Goal: Task Accomplishment & Management: Complete application form

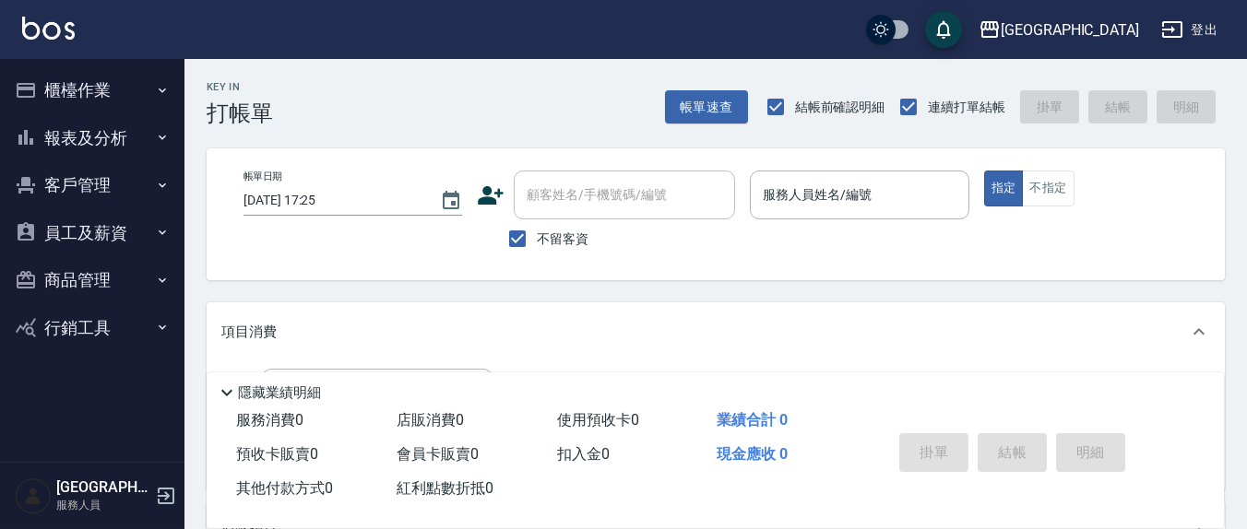
click at [561, 243] on span "不留客資" at bounding box center [563, 239] width 52 height 19
click at [537, 243] on input "不留客資" at bounding box center [517, 238] width 39 height 39
checkbox input "false"
click at [613, 188] on div "顧客姓名/手機號碼/編號 顧客姓名/手機號碼/編號" at bounding box center [624, 195] width 221 height 49
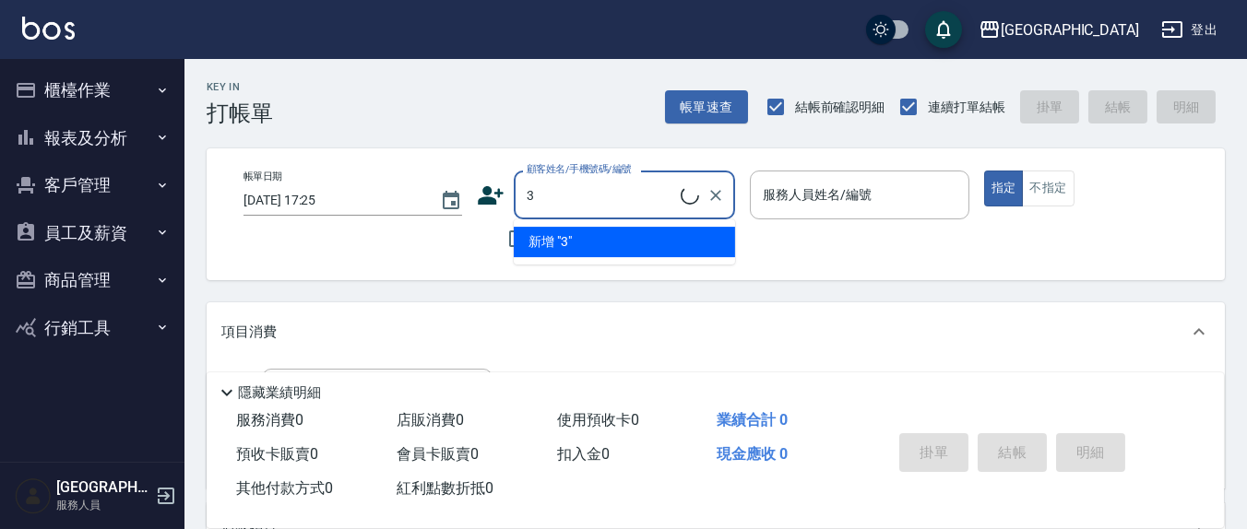
type input "33"
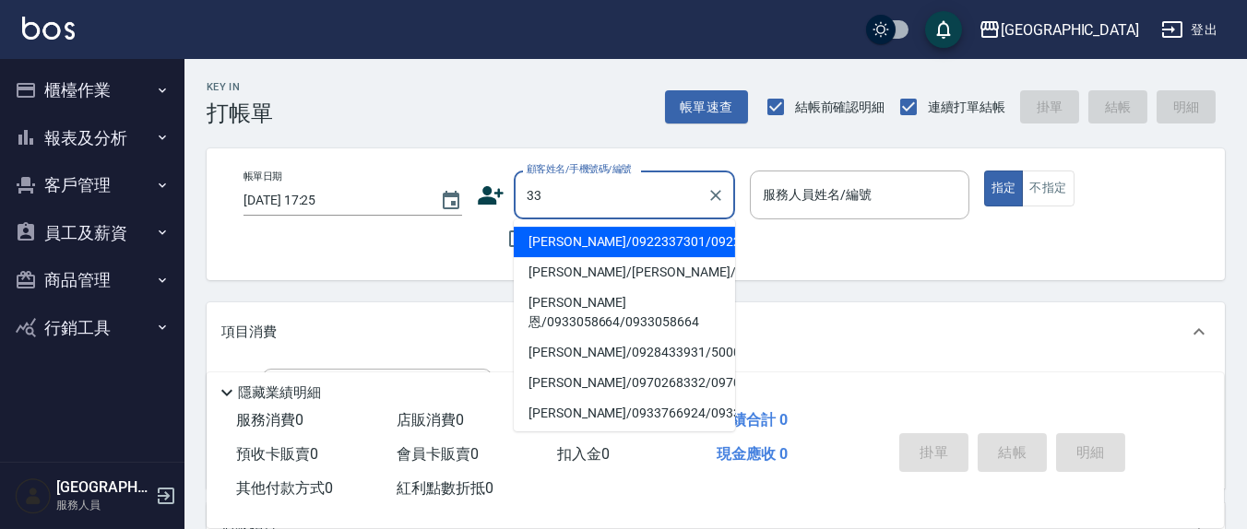
drag, startPoint x: 567, startPoint y: 195, endPoint x: 480, endPoint y: 195, distance: 87.6
click at [480, 195] on div "顧客姓名/手機號碼/編號 33 顧客姓名/手機號碼/編號" at bounding box center [606, 195] width 258 height 49
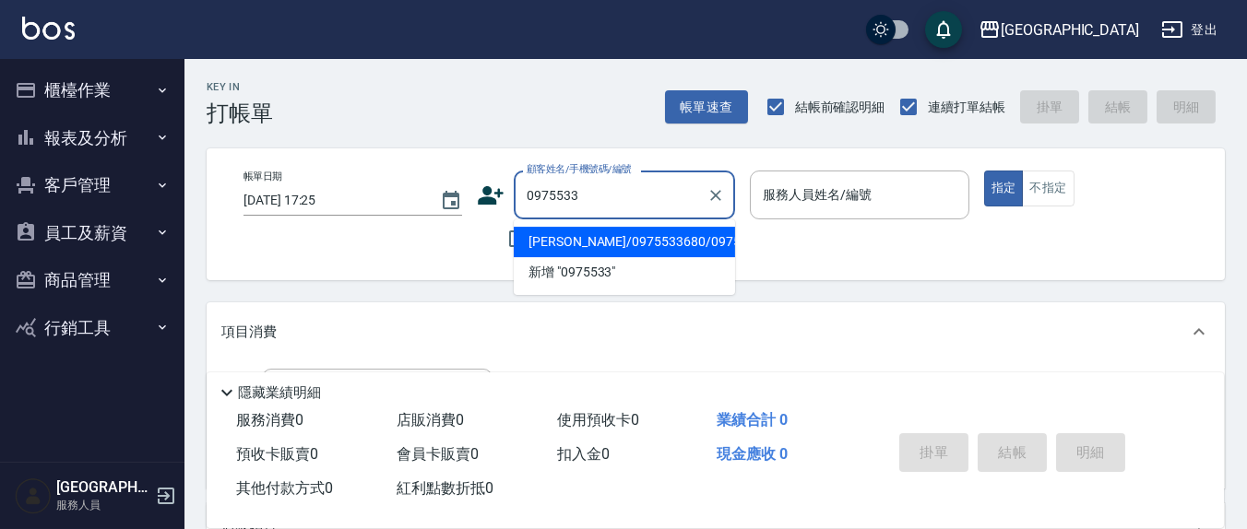
click at [576, 257] on li "[PERSON_NAME]/0975533680/0975533680" at bounding box center [624, 242] width 221 height 30
type input "[PERSON_NAME]/0975533680/0975533680"
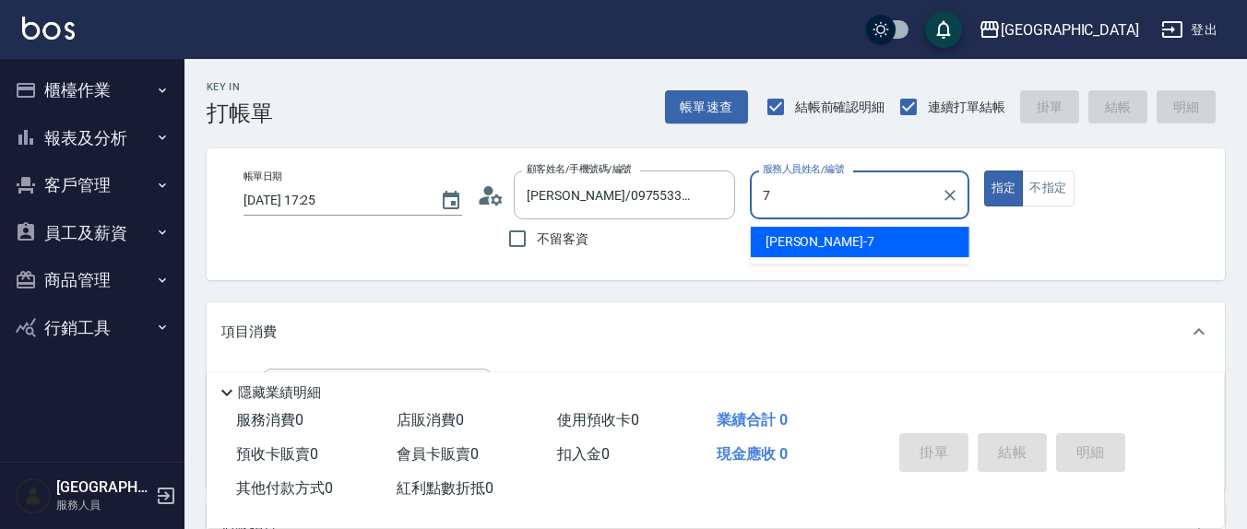
type input "[PERSON_NAME]7"
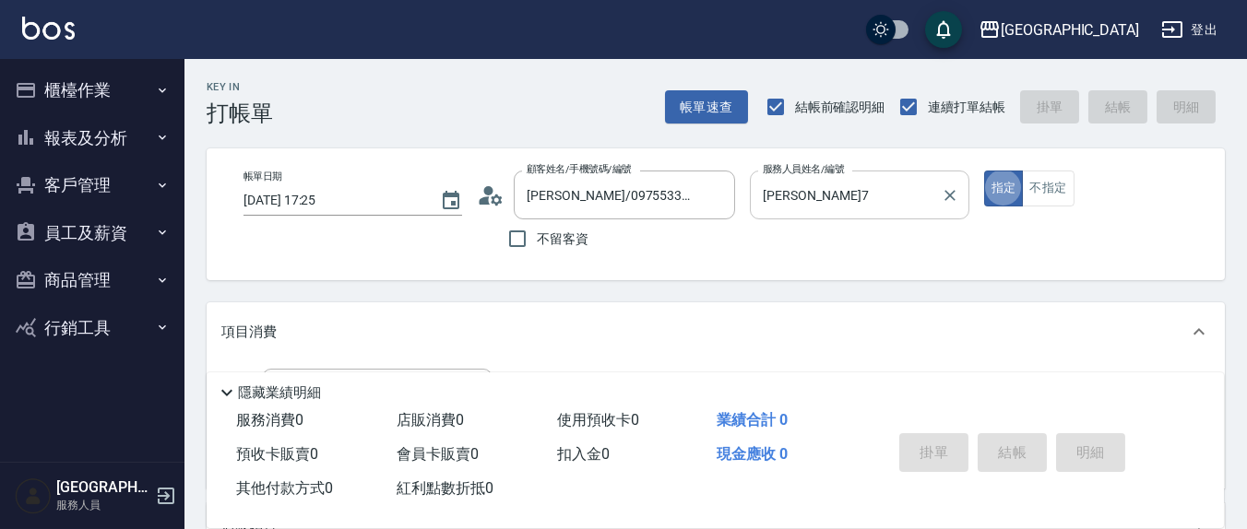
type button "true"
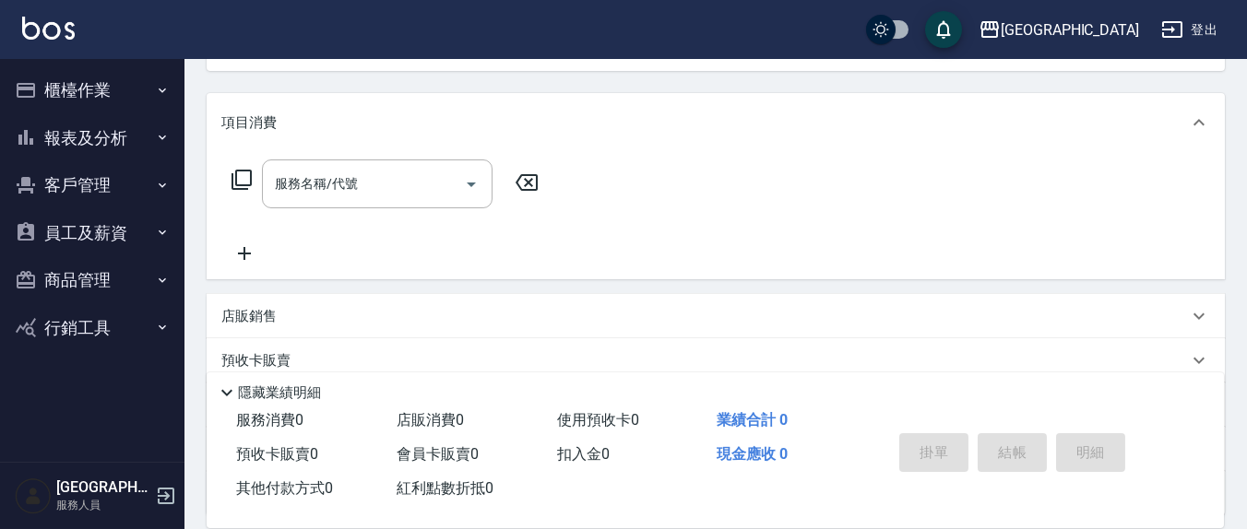
scroll to position [178, 0]
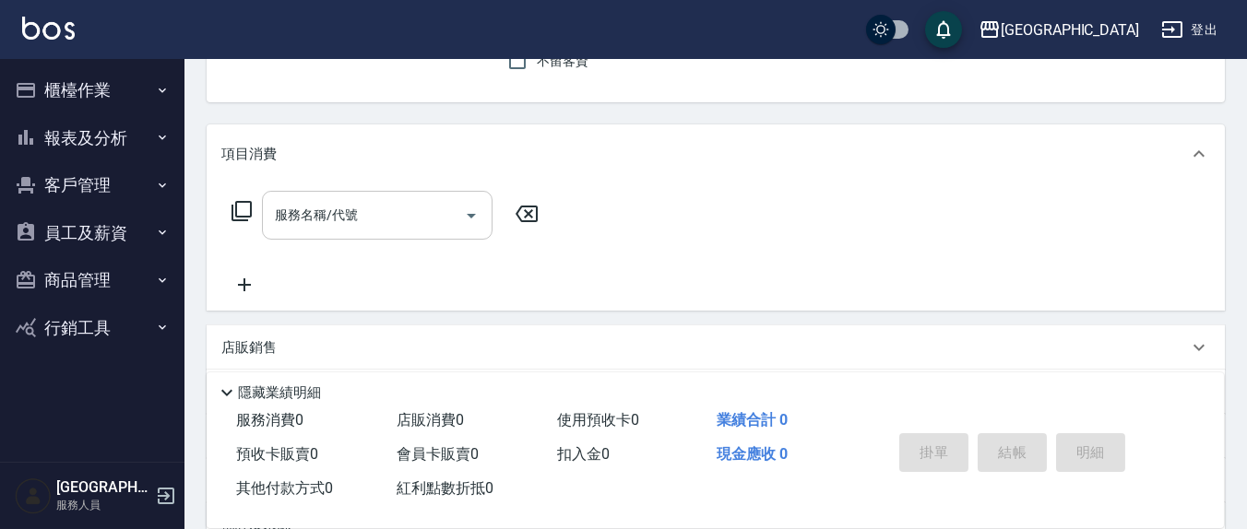
click at [377, 202] on input "服務名稱/代號" at bounding box center [363, 215] width 186 height 32
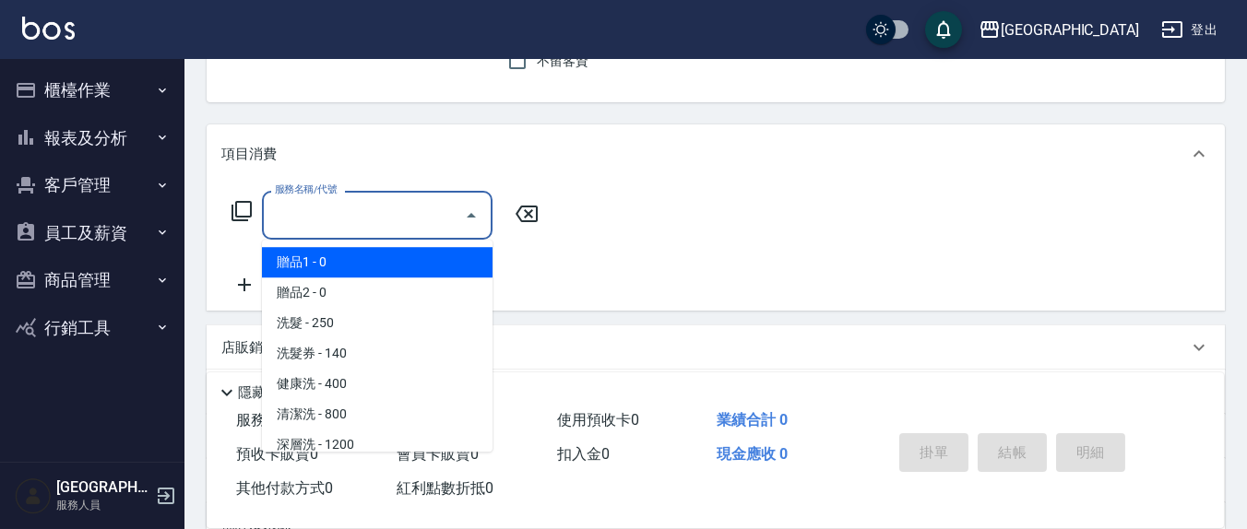
type input "3"
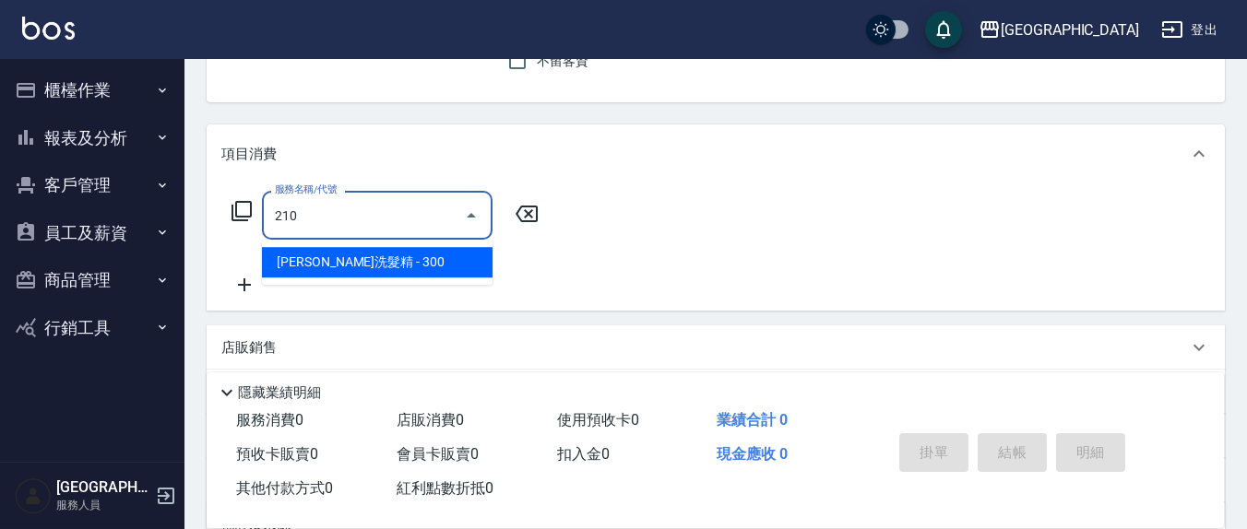
type input "[PERSON_NAME]洗髮精(210)"
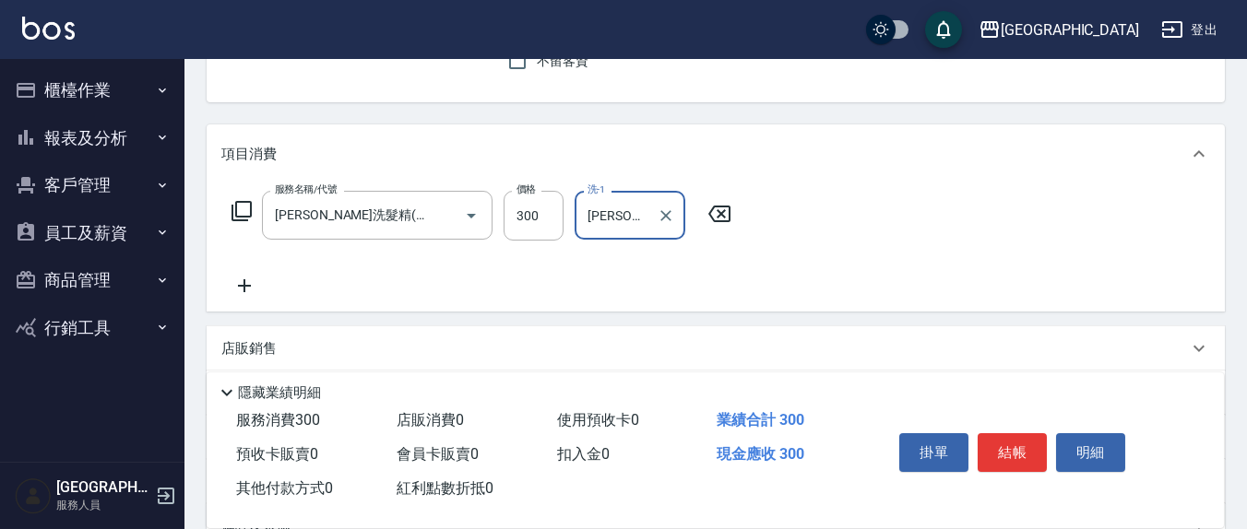
type input "[PERSON_NAME]-3"
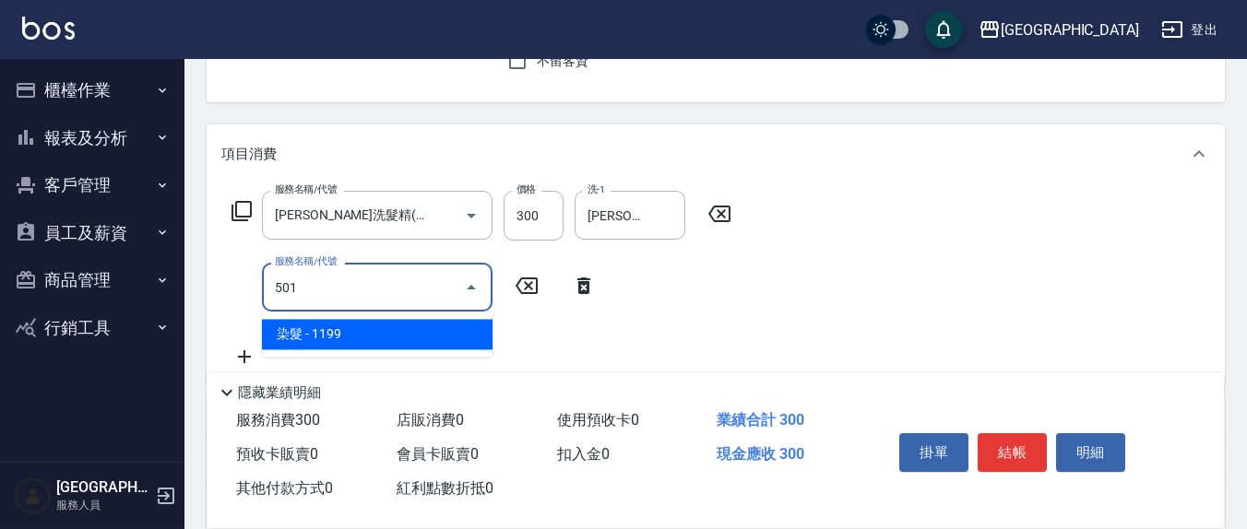
type input "染髮(501)"
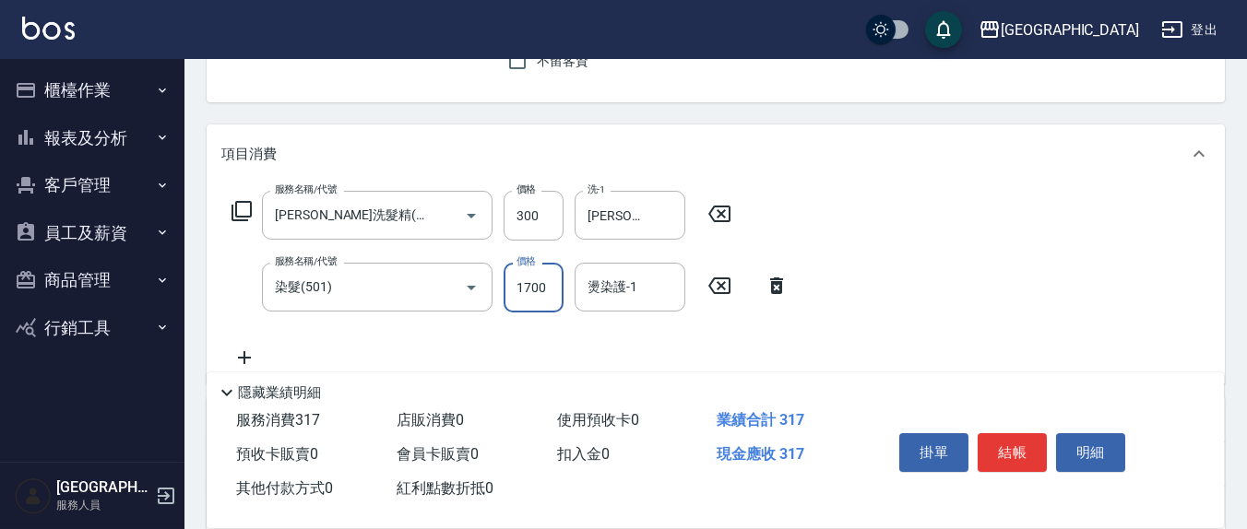
type input "1700"
type input "[PERSON_NAME]-3"
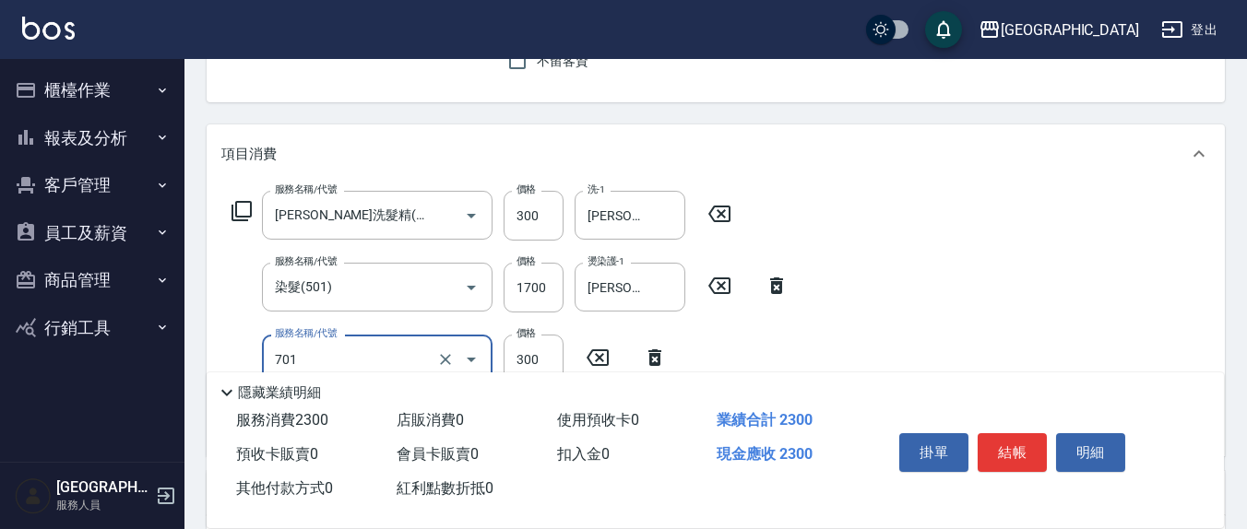
type input "自備護髮(701)"
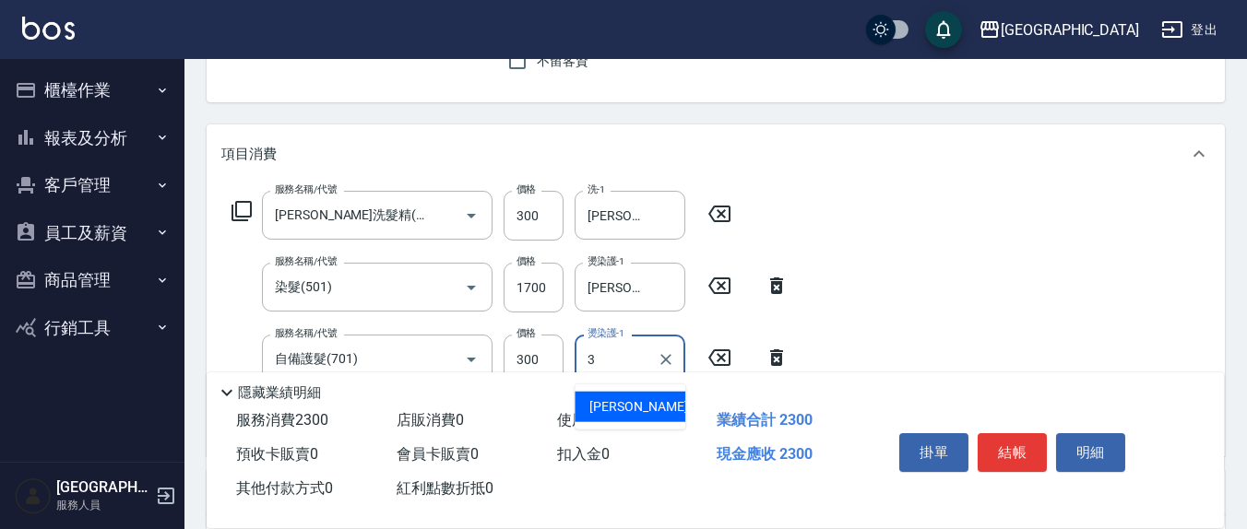
type input "[PERSON_NAME]-3"
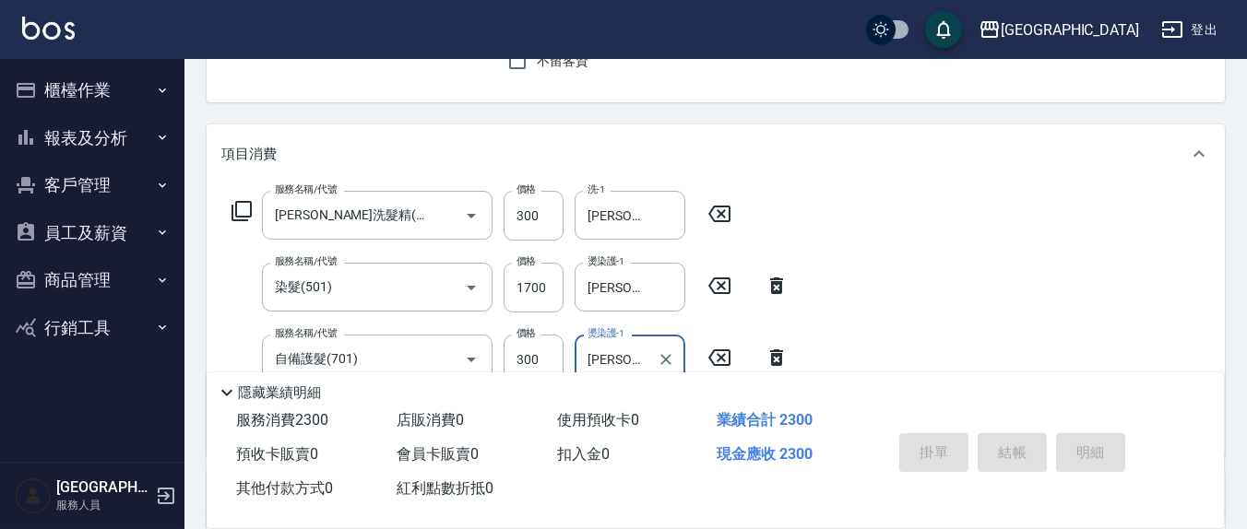
type input "[DATE] 17:27"
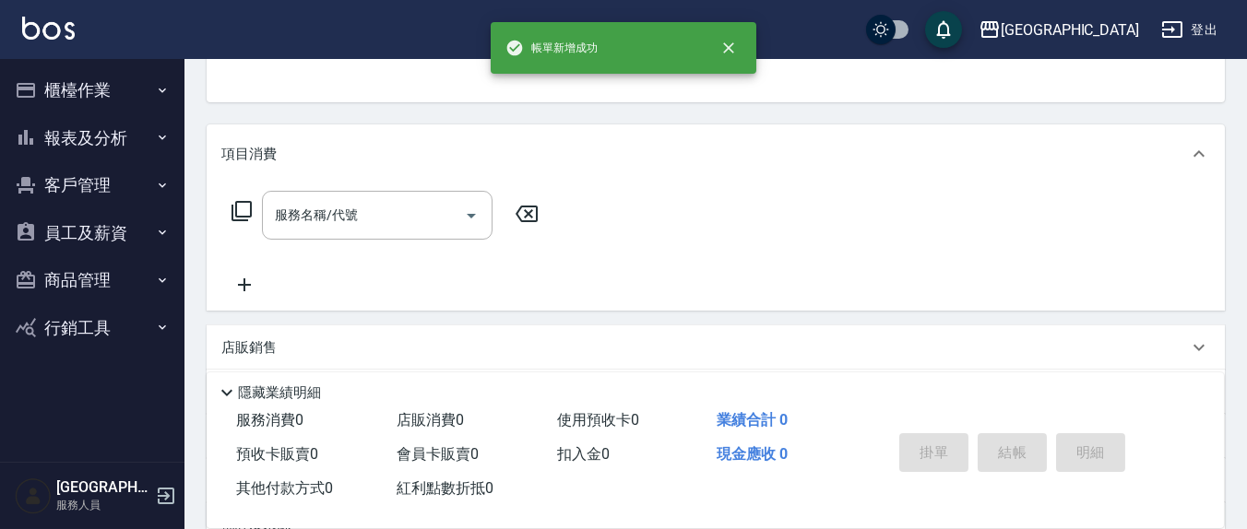
scroll to position [0, 0]
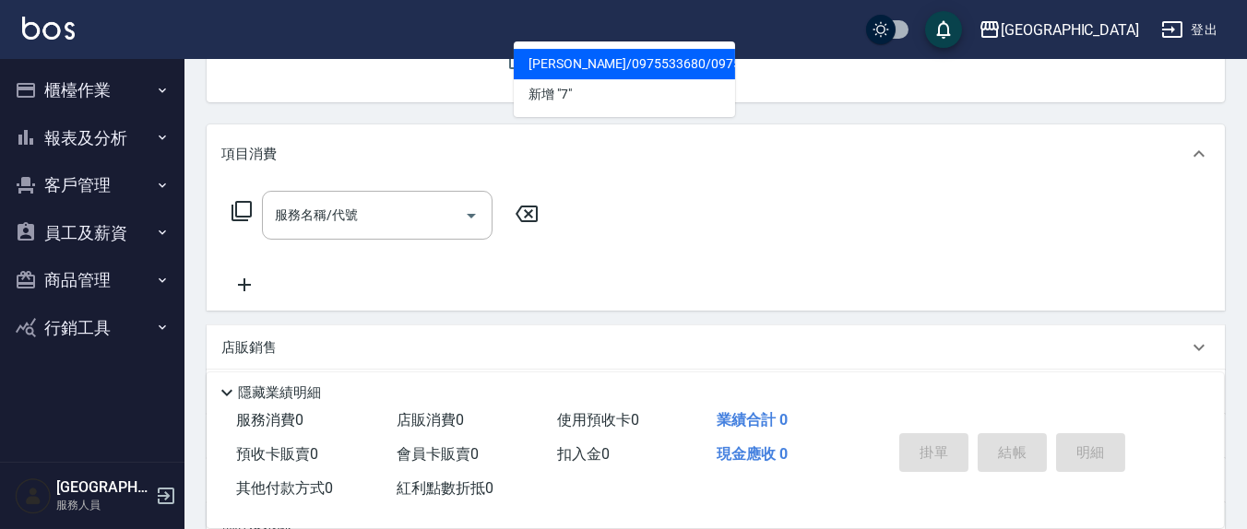
type input "[PERSON_NAME]/0975533680/0975533680"
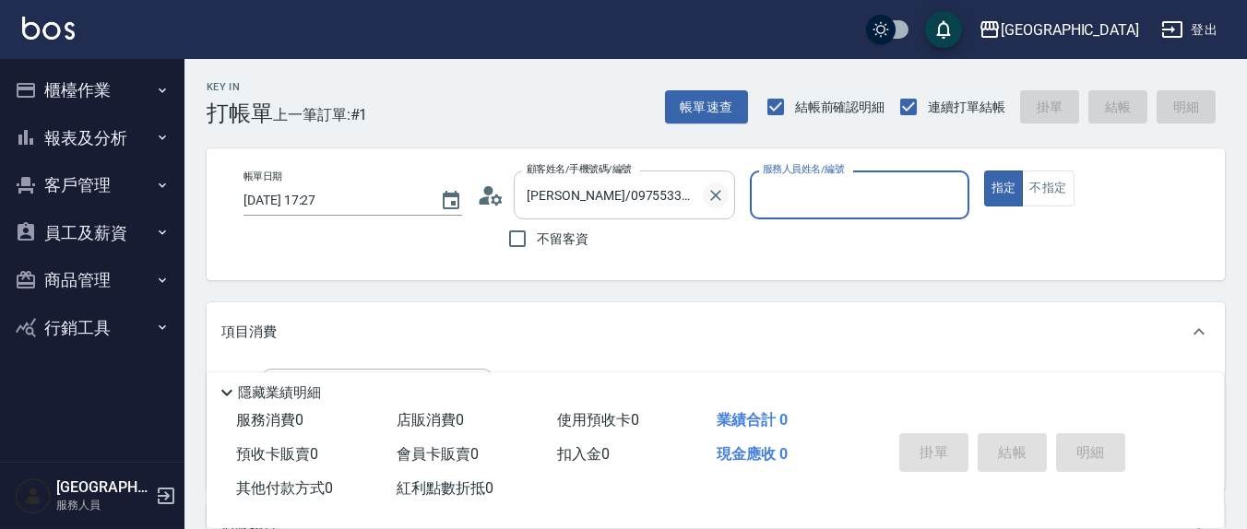
click at [723, 193] on icon "Clear" at bounding box center [715, 195] width 18 height 18
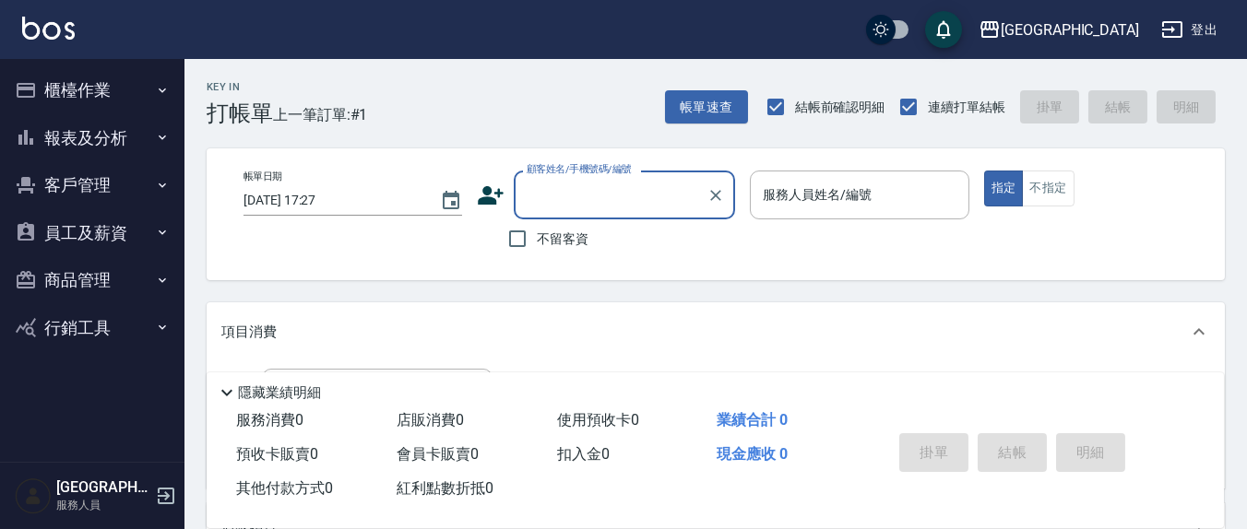
type input "9"
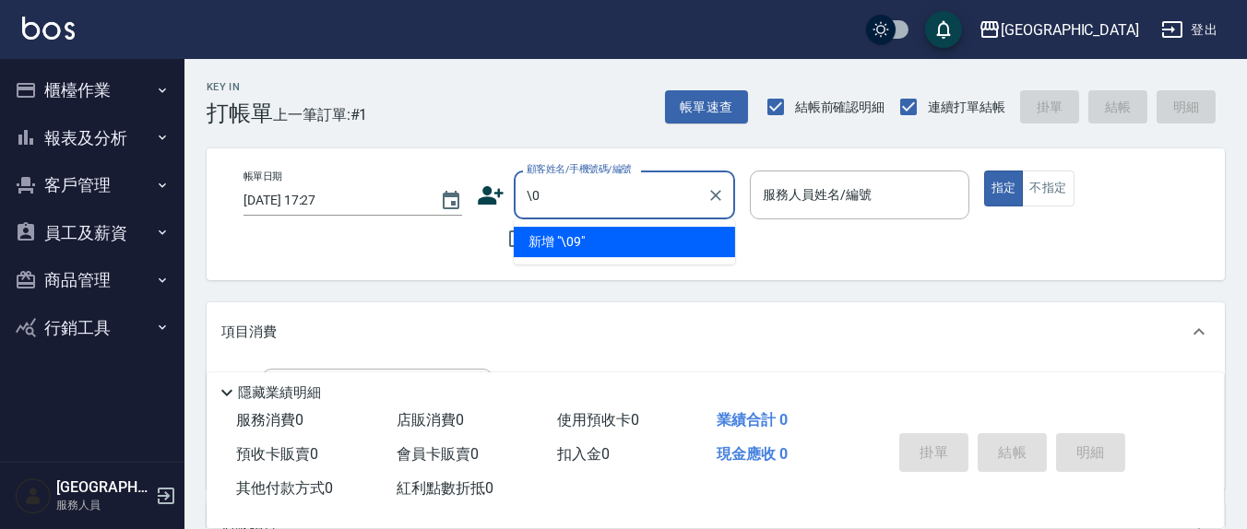
type input "\"
drag, startPoint x: 649, startPoint y: 196, endPoint x: 449, endPoint y: 179, distance: 200.9
click at [449, 179] on div "帳單日期 [DATE] 17:27 顧客姓名/手機號碼/編號 0981231790 顧客姓名/手機號碼/編號 不留客資 服務人員姓名/編號 服務人員姓名/編號…" at bounding box center [716, 215] width 974 height 88
click at [574, 236] on li "新增 "0981231790"" at bounding box center [624, 242] width 221 height 30
type input "0981231790"
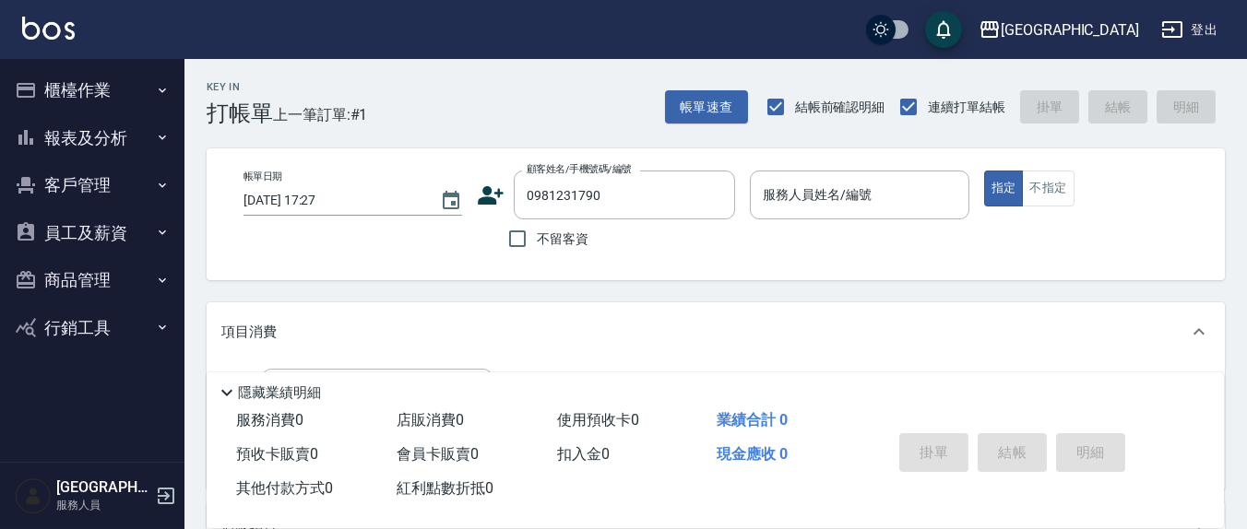
click at [503, 205] on icon at bounding box center [491, 196] width 28 height 28
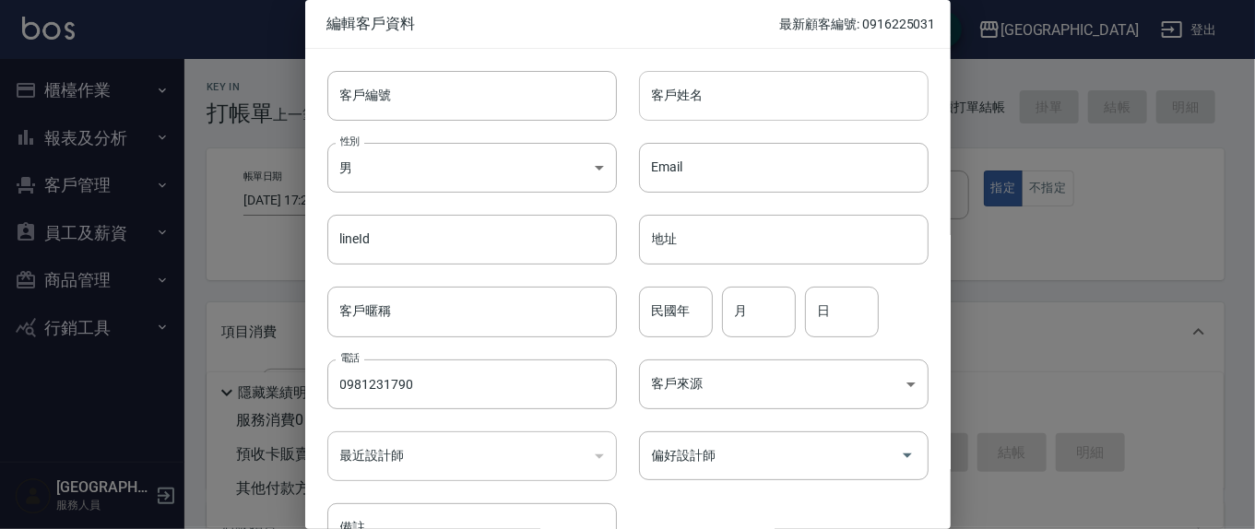
type input "0981231790"
click at [673, 108] on input "客戶姓名" at bounding box center [784, 96] width 290 height 50
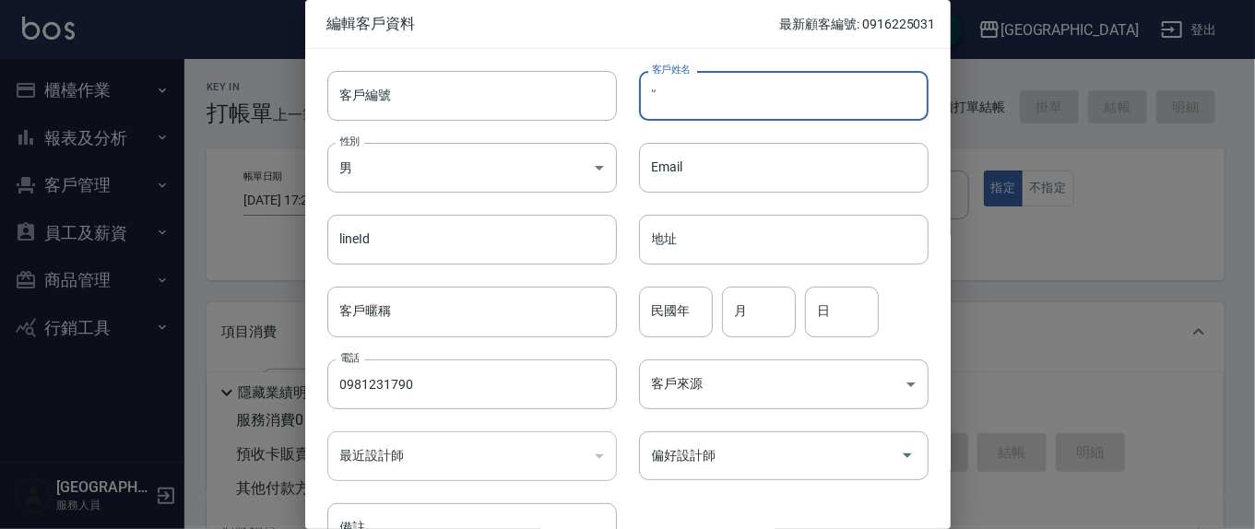
type input "'"
type input "[PERSON_NAME]"
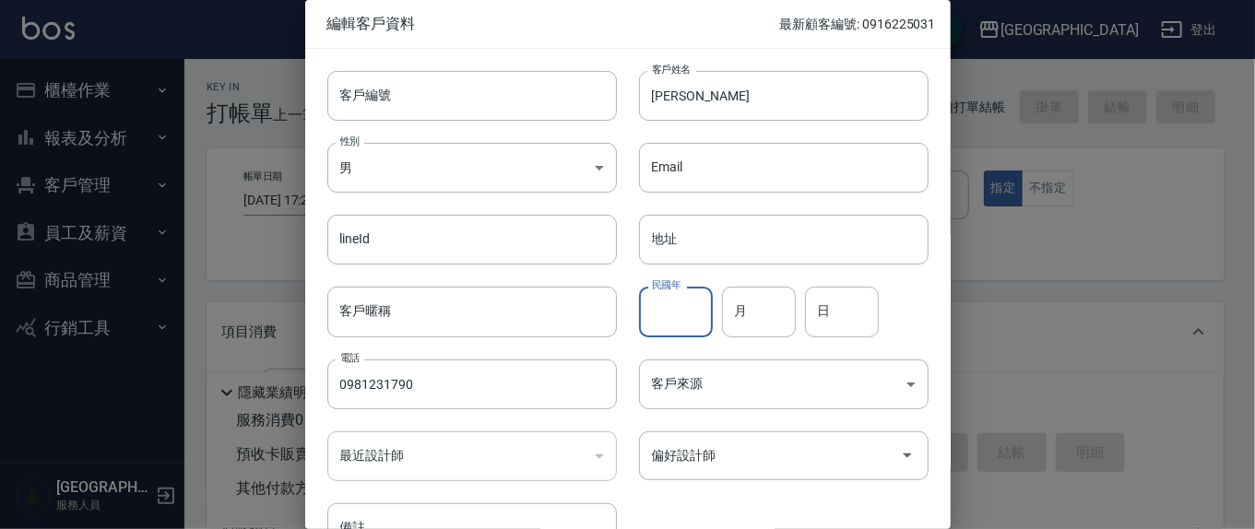
click at [682, 317] on input "民國年" at bounding box center [676, 312] width 74 height 50
type input "84"
type input "9"
type input "17"
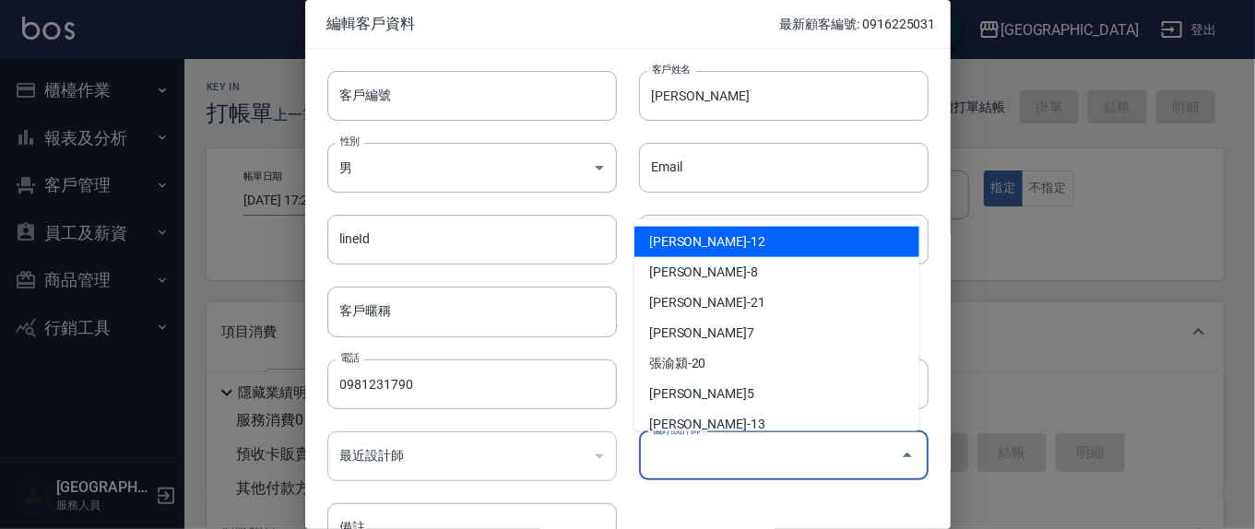
click at [699, 449] on div "偏好設計師 偏好設計師" at bounding box center [784, 456] width 290 height 49
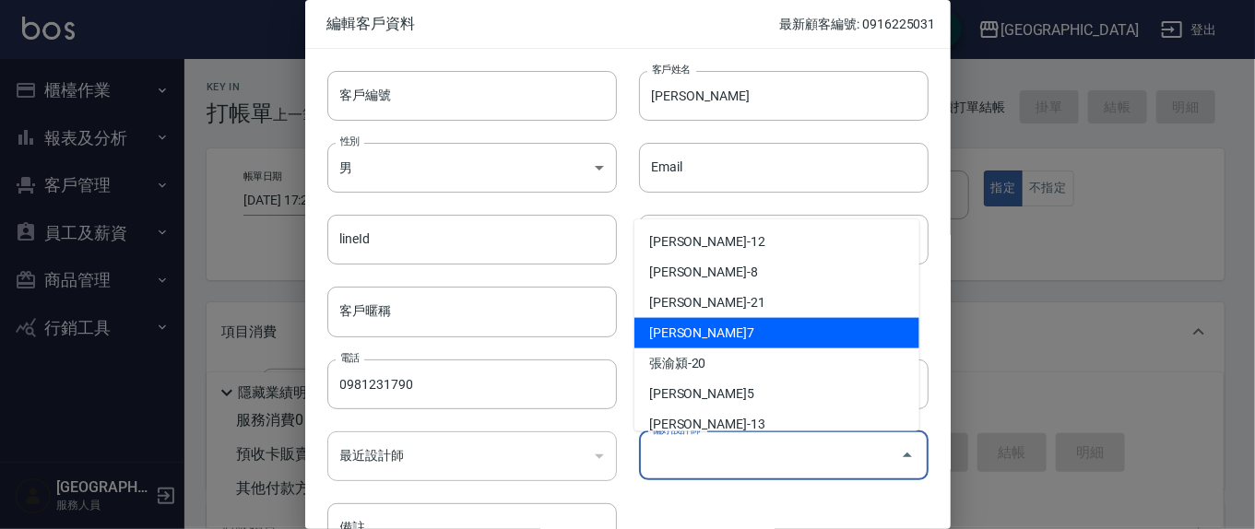
click at [712, 342] on li "[PERSON_NAME]7" at bounding box center [777, 333] width 285 height 30
type input "[PERSON_NAME]"
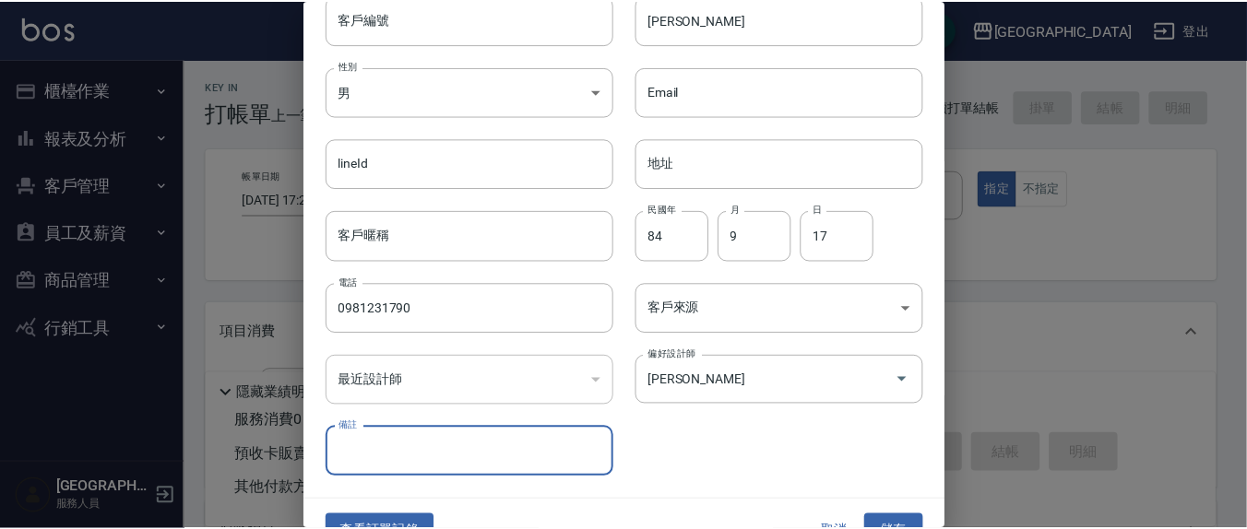
scroll to position [109, 0]
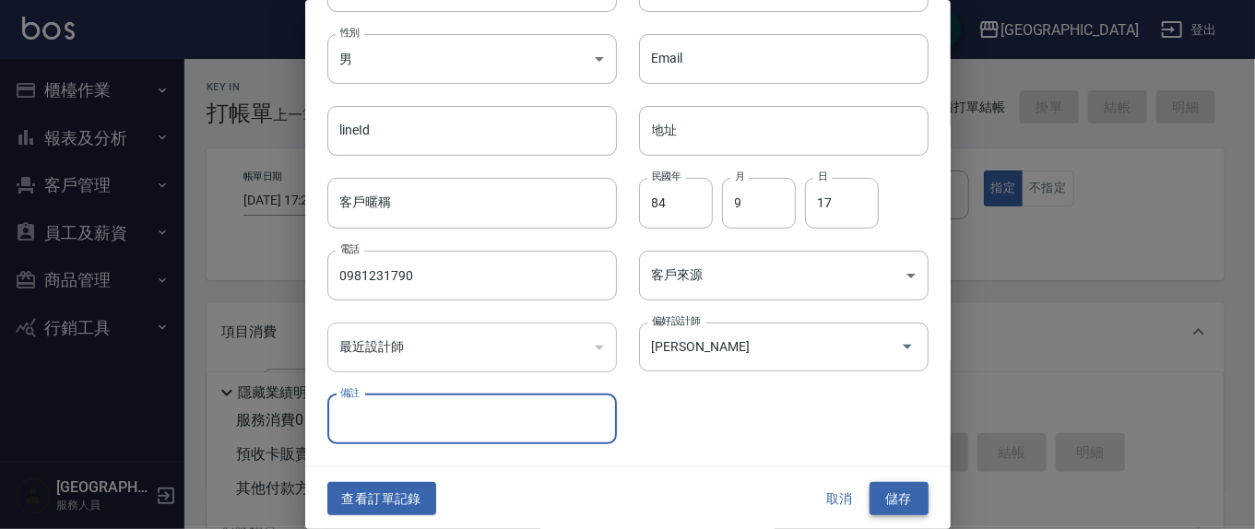
click at [875, 491] on button "儲存" at bounding box center [899, 499] width 59 height 34
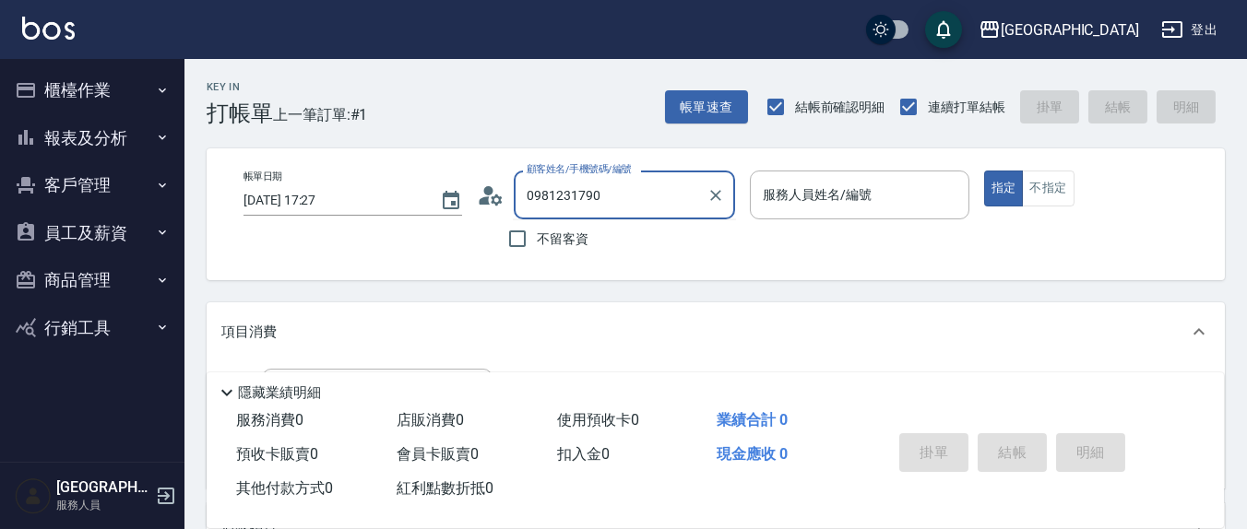
drag, startPoint x: 548, startPoint y: 180, endPoint x: 534, endPoint y: 177, distance: 14.1
click at [534, 177] on div "0981231790 顧客姓名/手機號碼/編號" at bounding box center [624, 195] width 221 height 49
type input "0"
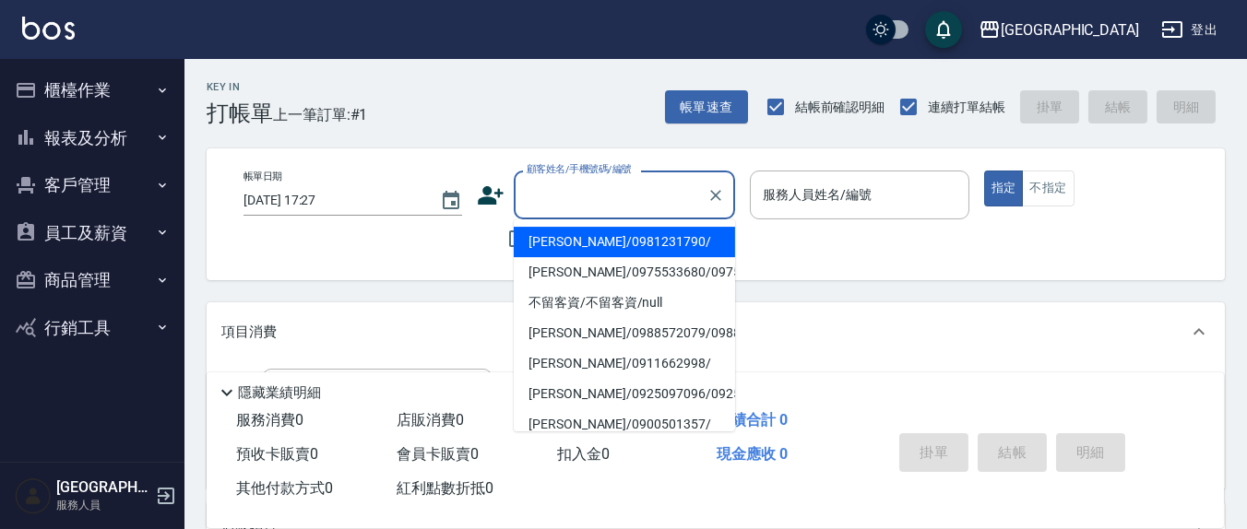
click at [605, 248] on li "[PERSON_NAME]/0981231790/" at bounding box center [624, 242] width 221 height 30
type input "[PERSON_NAME]/0981231790/"
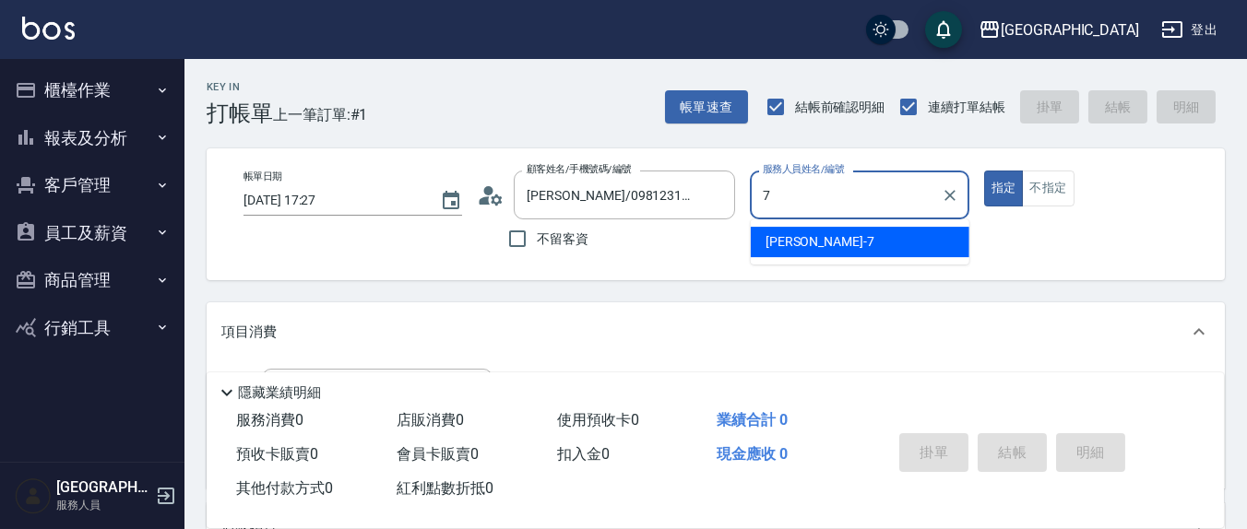
type input "[PERSON_NAME]7"
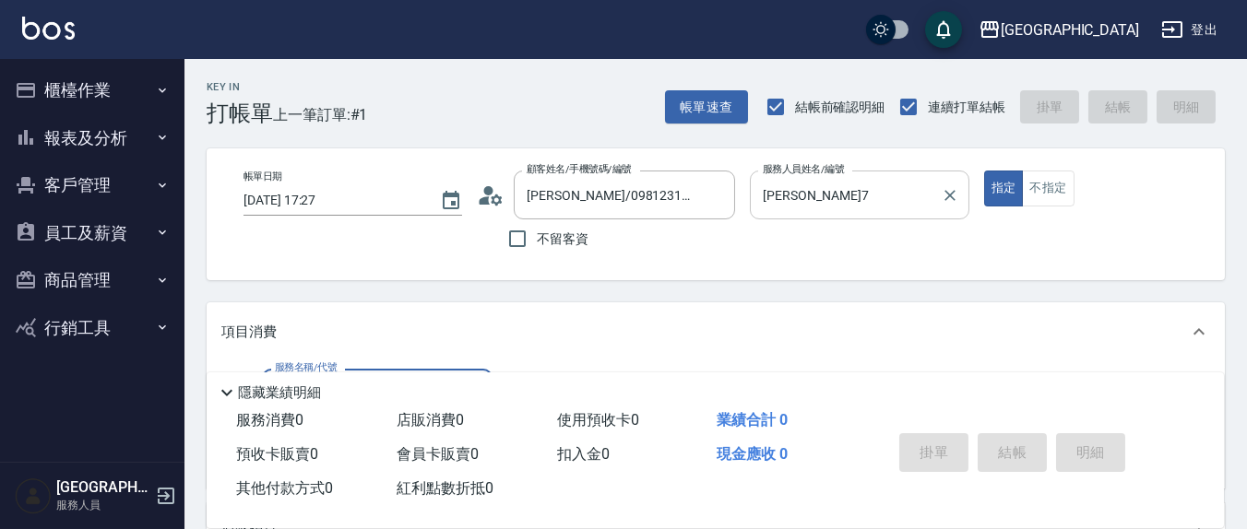
scroll to position [192, 0]
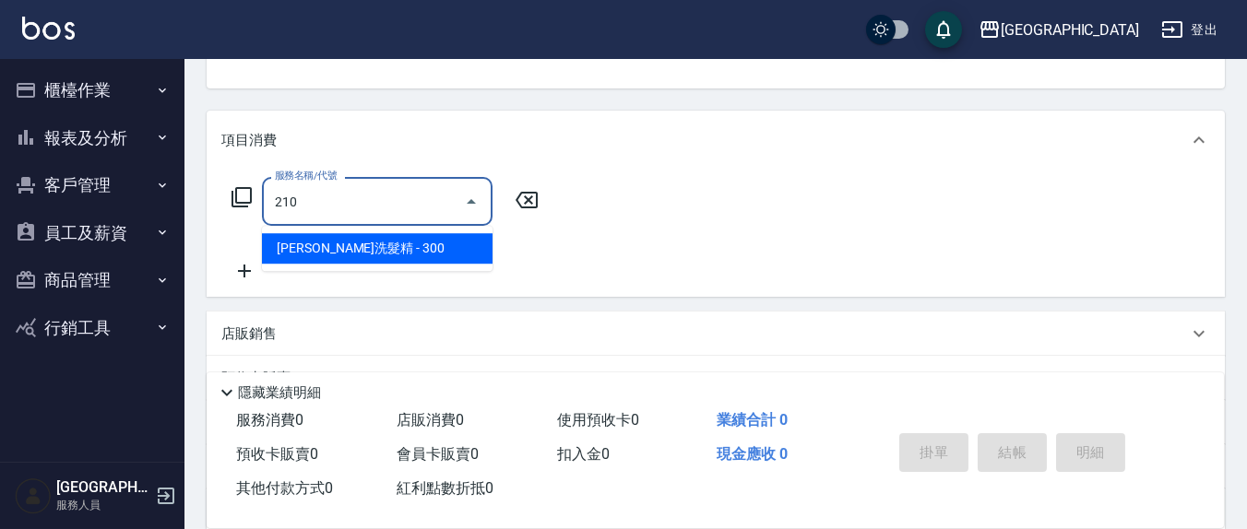
type input "[PERSON_NAME]洗髮精(210)"
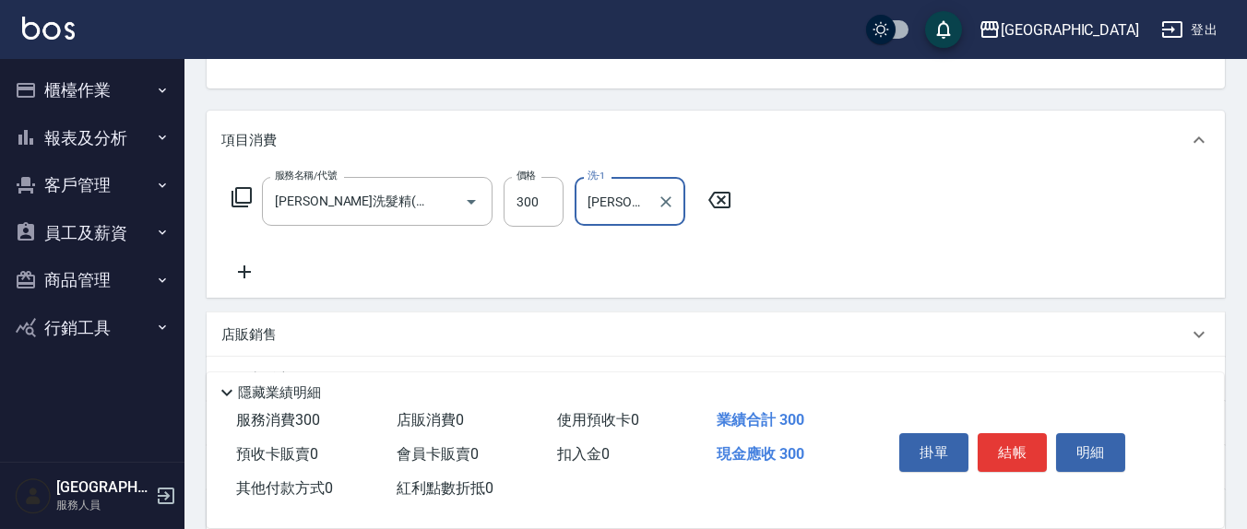
type input "[PERSON_NAME]-8"
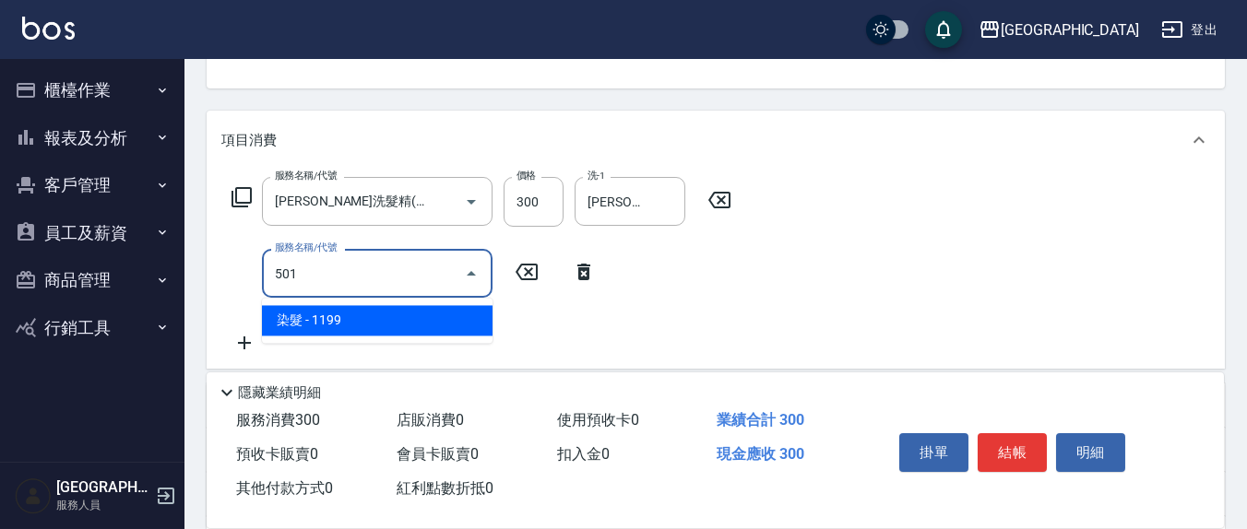
type input "染髮(501)"
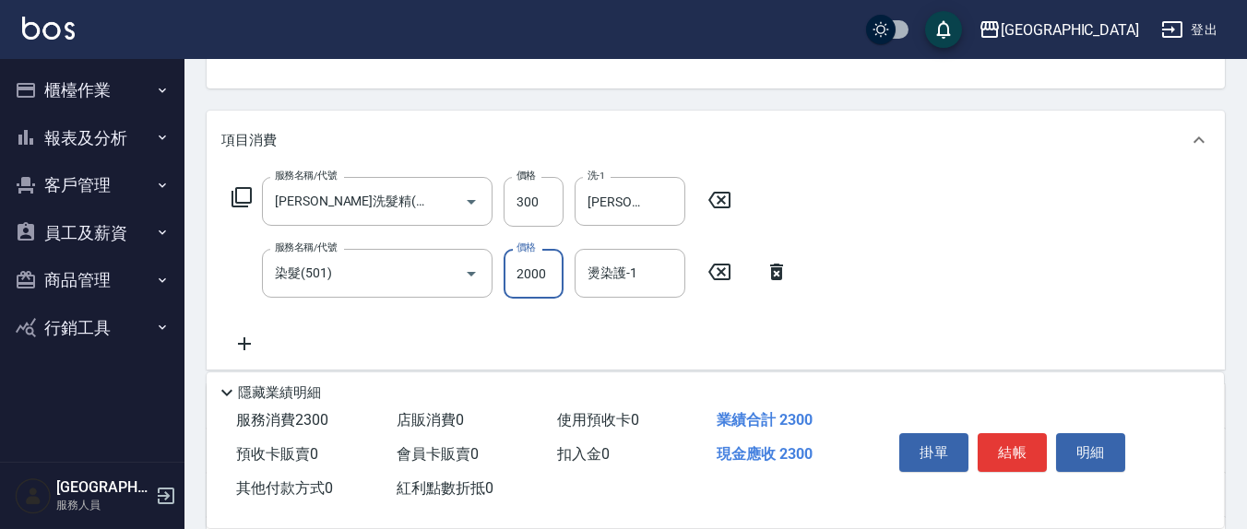
type input "2000"
type input "7"
type input "[PERSON_NAME]-8"
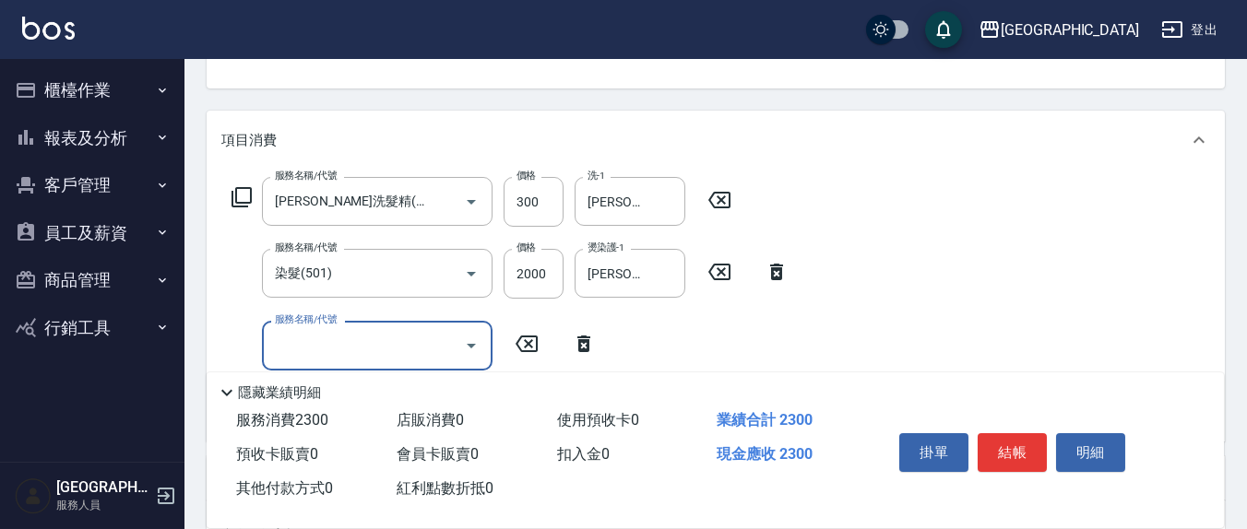
type input "5"
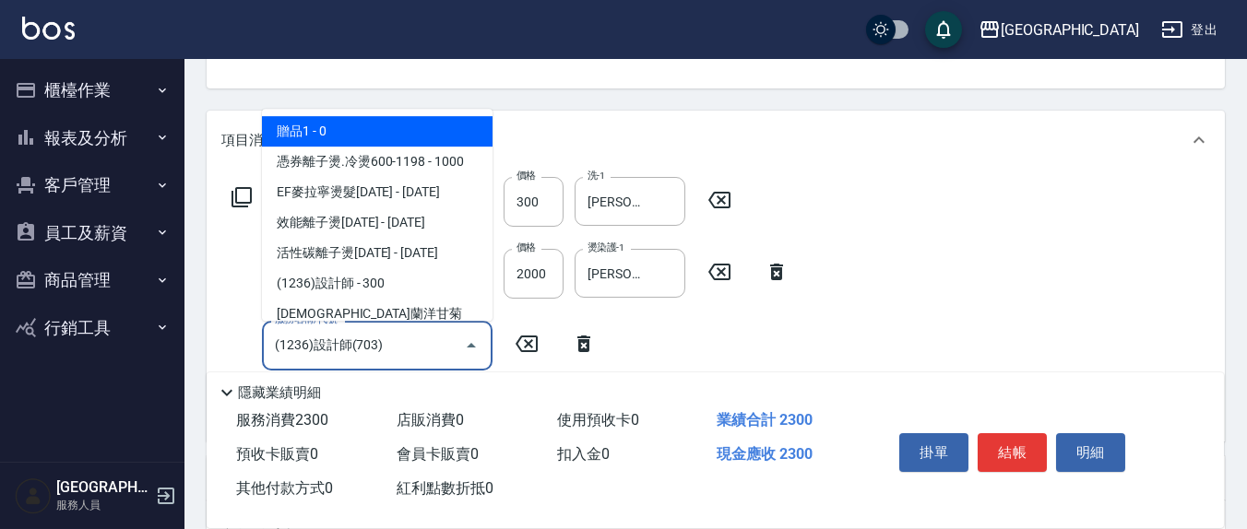
type input "(1236)設計師(703)"
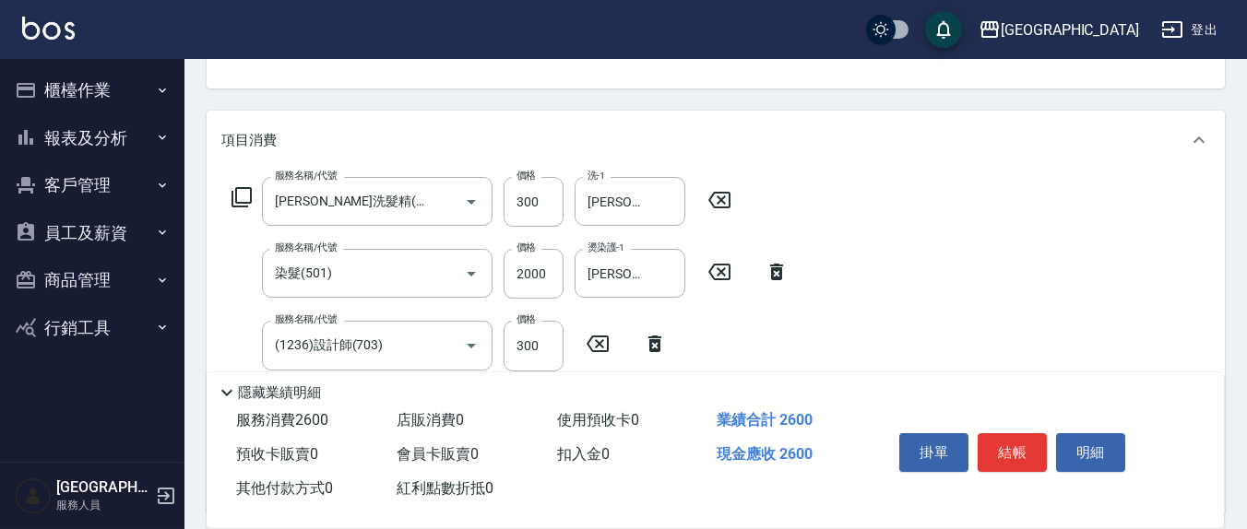
scroll to position [384, 0]
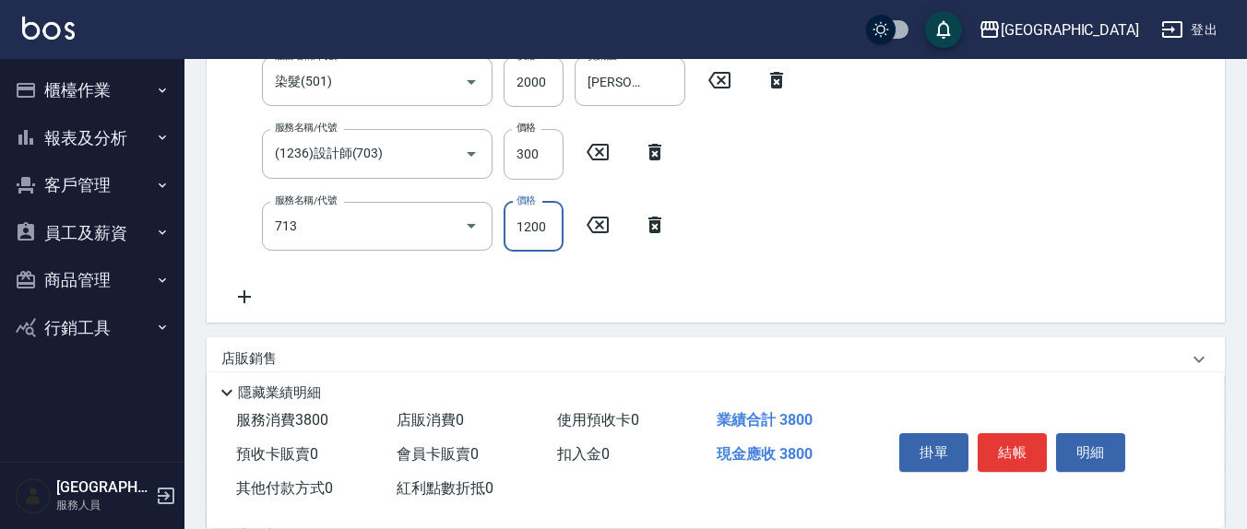
type input "水樣結構式1200(713)"
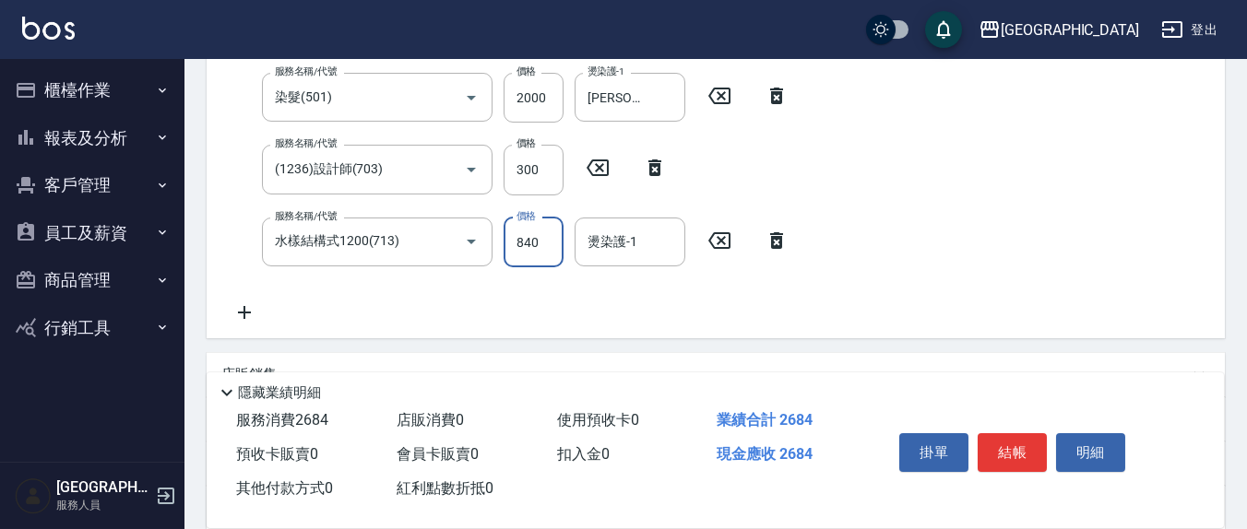
type input "840"
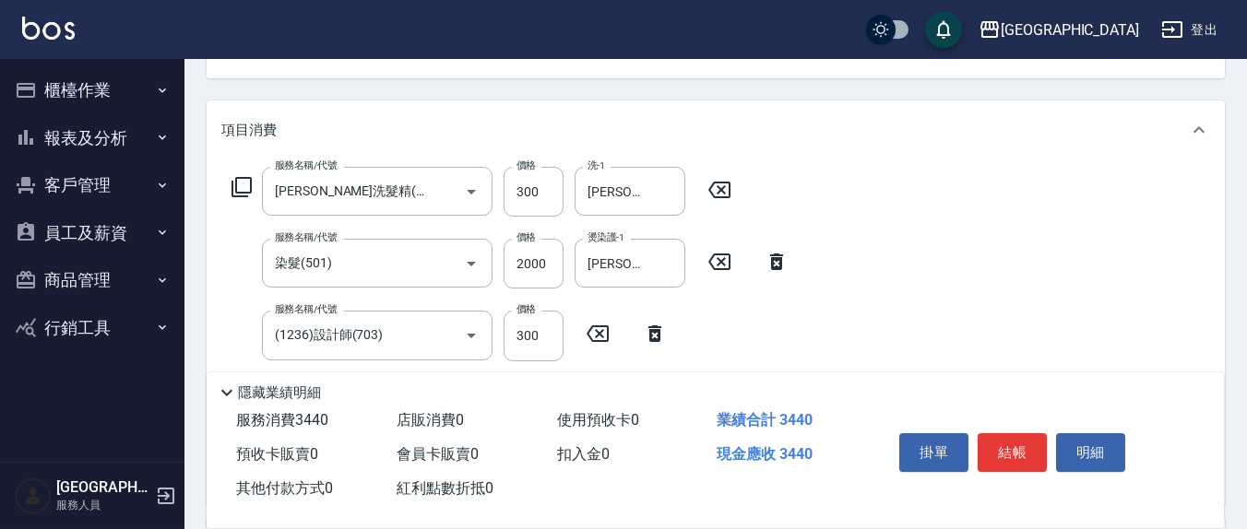
scroll to position [176, 0]
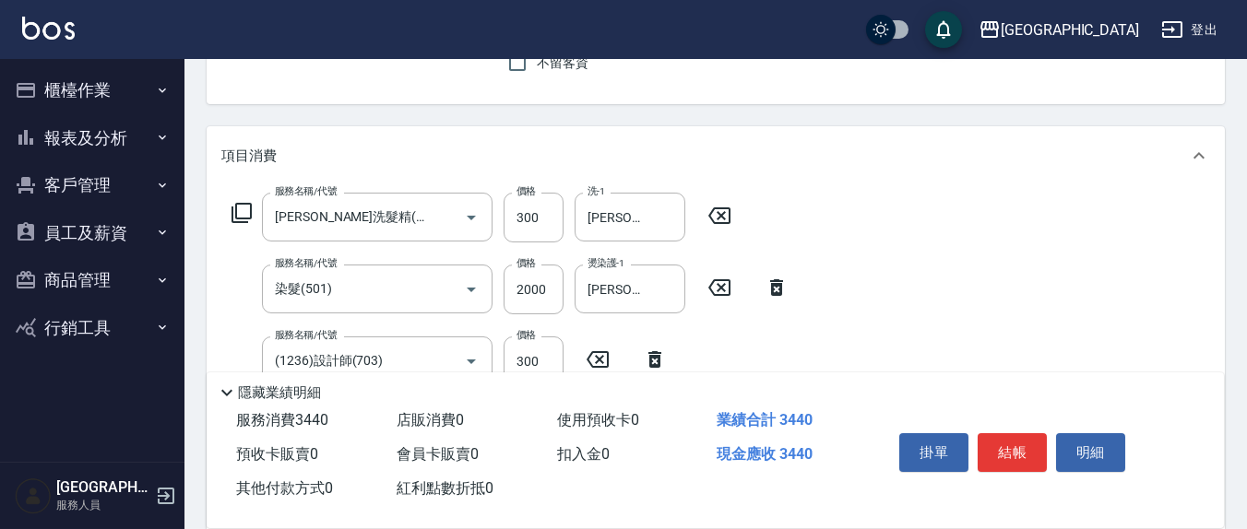
type input "[PERSON_NAME]-8"
type input "剪髮(401)"
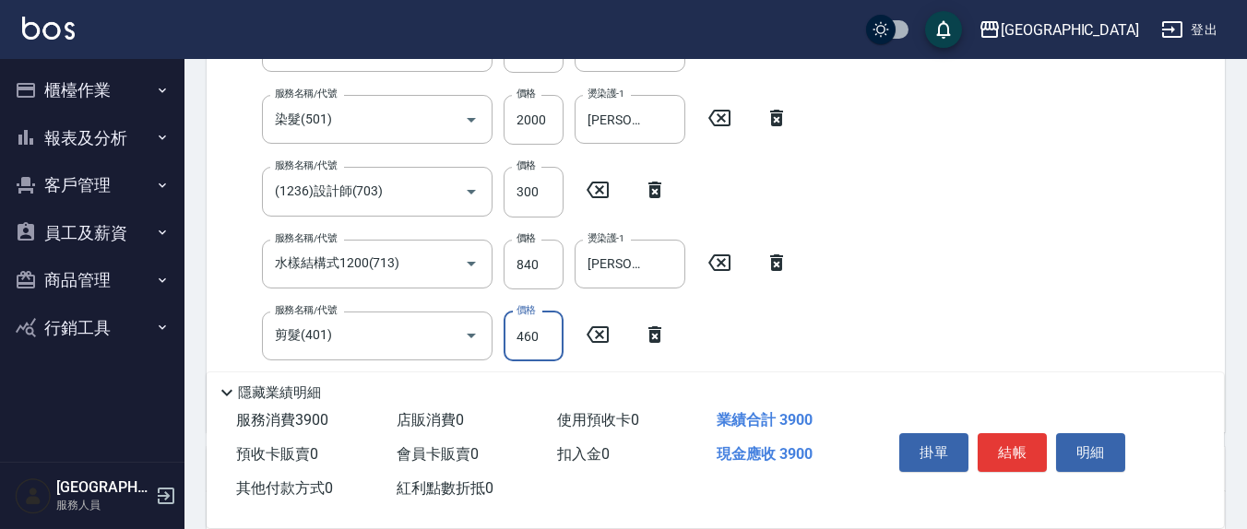
scroll to position [369, 0]
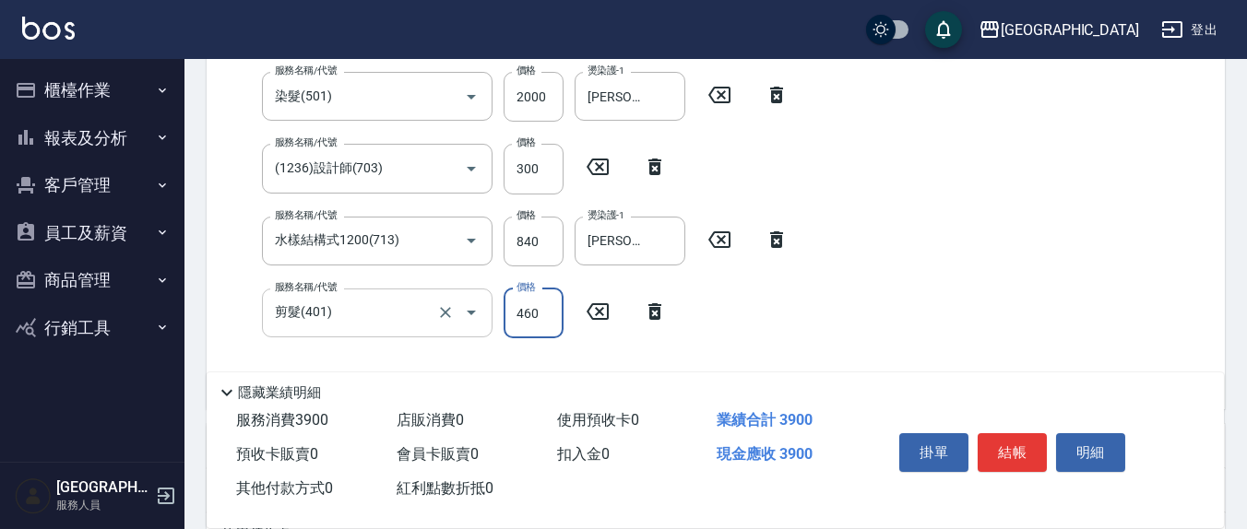
drag, startPoint x: 533, startPoint y: 305, endPoint x: 491, endPoint y: 300, distance: 42.8
click at [480, 306] on div "服務名稱/代號 剪髮(401) 服務名稱/代號 價格 460 價格" at bounding box center [449, 314] width 457 height 50
click at [536, 309] on input "3500" at bounding box center [534, 314] width 60 height 50
type input "350"
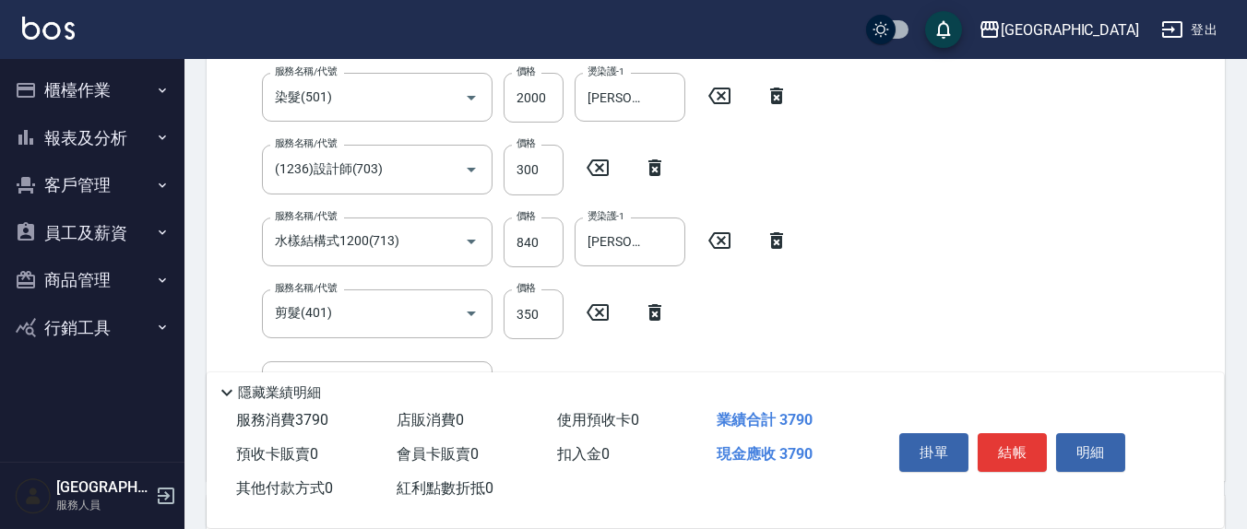
click at [954, 225] on div "服務名稱/代號 [PERSON_NAME]洗髮精(210) 服務名稱/代號 價格 300 價格 洗-1 [PERSON_NAME]-8 洗-1 服務名稱/代號…" at bounding box center [716, 238] width 1018 height 488
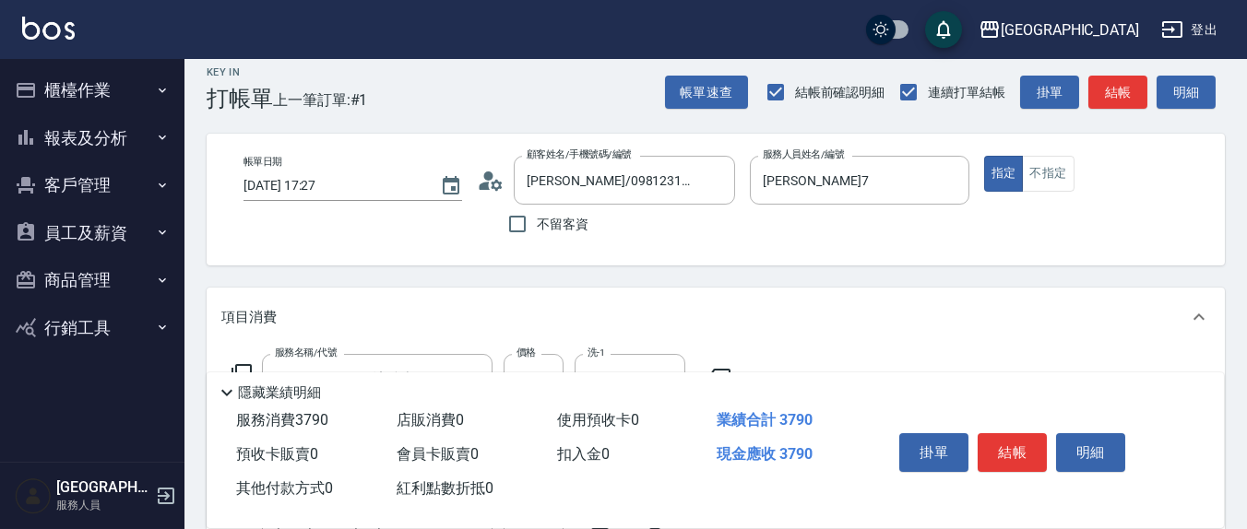
scroll to position [0, 0]
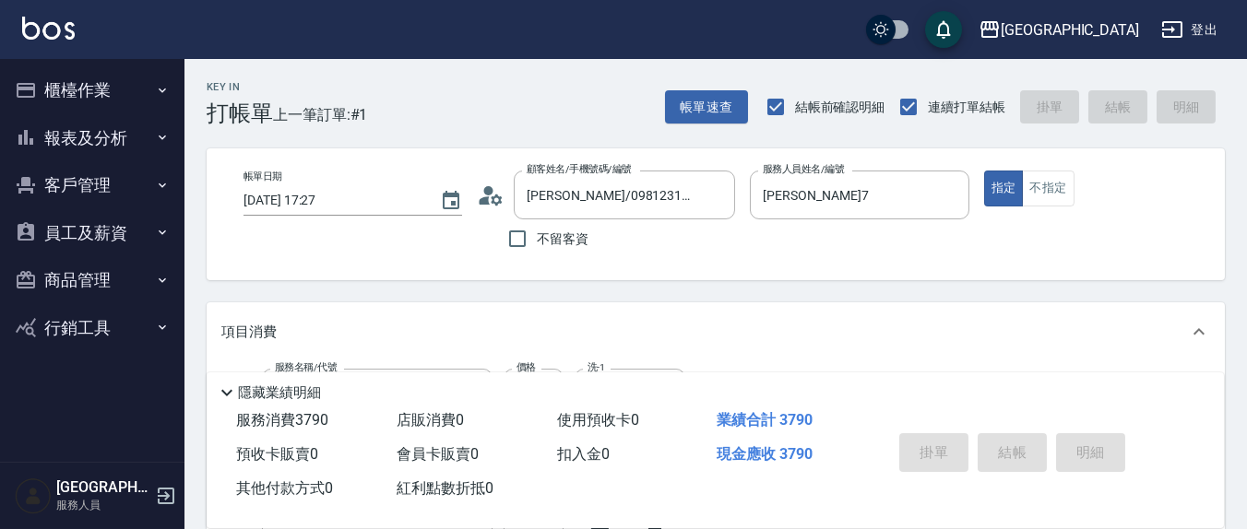
type input "[DATE] 17:29"
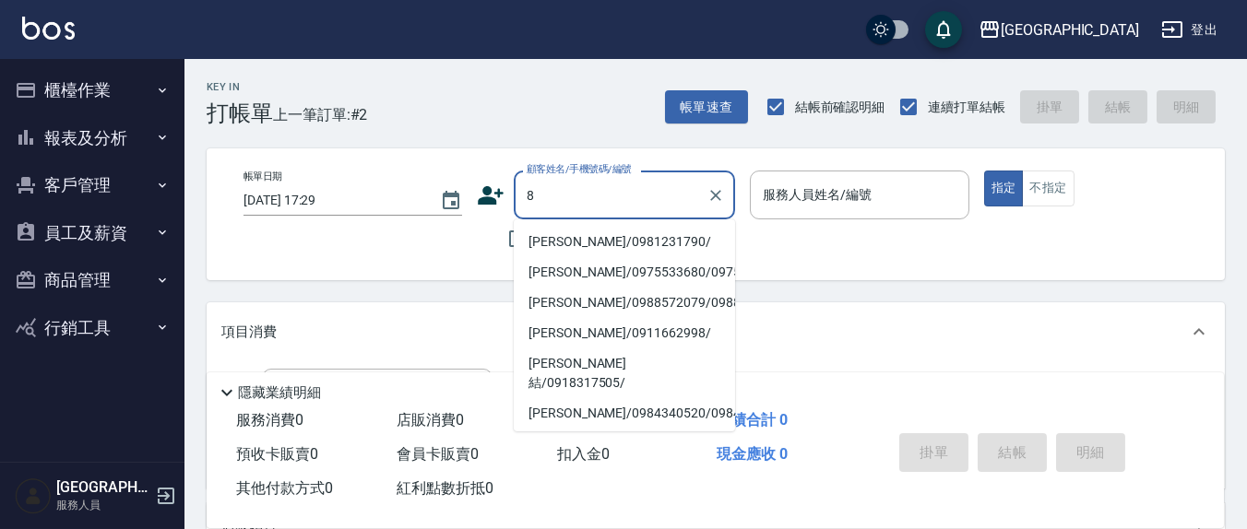
type input "87"
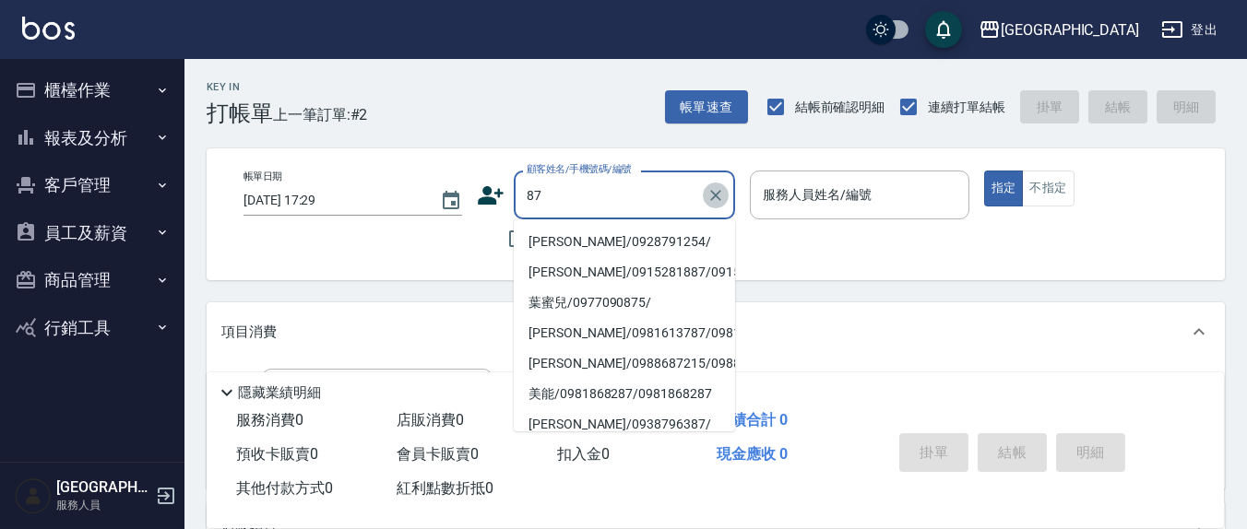
click at [710, 198] on icon "Clear" at bounding box center [715, 195] width 18 height 18
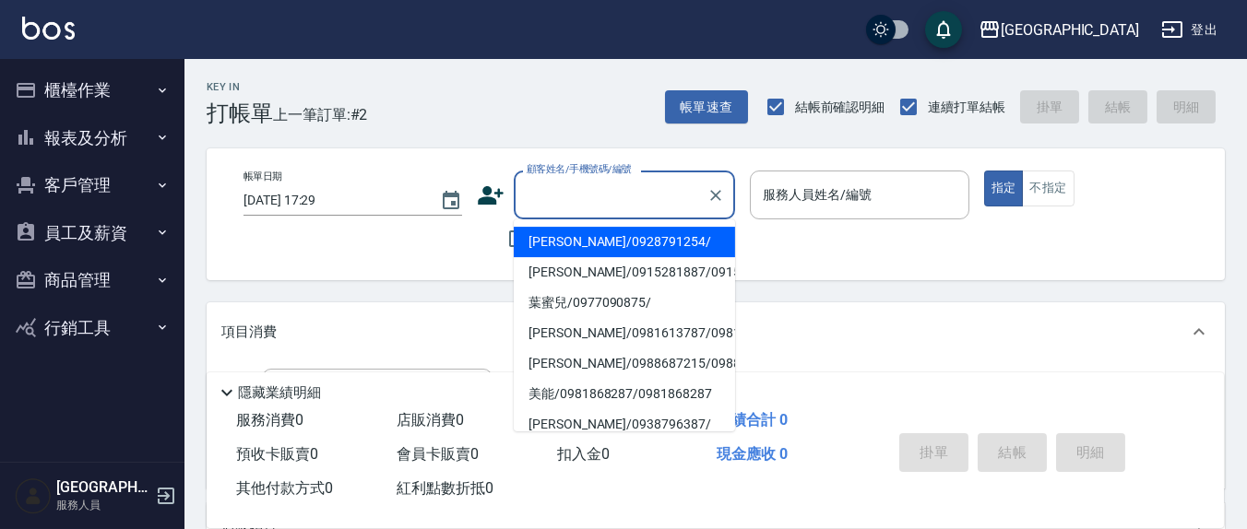
click at [429, 231] on div "帳單日期 [DATE] 17:29 顧客姓名/手機號碼/編號 顧客姓名/手機號碼/編號 不留客資 服務人員姓名/編號 服務人員姓名/編號 指定 不指定" at bounding box center [716, 215] width 974 height 88
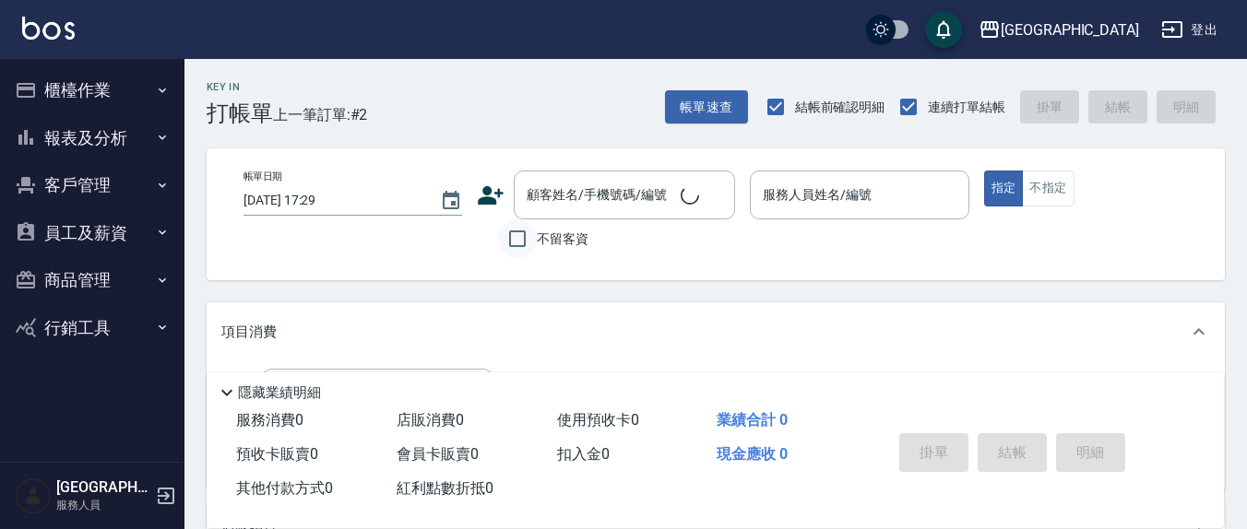
click at [536, 239] on input "不留客資" at bounding box center [517, 238] width 39 height 39
checkbox input "true"
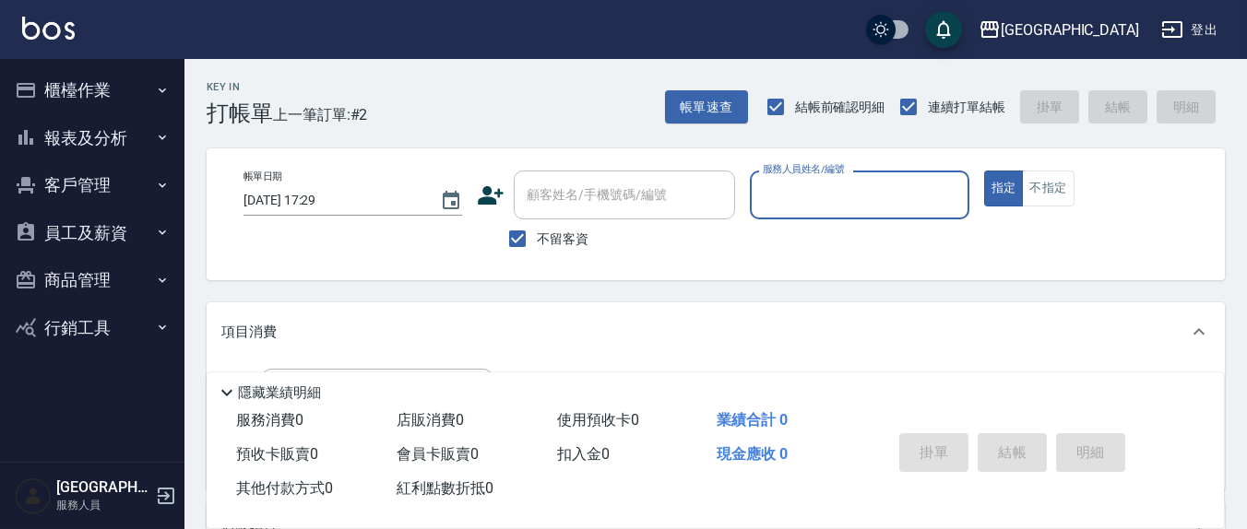
click at [784, 221] on p at bounding box center [859, 228] width 219 height 19
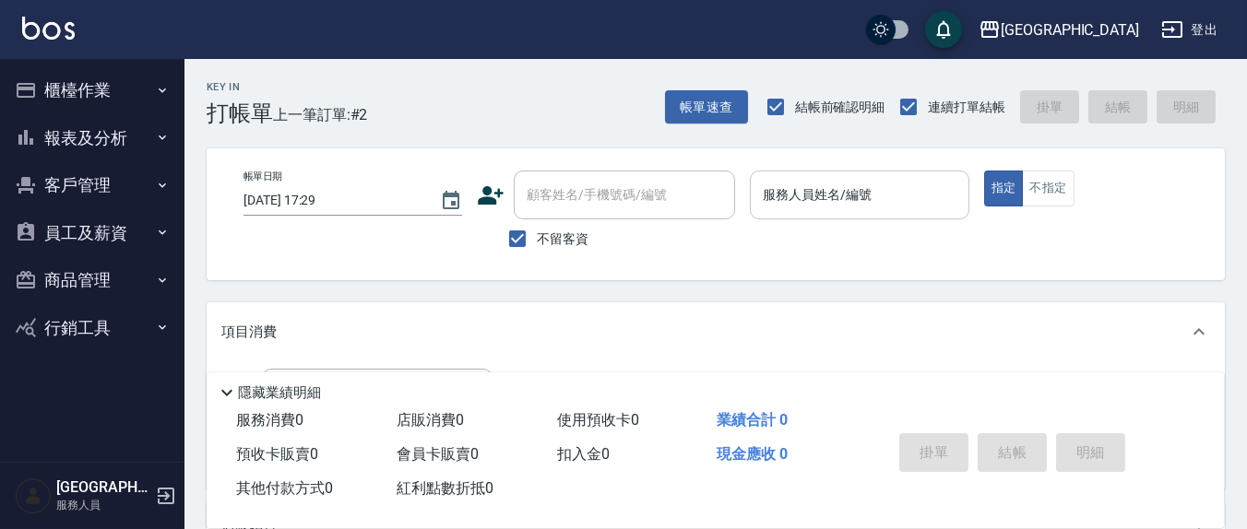
click at [791, 200] on input "服務人員姓名/編號" at bounding box center [859, 195] width 202 height 32
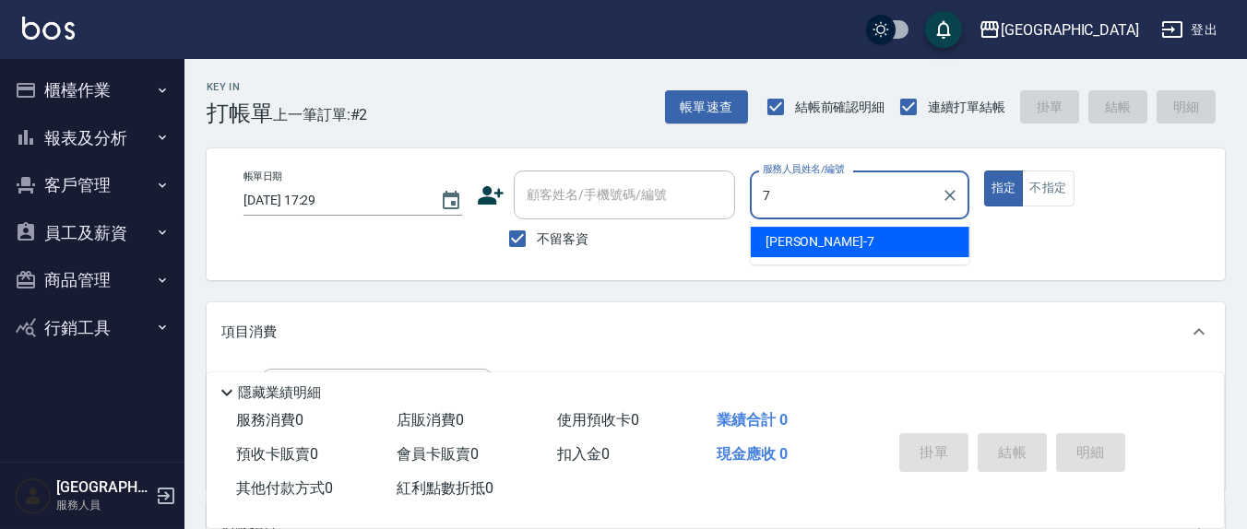
type input "[PERSON_NAME]7"
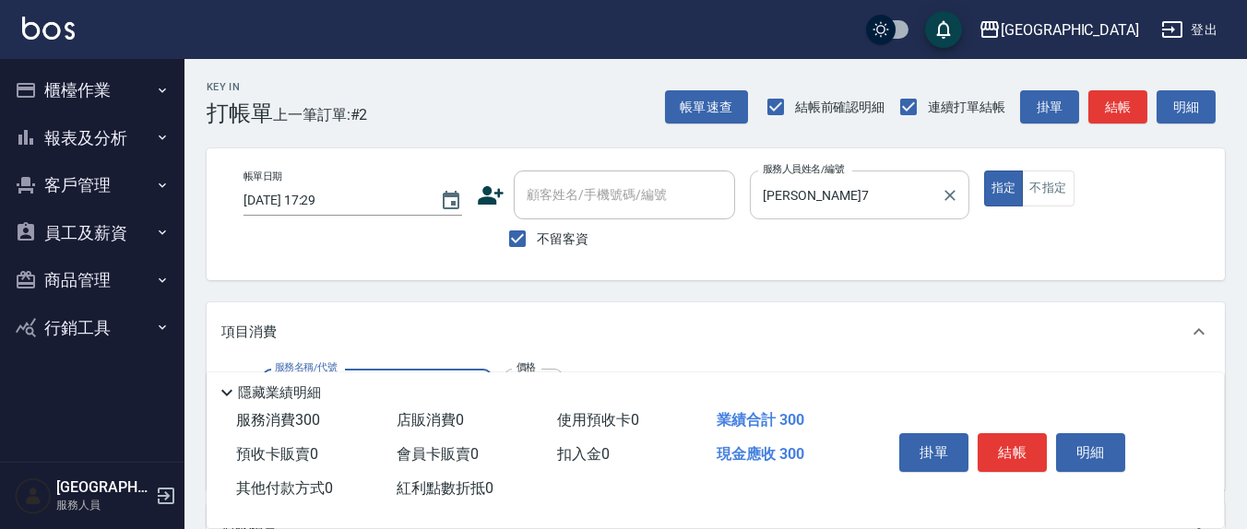
type input "[PERSON_NAME]洗髮精(210)"
type input "[PERSON_NAME]-3"
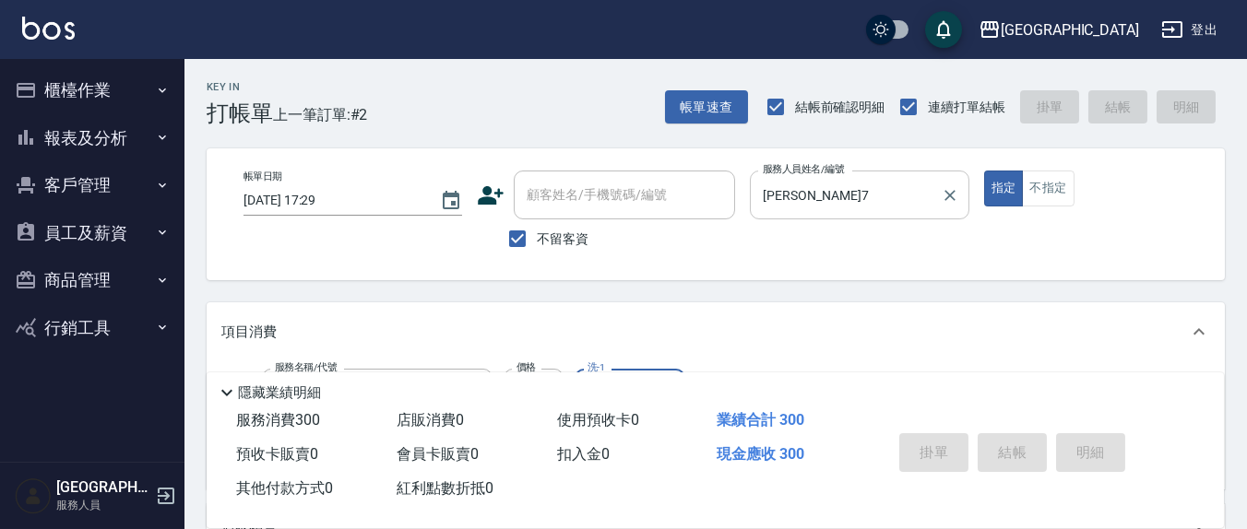
type input "[DATE] 17:30"
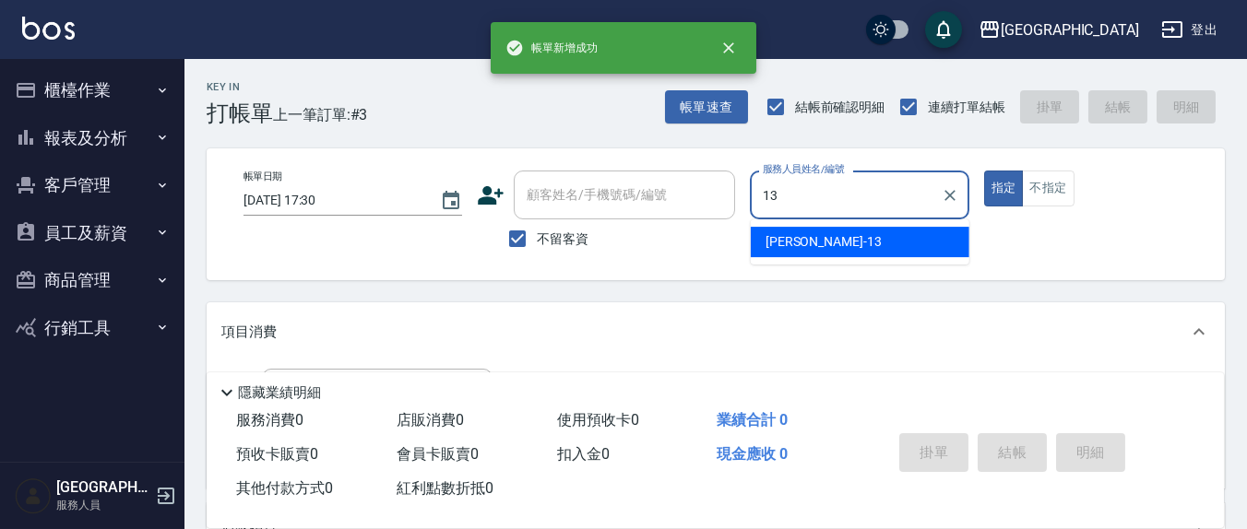
type input "[PERSON_NAME]-13"
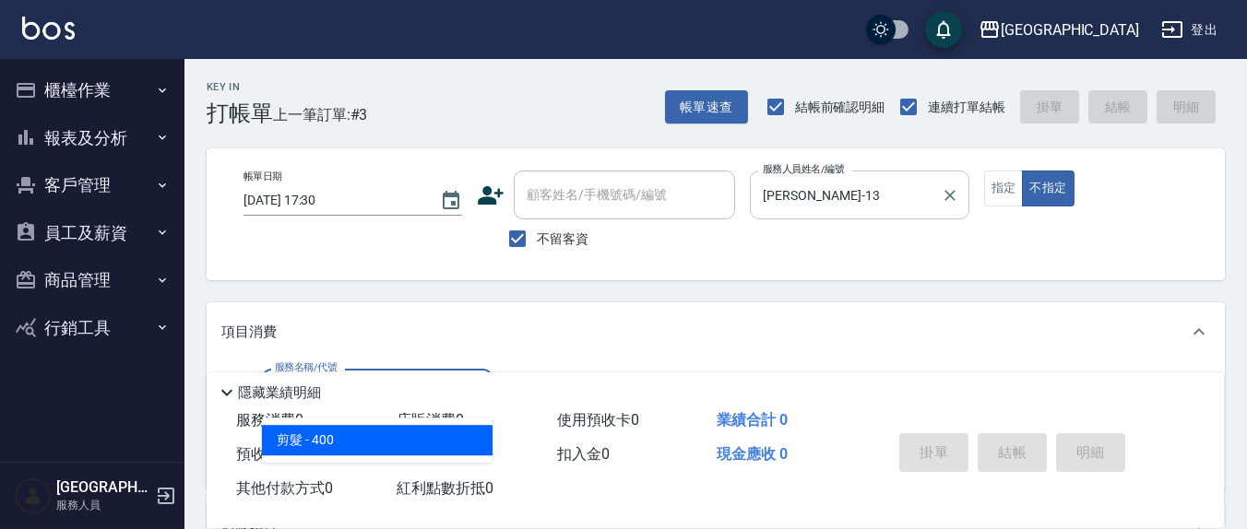
type input "剪髮(401)"
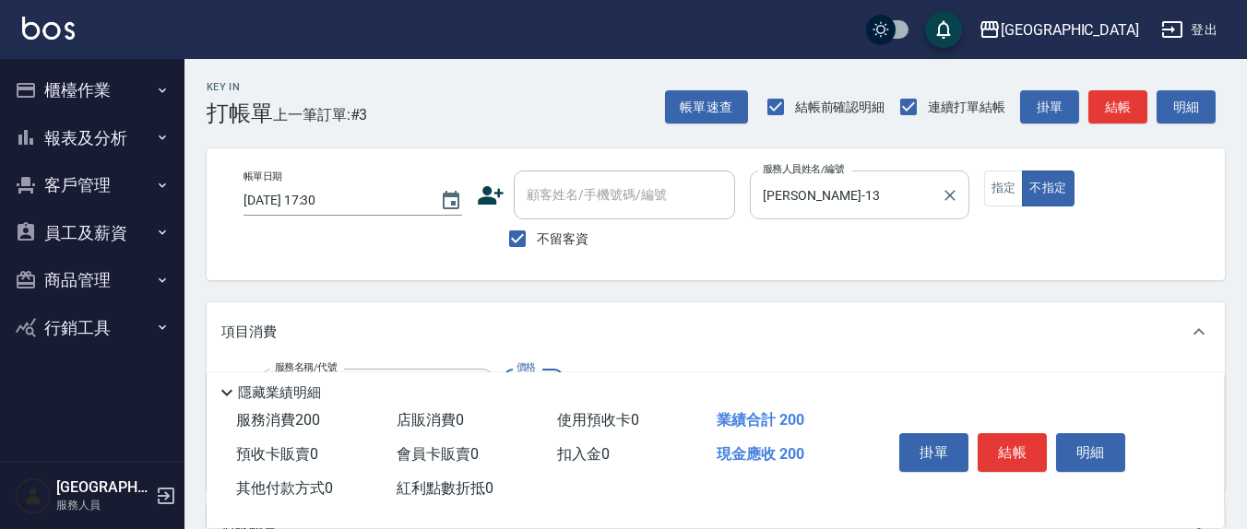
type input "200"
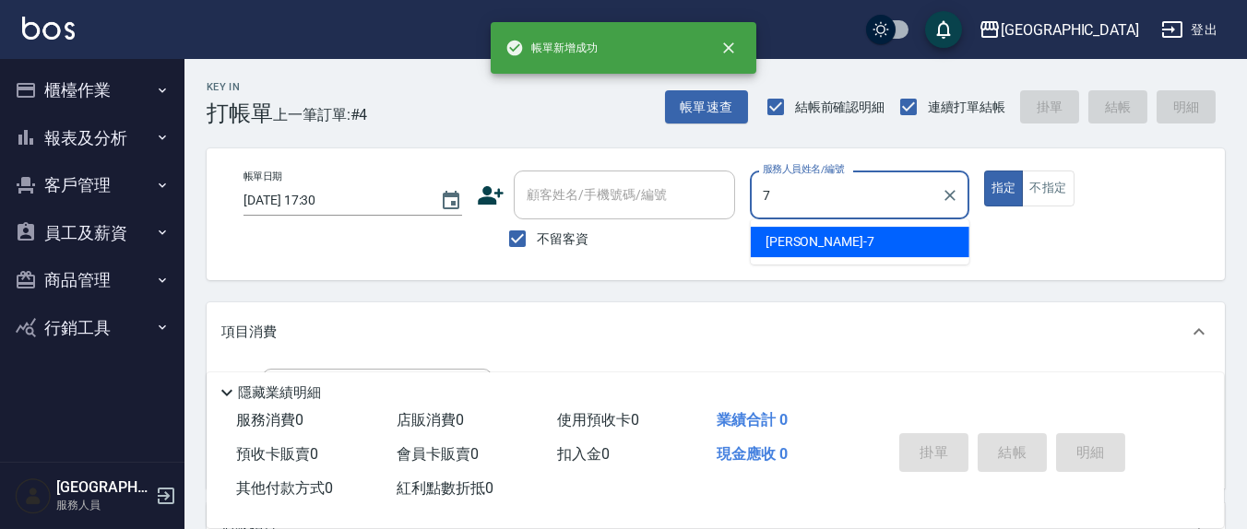
type input "[PERSON_NAME]7"
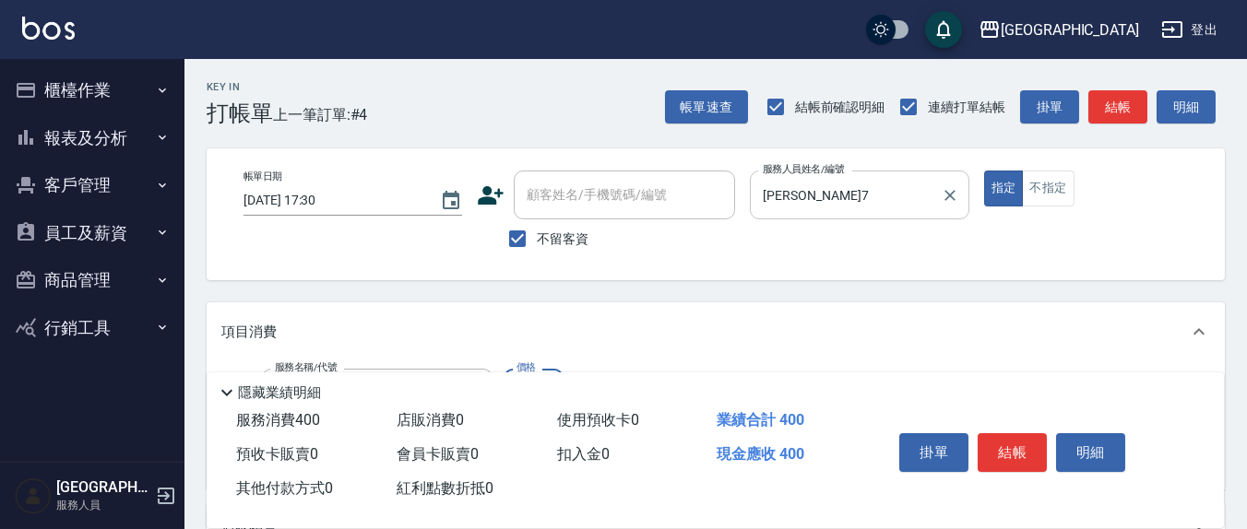
type input "健康洗(206)"
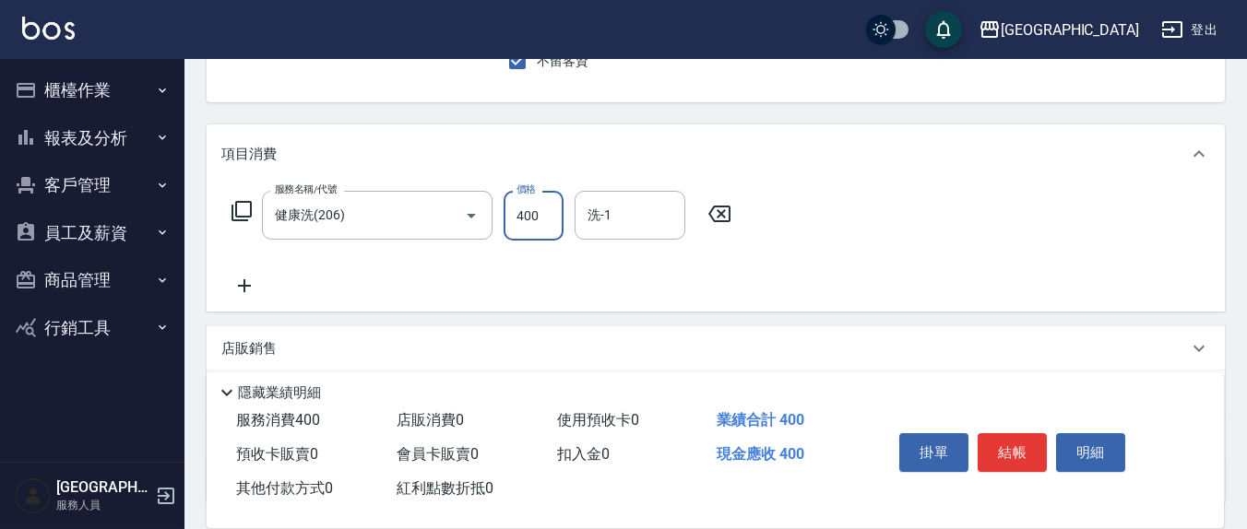
scroll to position [192, 0]
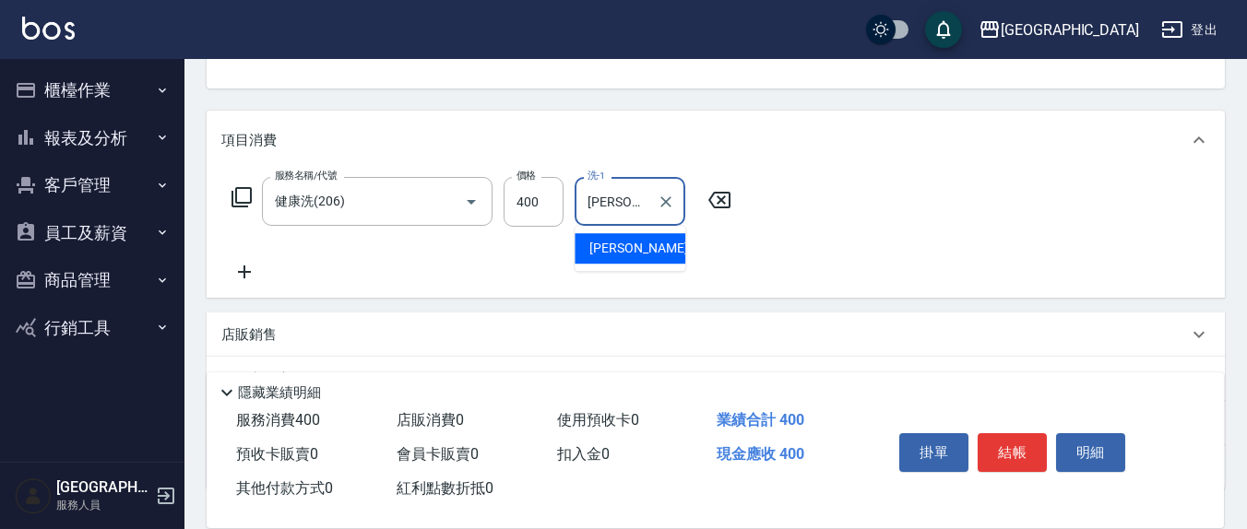
type input "[PERSON_NAME]-3"
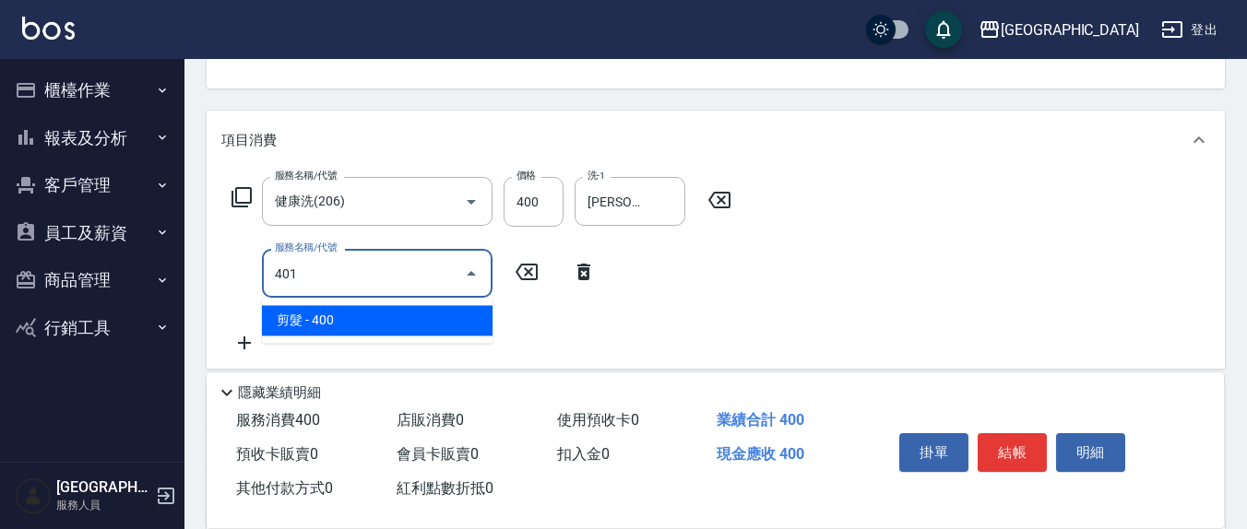
type input "剪髮(401)"
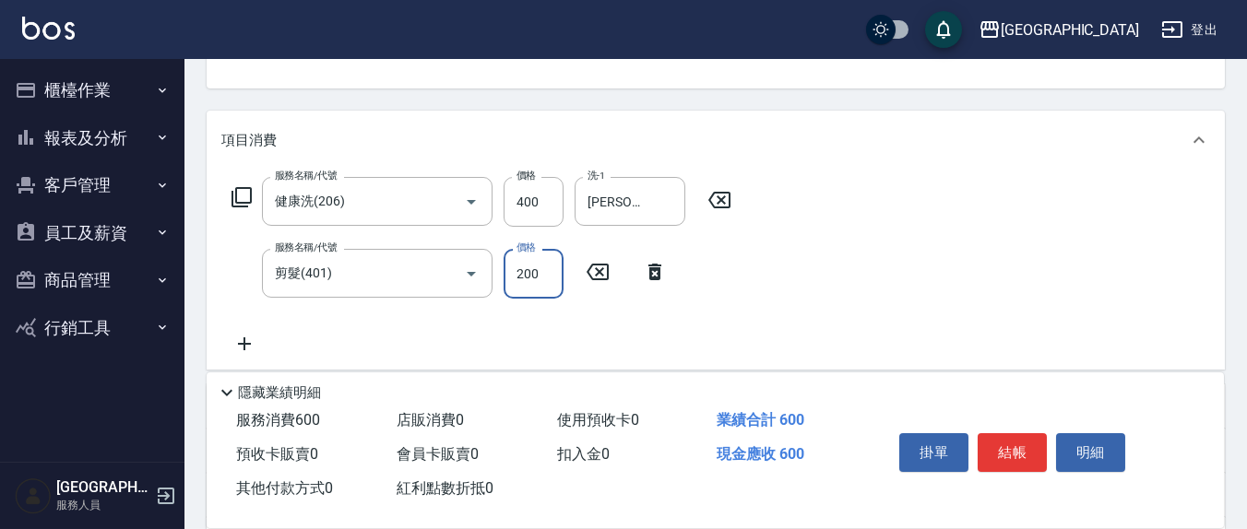
type input "200"
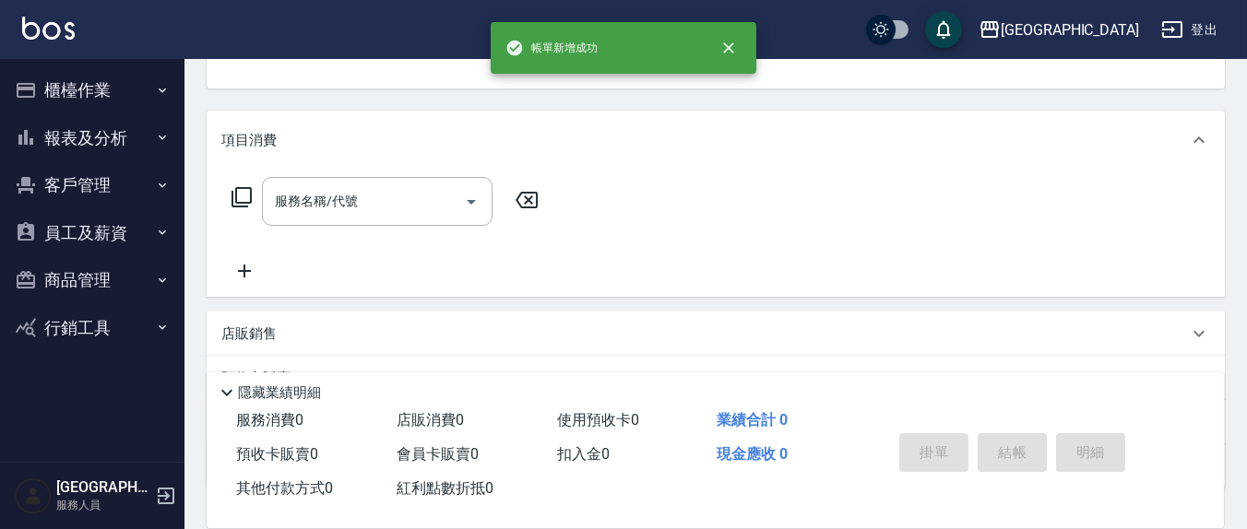
scroll to position [178, 0]
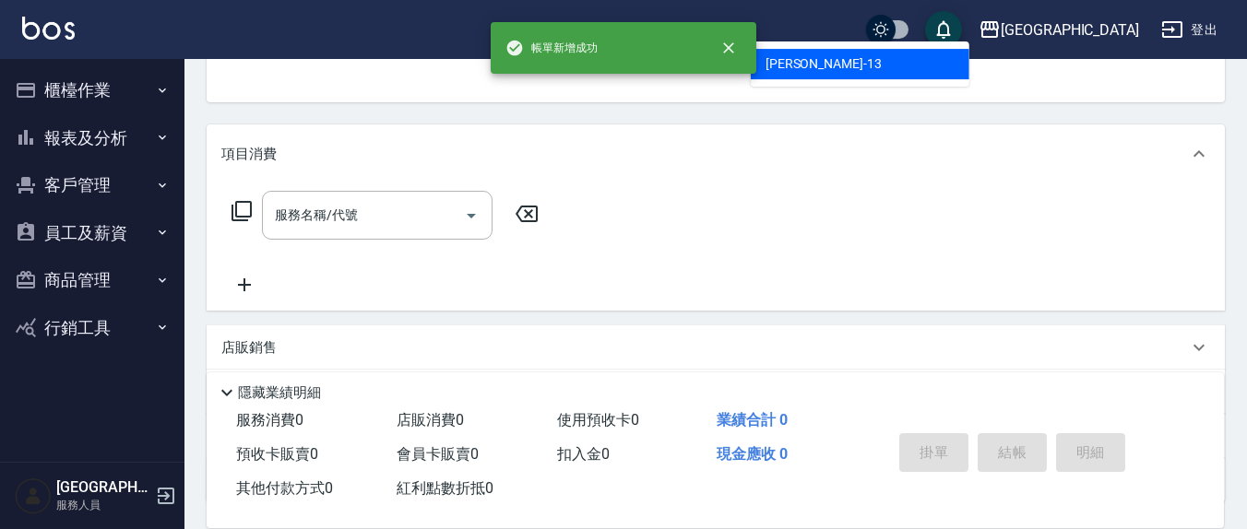
type input "[PERSON_NAME]-13"
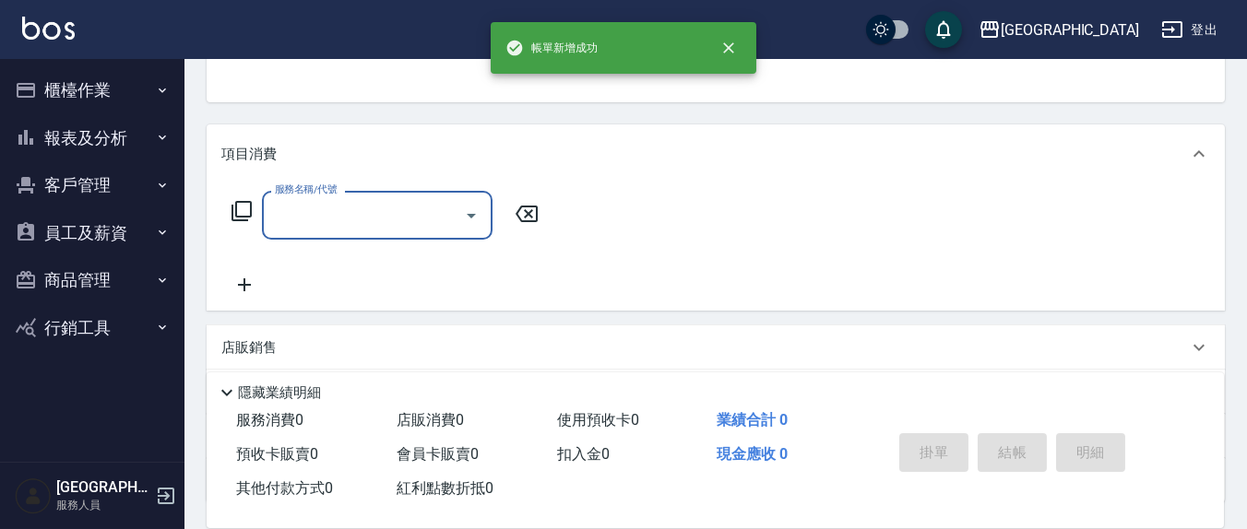
scroll to position [171, 0]
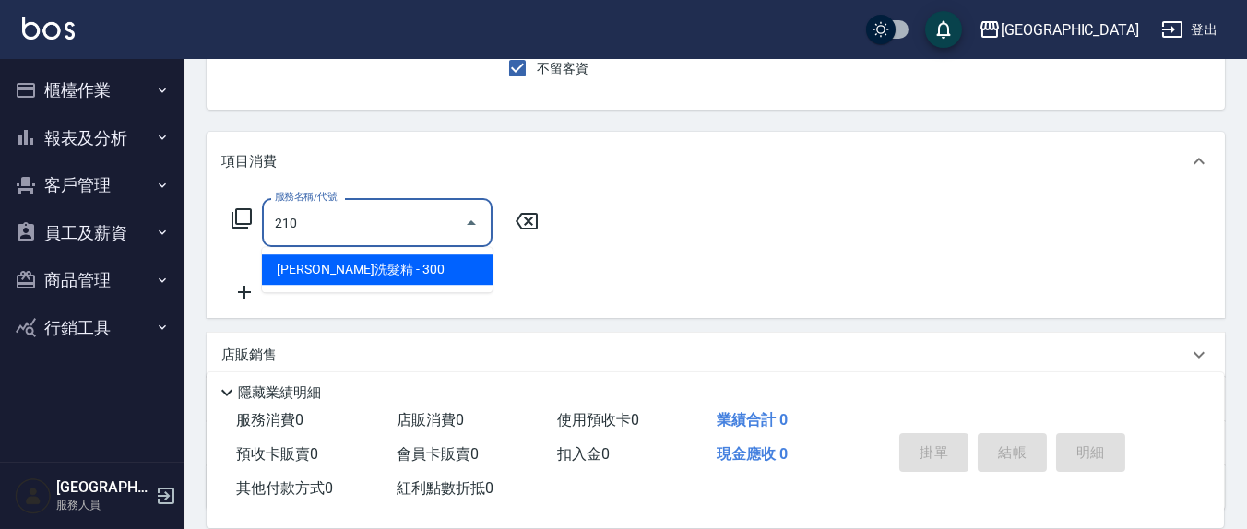
type input "[PERSON_NAME]洗髮精(210)"
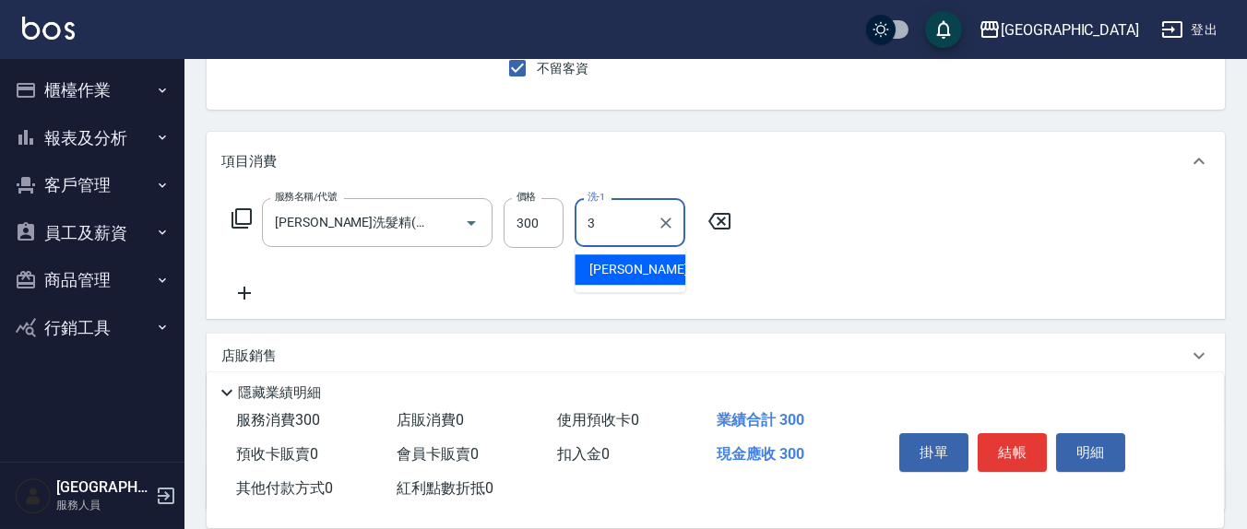
type input "[PERSON_NAME]-3"
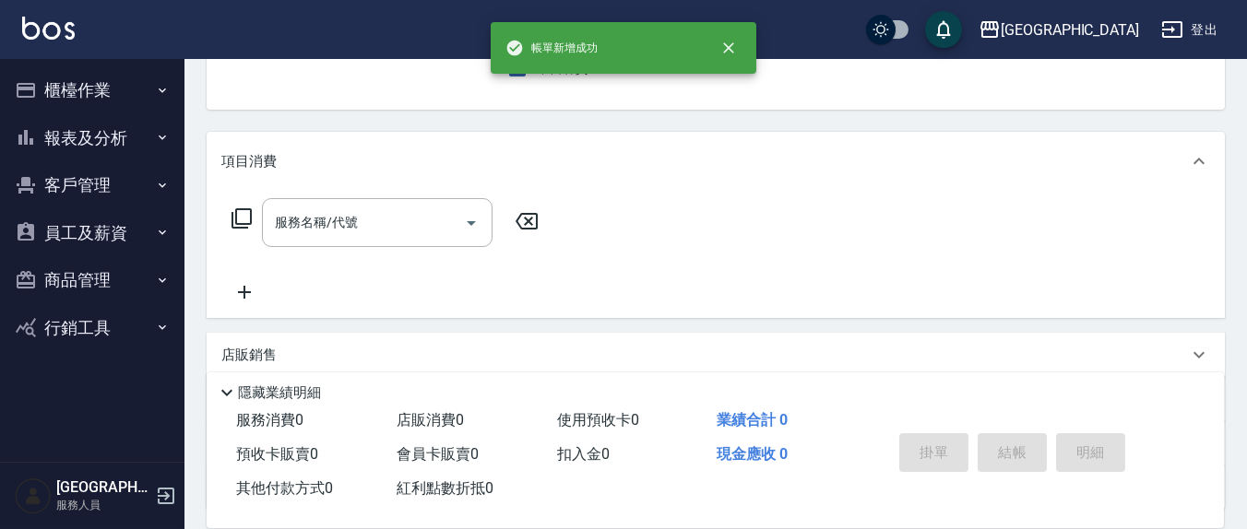
type input "3"
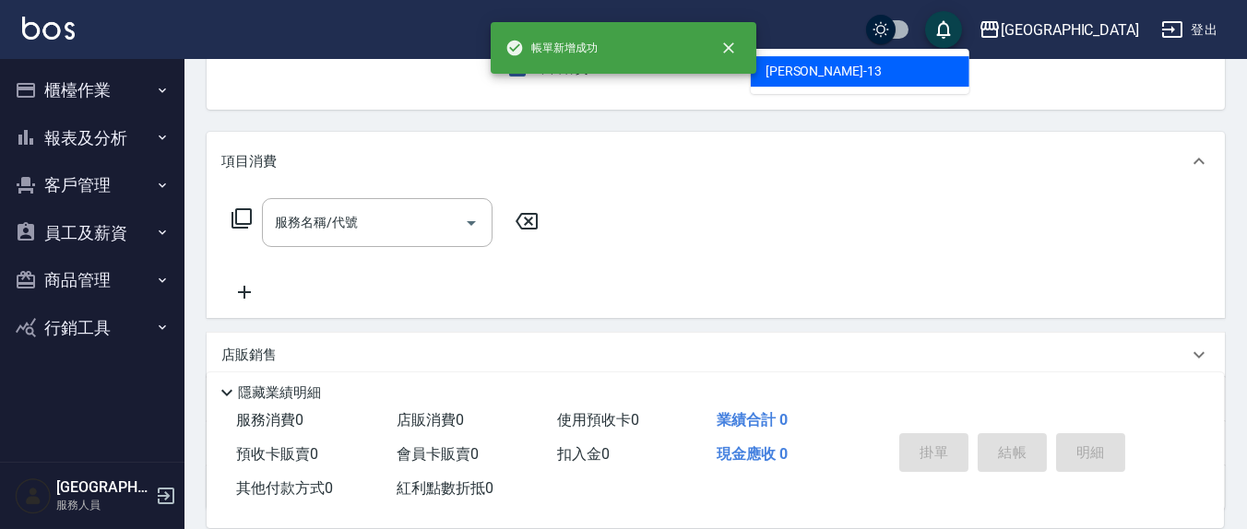
type input "[PERSON_NAME]-13"
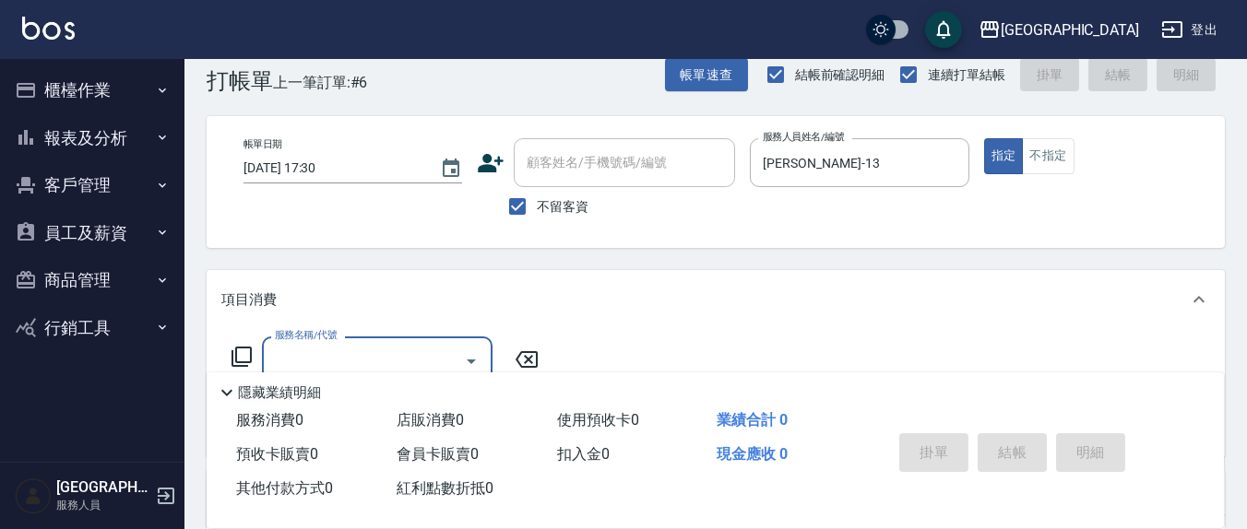
scroll to position [0, 0]
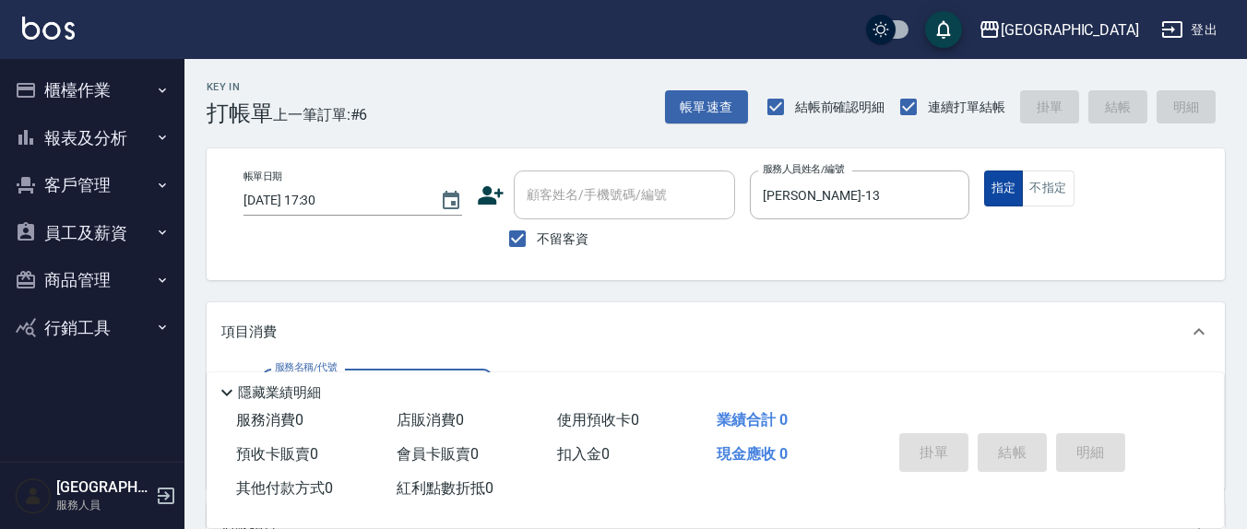
click at [1036, 191] on button "不指定" at bounding box center [1048, 189] width 52 height 36
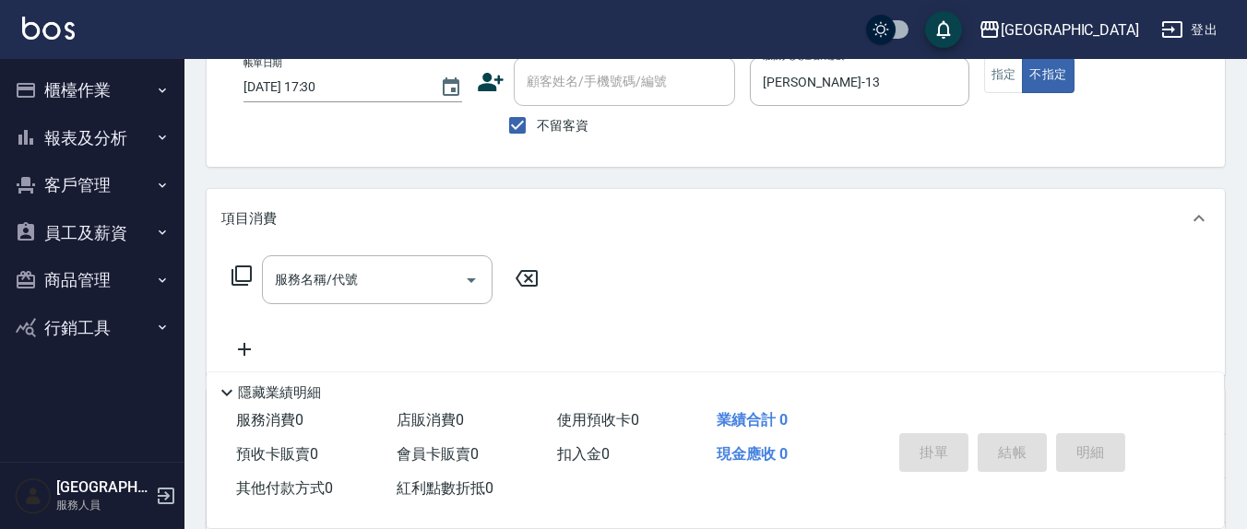
scroll to position [192, 0]
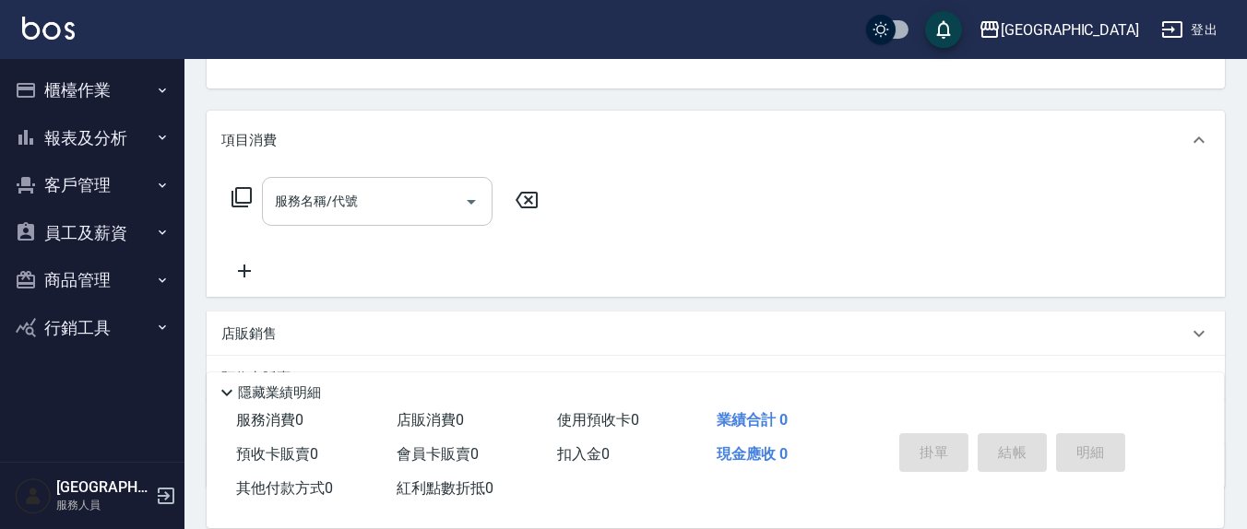
drag, startPoint x: 410, startPoint y: 197, endPoint x: 429, endPoint y: 205, distance: 19.9
click at [411, 198] on input "服務名稱/代號" at bounding box center [363, 201] width 186 height 32
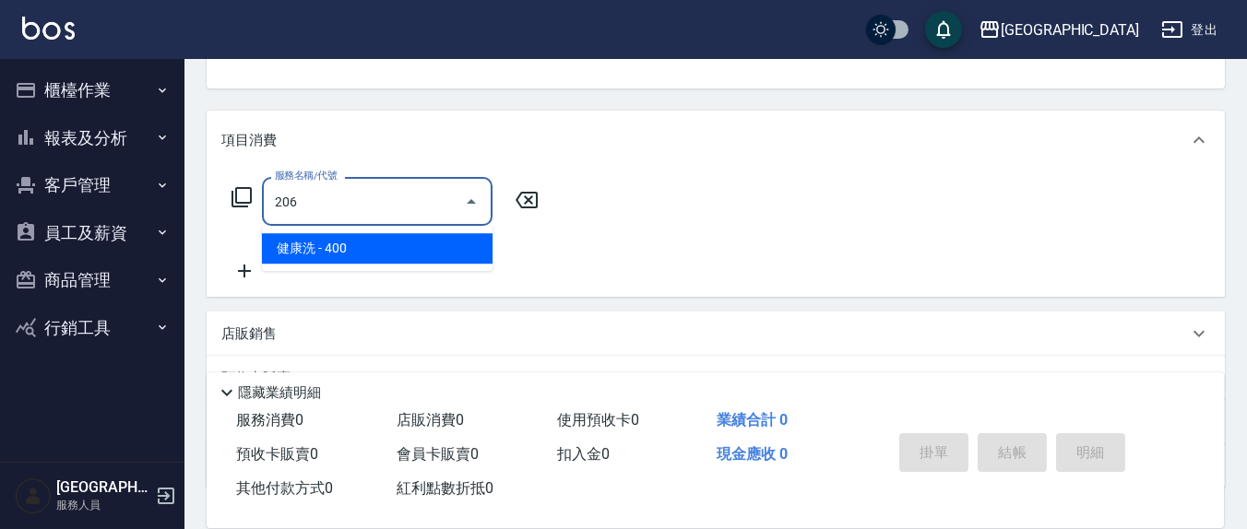
type input "健康洗(206)"
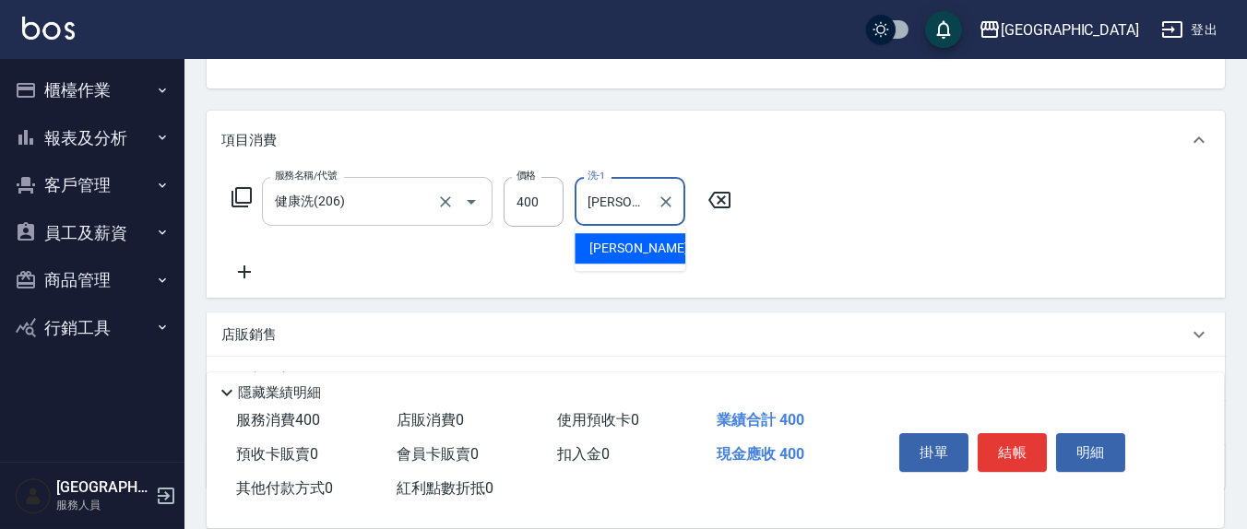
type input "[PERSON_NAME]-3"
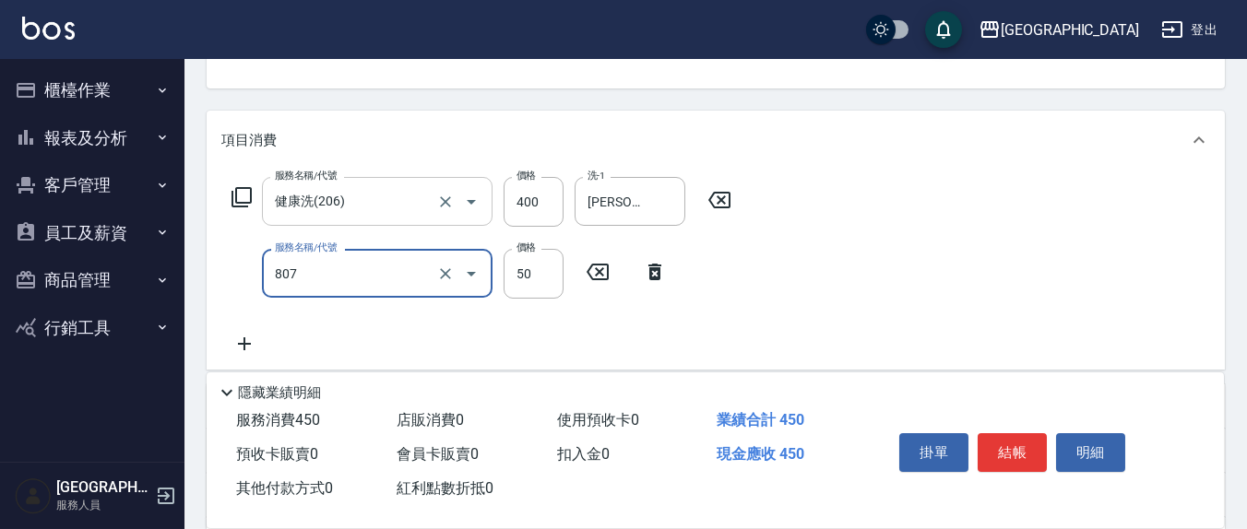
type input "TG護髮素(潤絲)(807)"
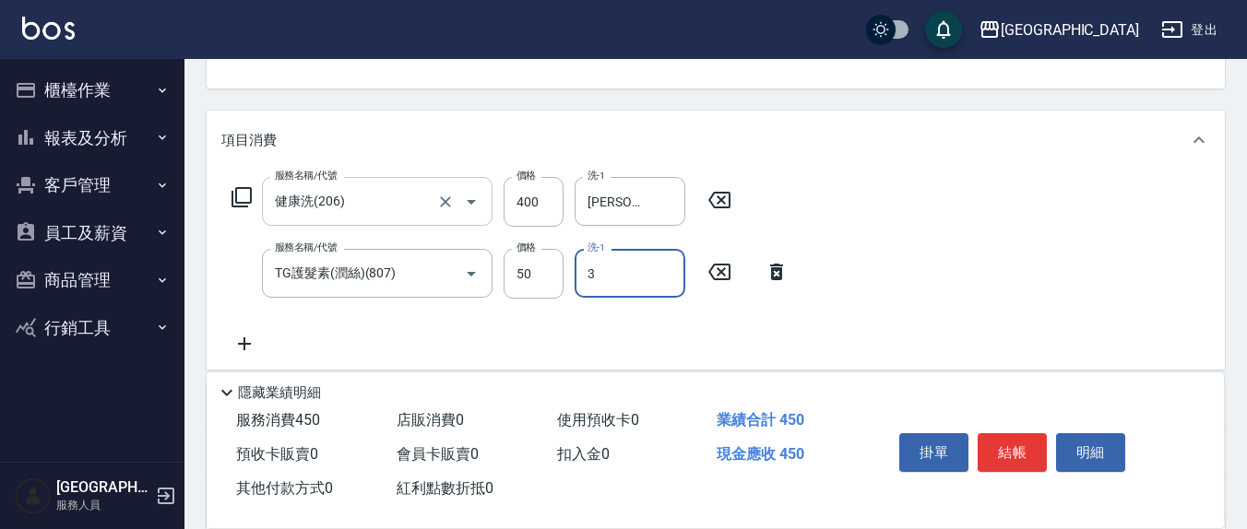
type input "[PERSON_NAME]-3"
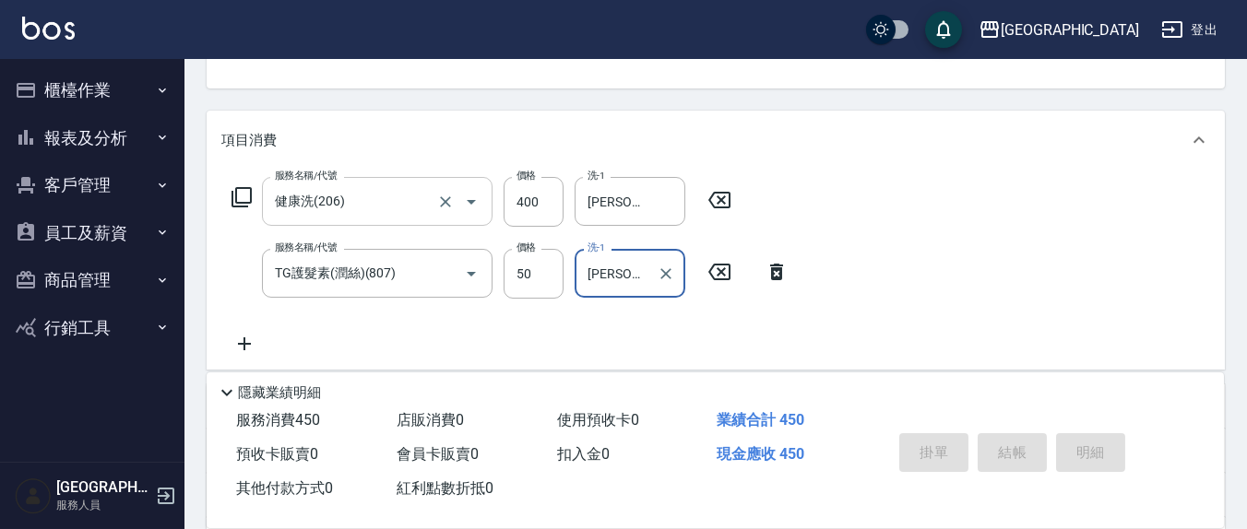
type input "[DATE] 17:31"
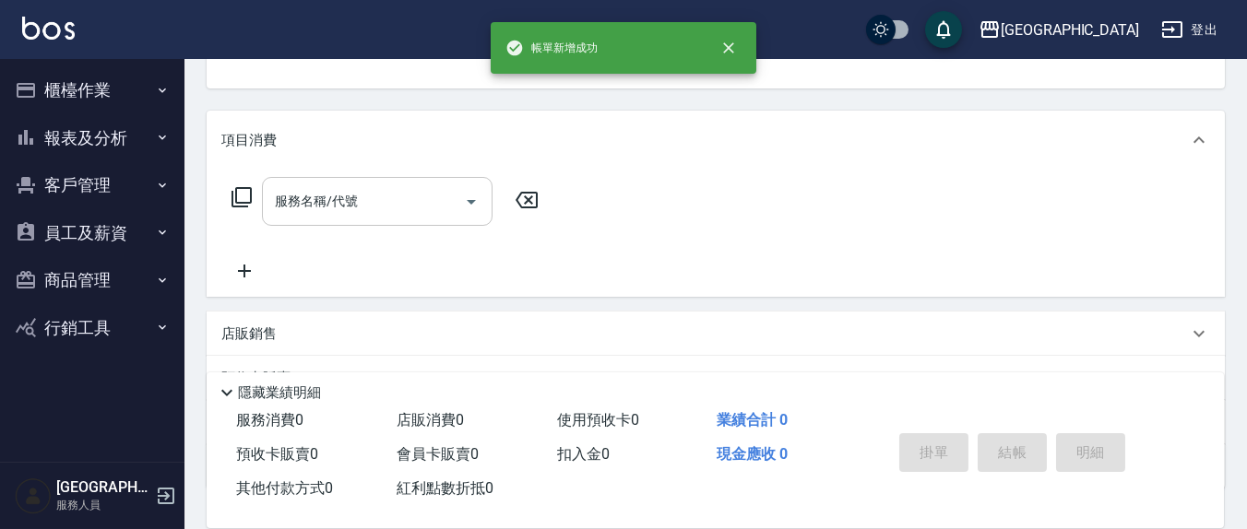
scroll to position [178, 0]
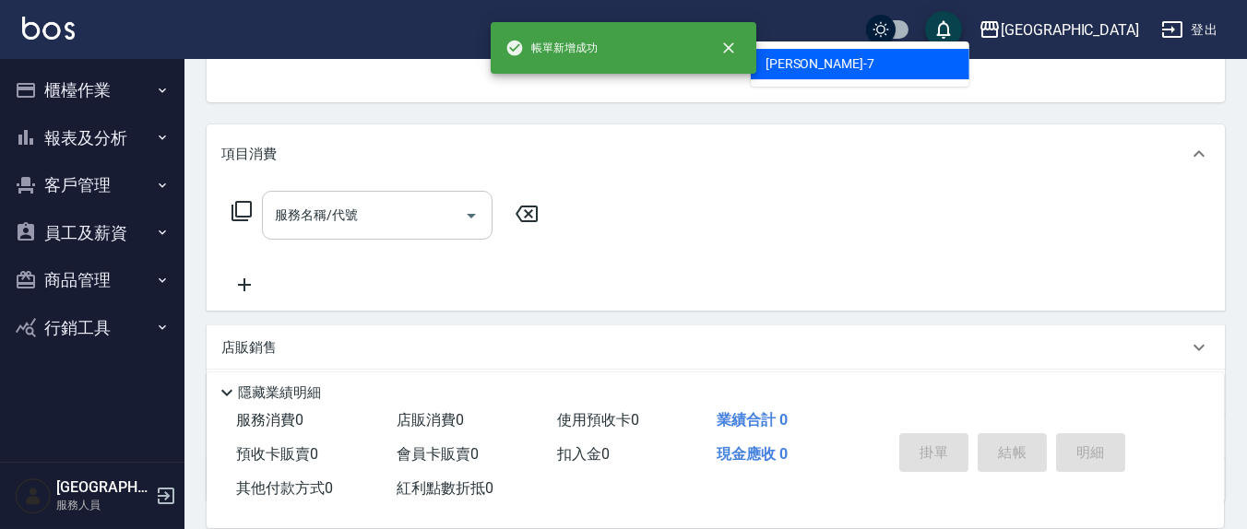
type input "[PERSON_NAME]7"
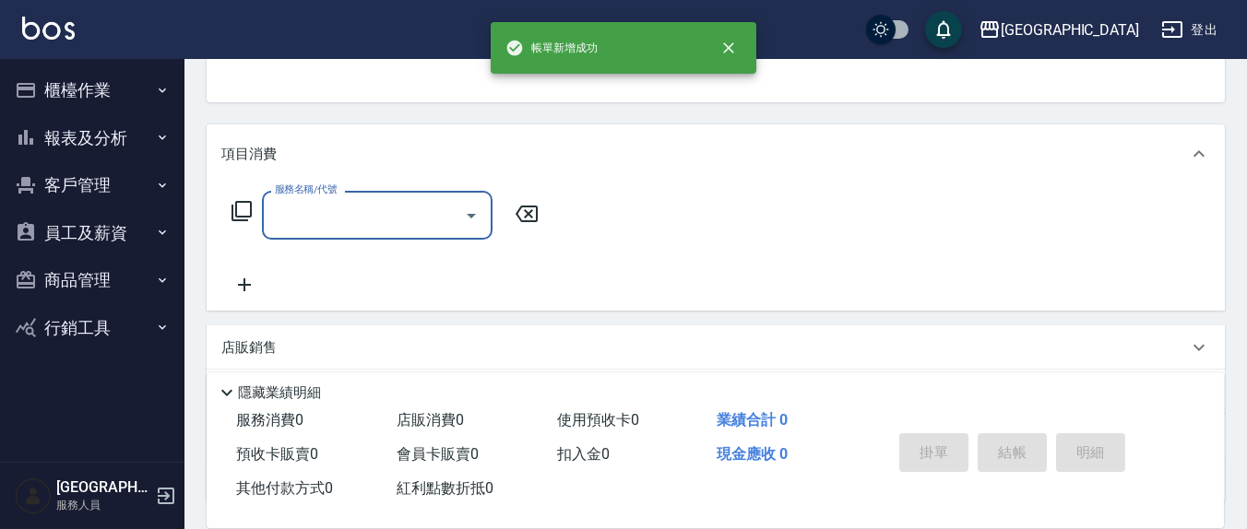
scroll to position [171, 0]
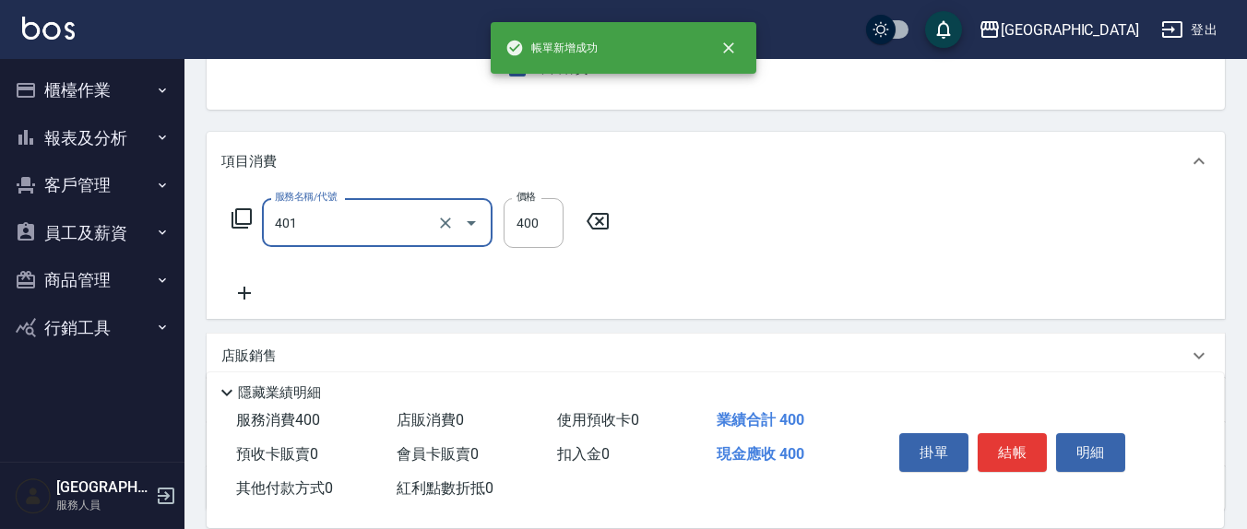
type input "剪髮(401)"
type input "300"
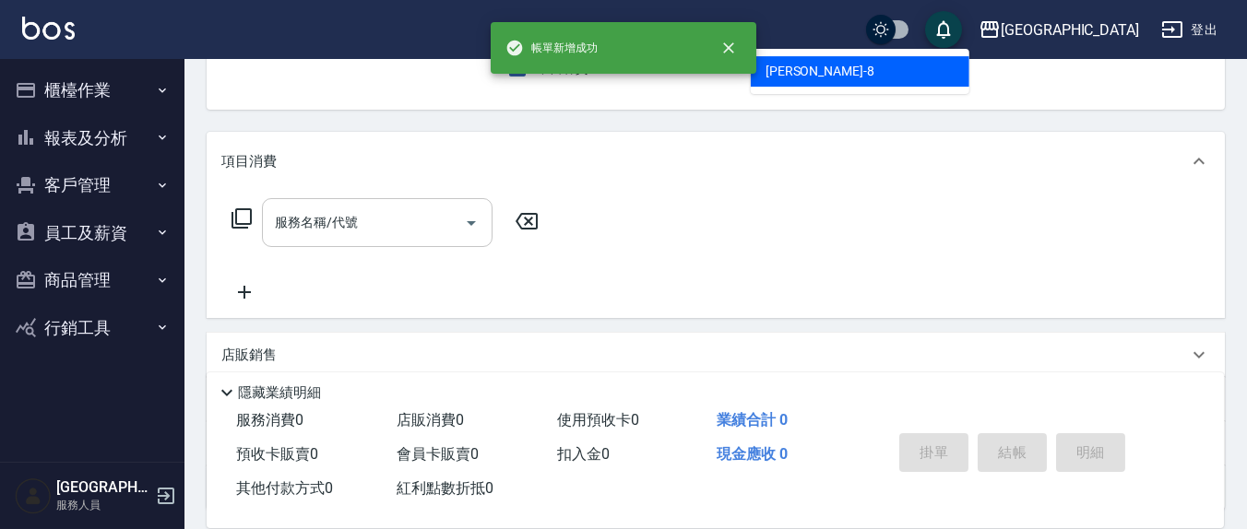
type input "[PERSON_NAME]-8"
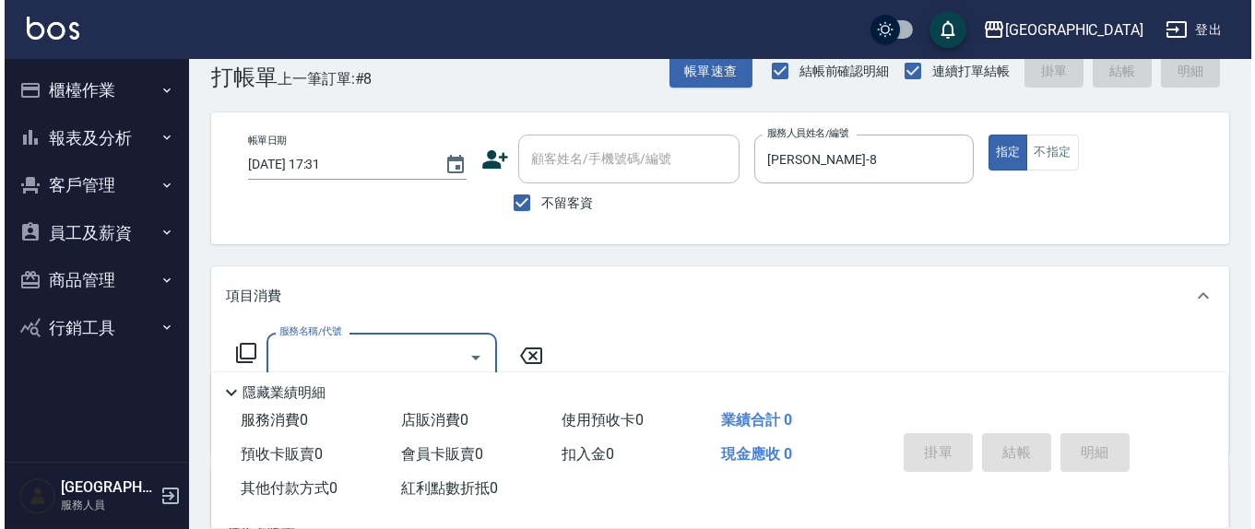
scroll to position [0, 0]
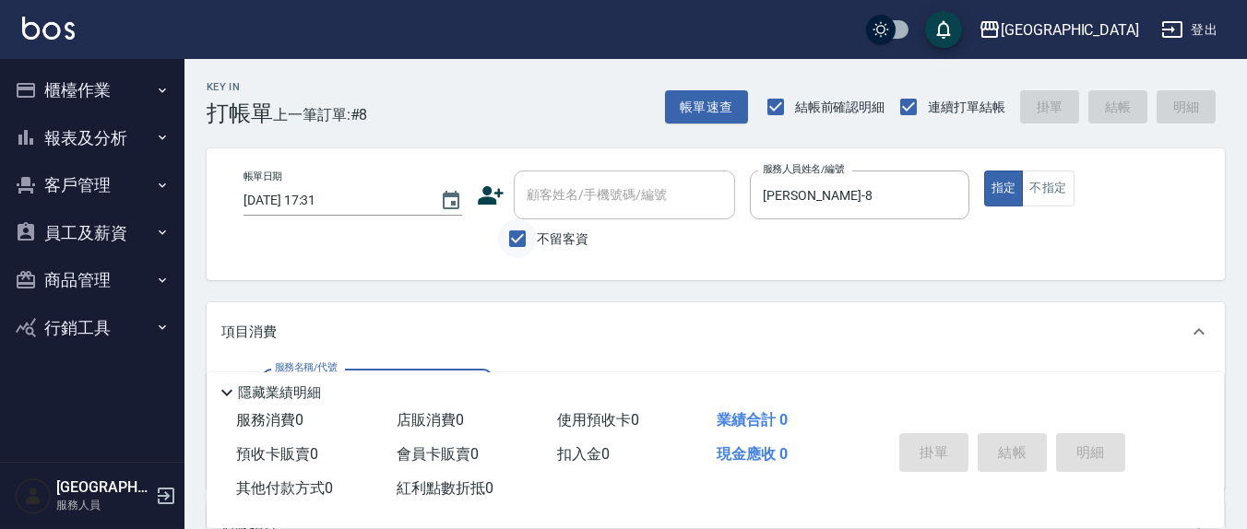
click at [506, 233] on input "不留客資" at bounding box center [517, 238] width 39 height 39
checkbox input "false"
click at [486, 201] on icon at bounding box center [492, 195] width 26 height 18
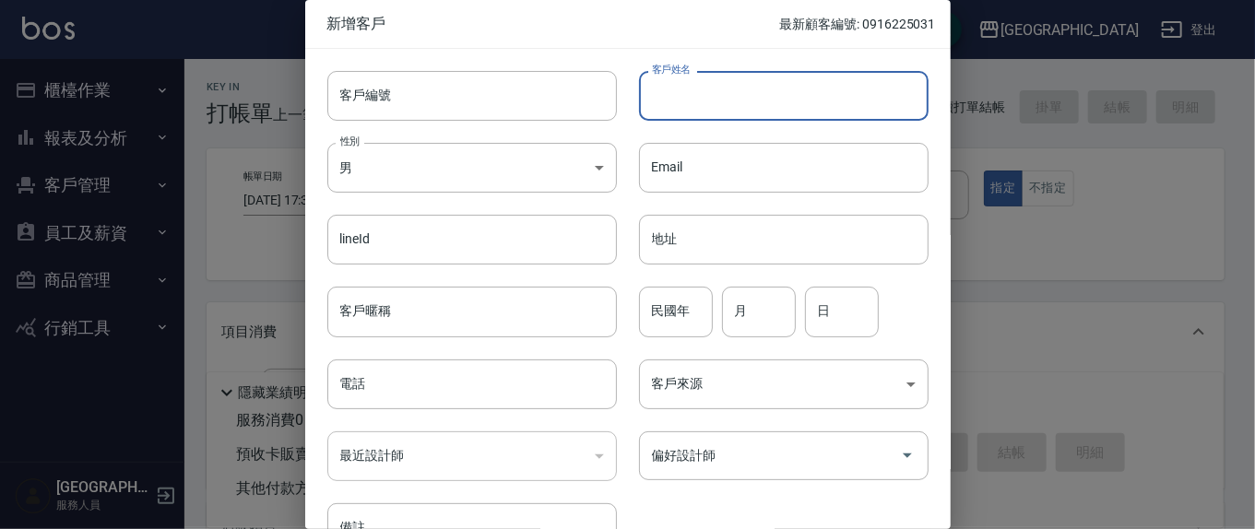
click at [746, 111] on input "客戶姓名" at bounding box center [784, 96] width 290 height 50
type input "[PERSON_NAME]"
click at [423, 389] on input "電話" at bounding box center [472, 385] width 290 height 50
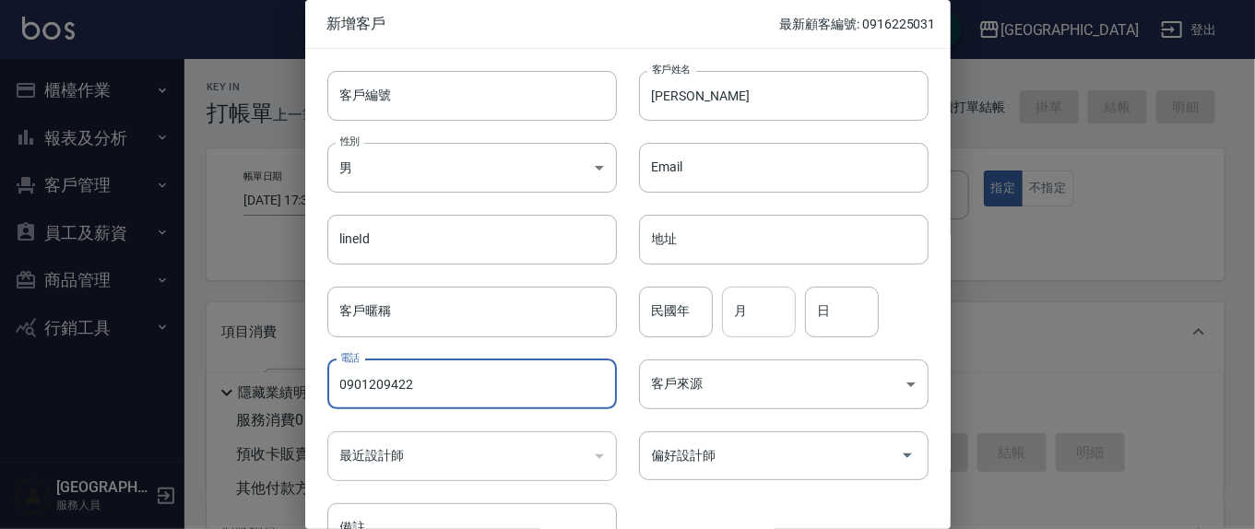
type input "0901209422"
click at [774, 313] on input "月" at bounding box center [759, 312] width 74 height 50
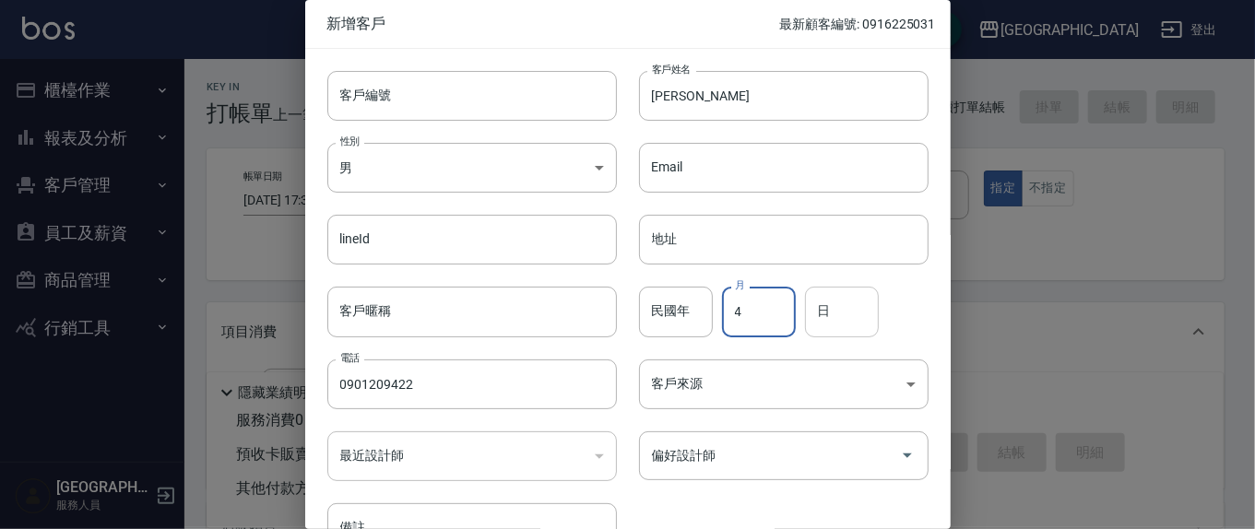
type input "4"
click at [830, 335] on input "日" at bounding box center [842, 312] width 74 height 50
type input "22"
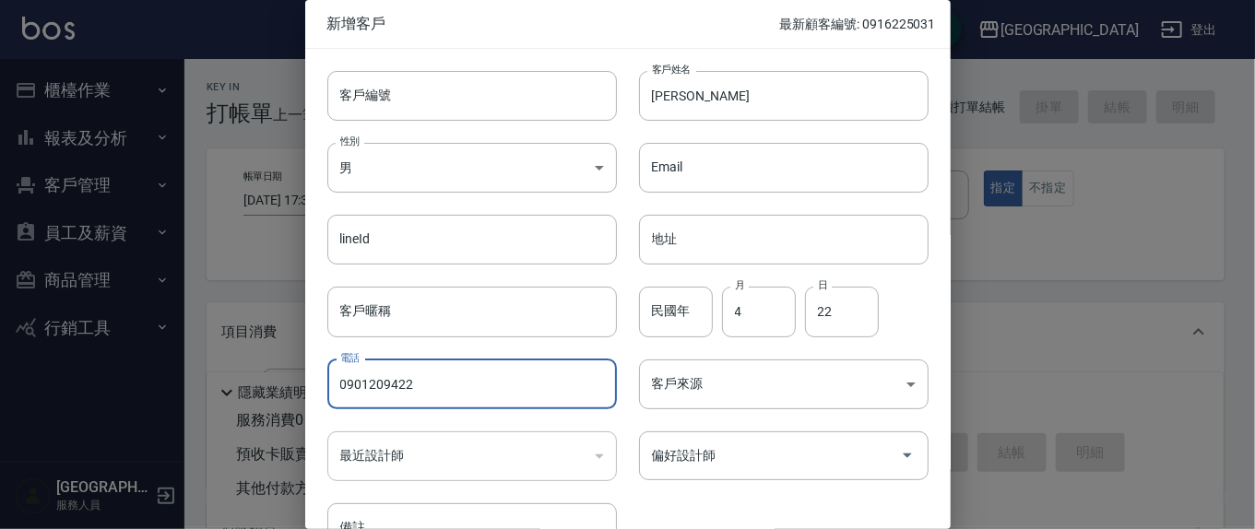
click at [663, 310] on div "民國年 民國年" at bounding box center [676, 312] width 74 height 50
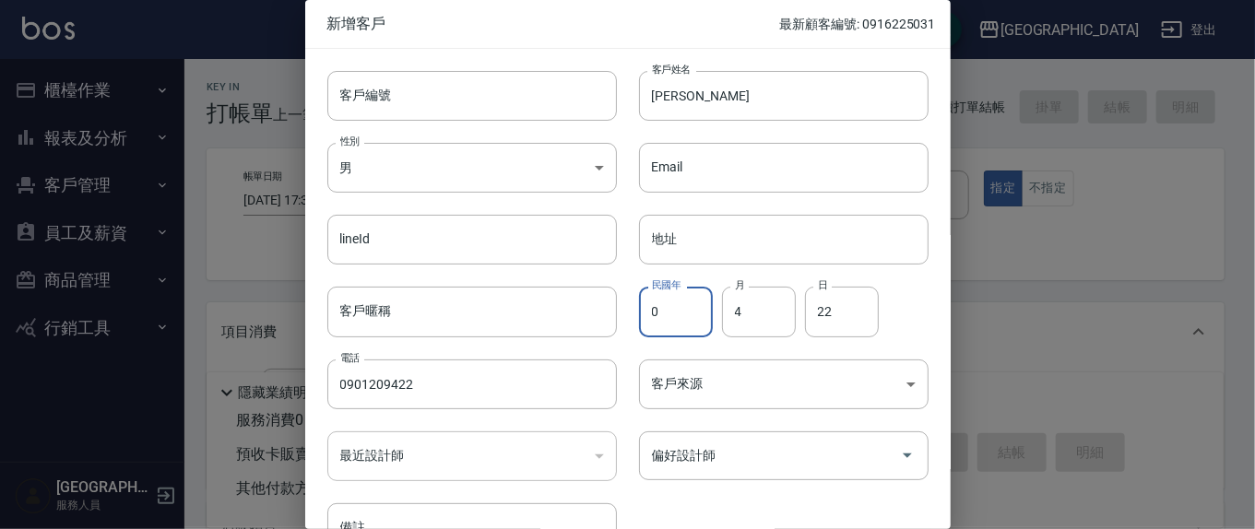
type input "0"
click at [920, 328] on div "客戶編號 客戶編號 客戶姓名 [PERSON_NAME] 客戶姓名 性別 男 [DEMOGRAPHIC_DATA] 性別 Email Email lineId…" at bounding box center [628, 312] width 646 height 527
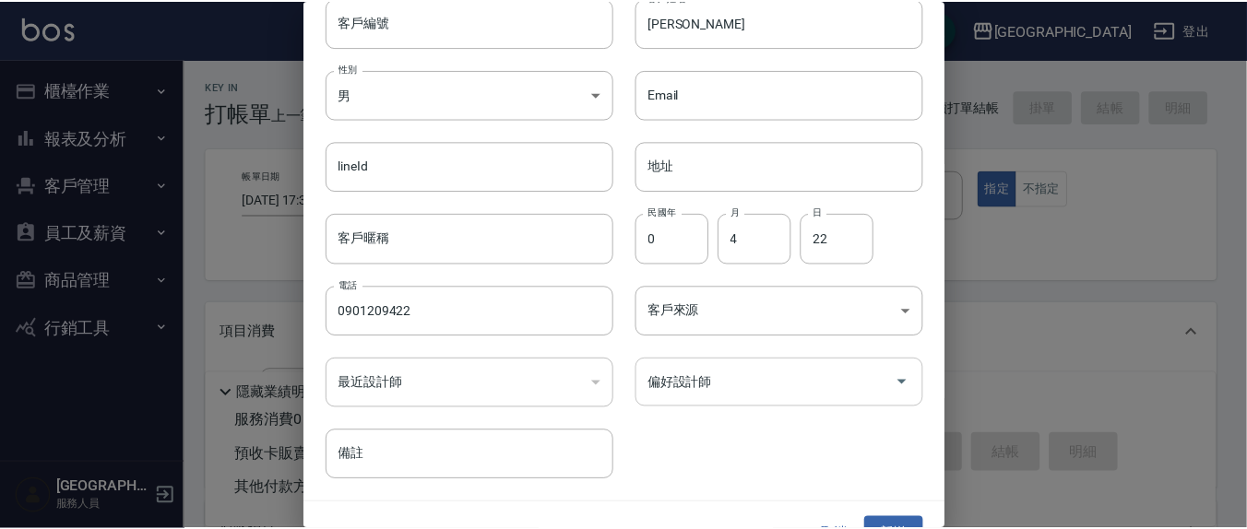
scroll to position [109, 0]
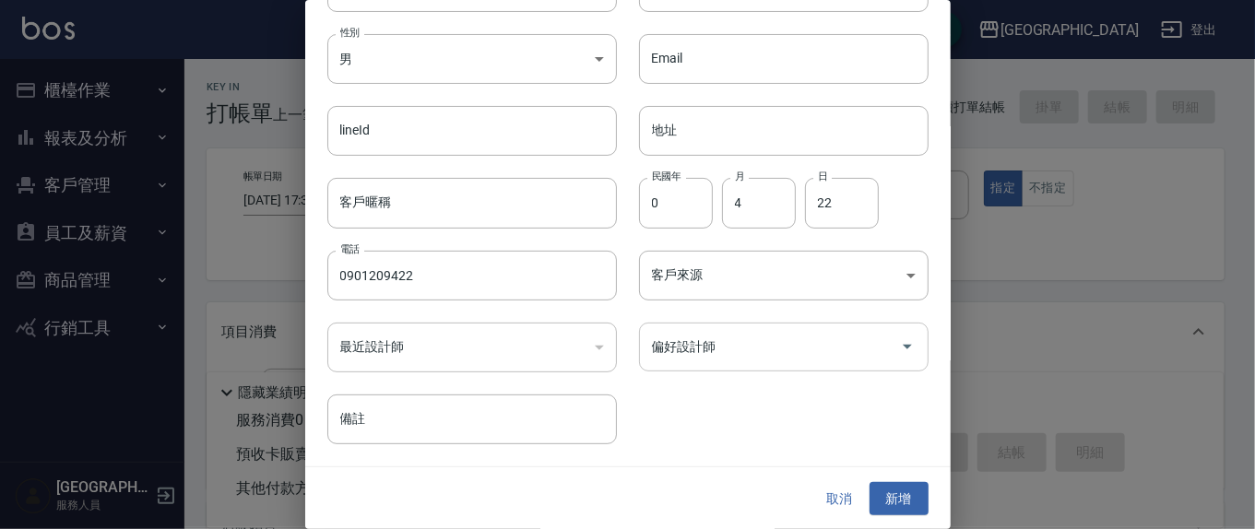
click at [770, 356] on input "偏好設計師" at bounding box center [769, 347] width 245 height 32
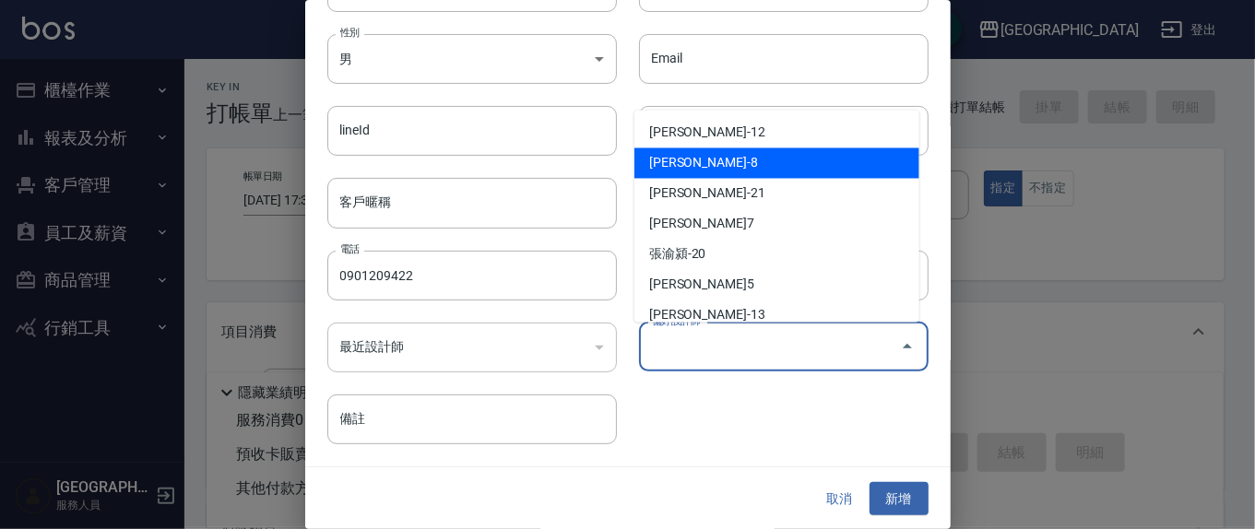
click at [710, 168] on li "[PERSON_NAME]-8" at bounding box center [777, 163] width 285 height 30
type input "[PERSON_NAME]"
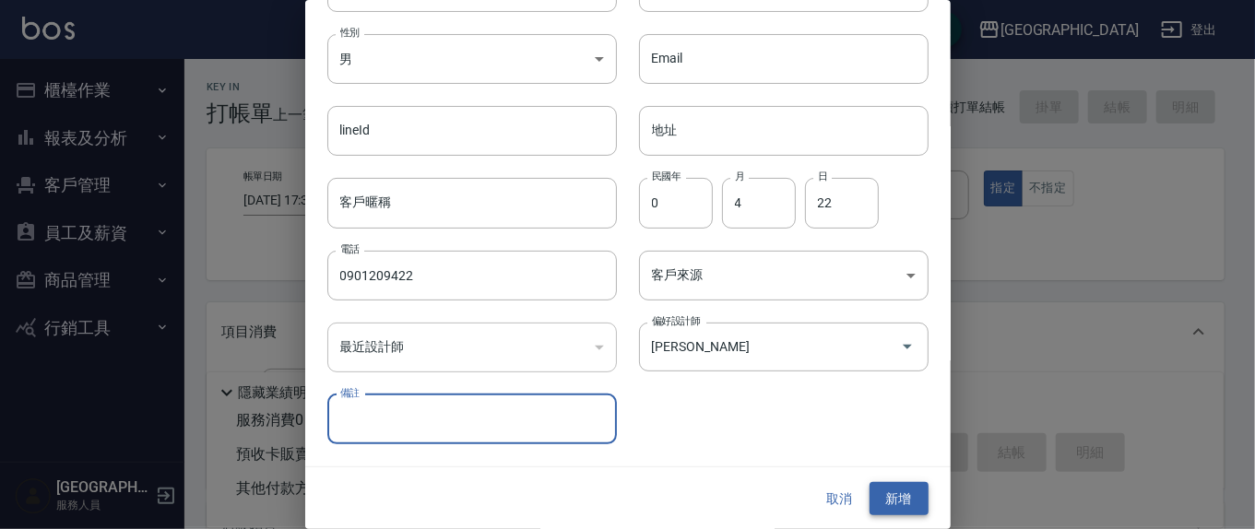
click at [871, 499] on button "新增" at bounding box center [899, 499] width 59 height 34
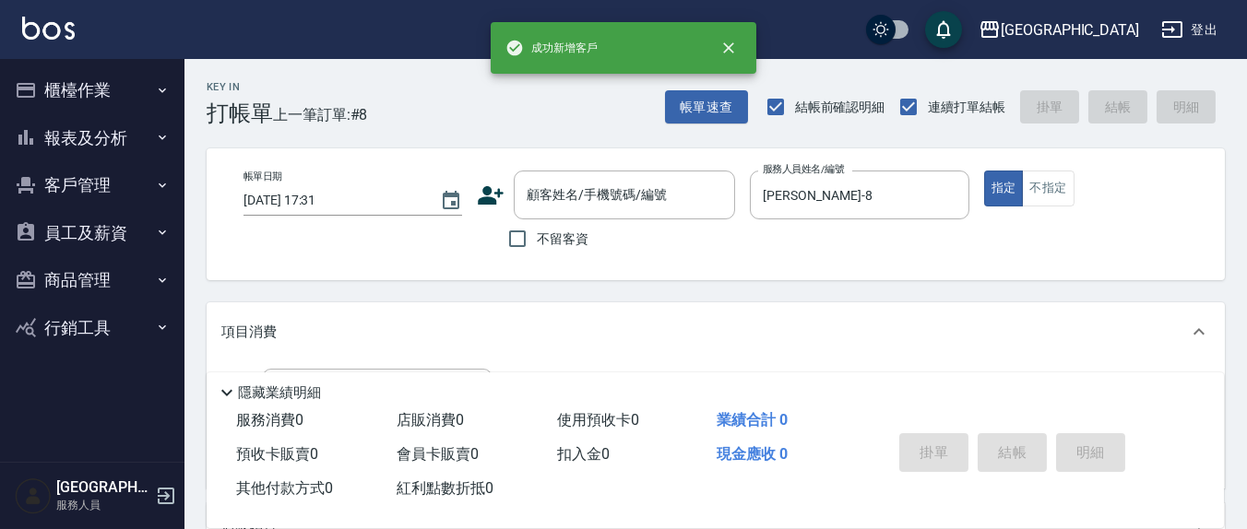
click at [563, 232] on span "不留客資" at bounding box center [563, 239] width 52 height 19
click at [537, 232] on input "不留客資" at bounding box center [517, 238] width 39 height 39
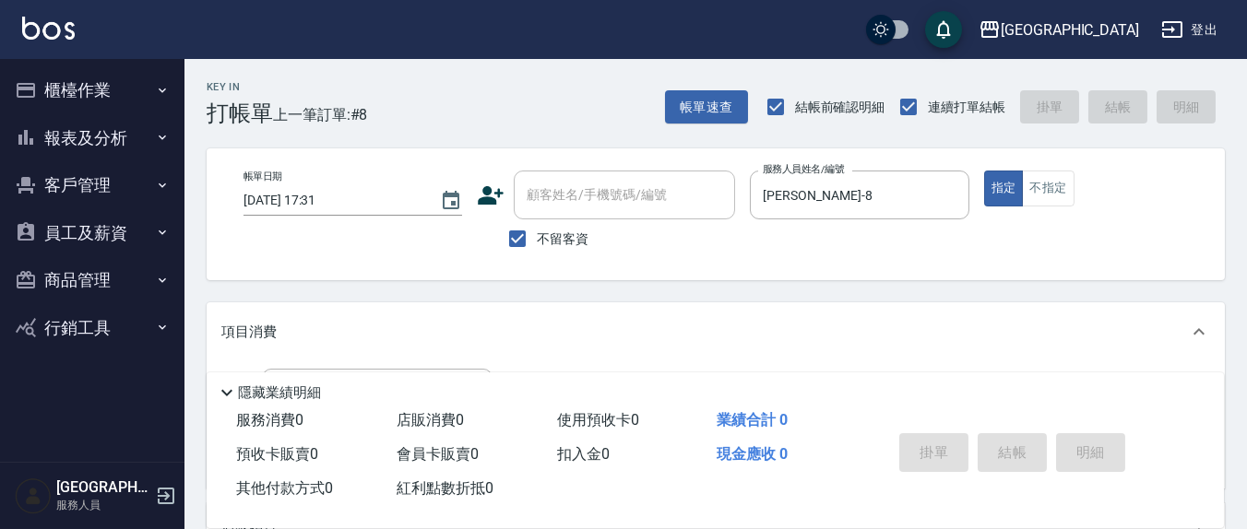
click at [566, 241] on span "不留客資" at bounding box center [563, 239] width 52 height 19
click at [537, 241] on input "不留客資" at bounding box center [517, 238] width 39 height 39
checkbox input "false"
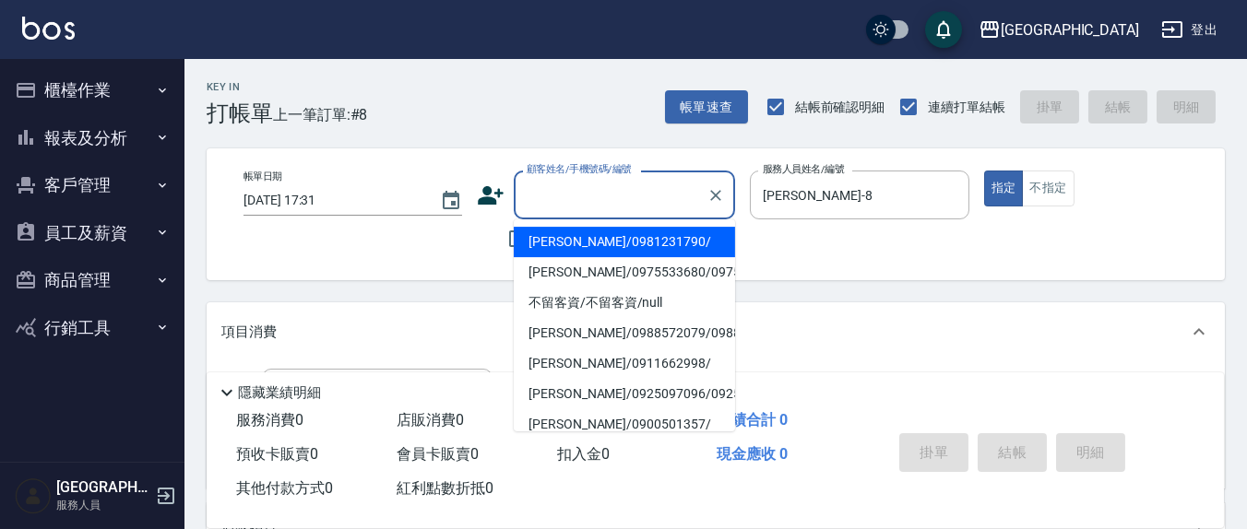
click at [619, 210] on input "顧客姓名/手機號碼/編號" at bounding box center [610, 195] width 177 height 32
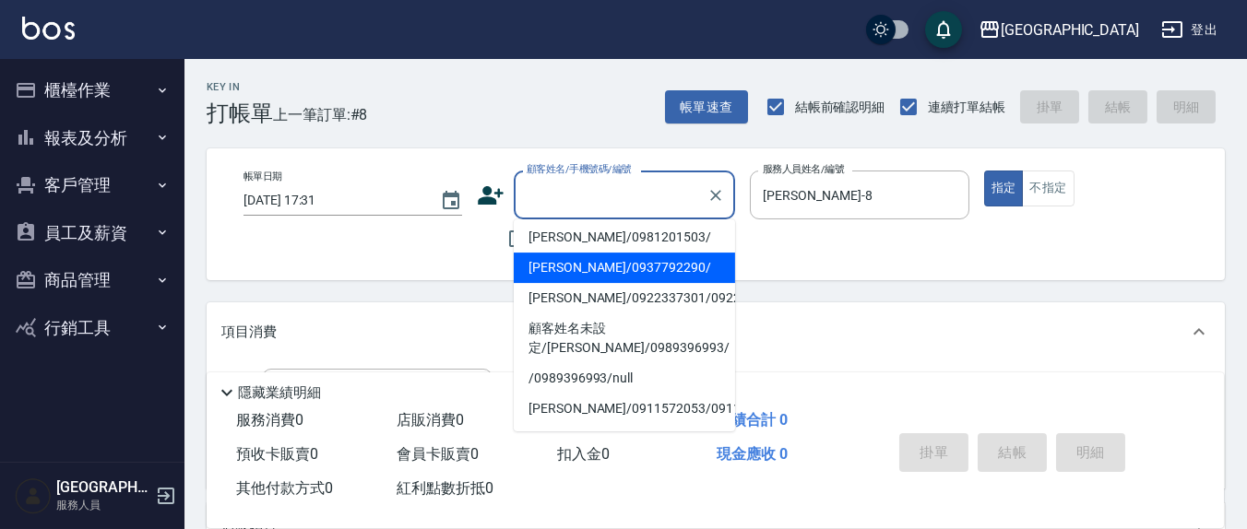
scroll to position [0, 0]
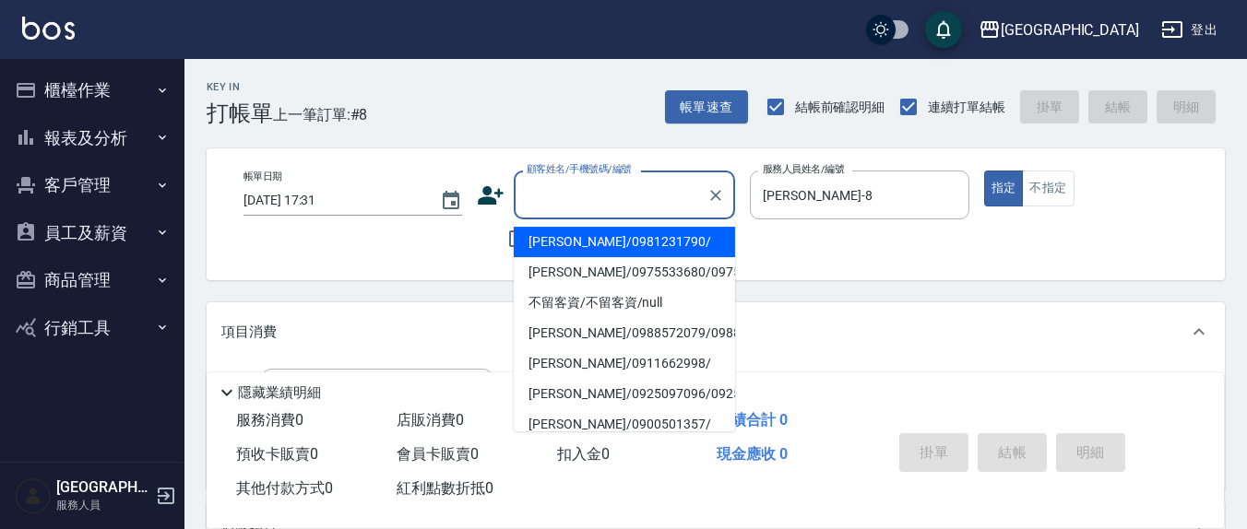
click at [682, 198] on input "顧客姓名/手機號碼/編號" at bounding box center [610, 195] width 177 height 32
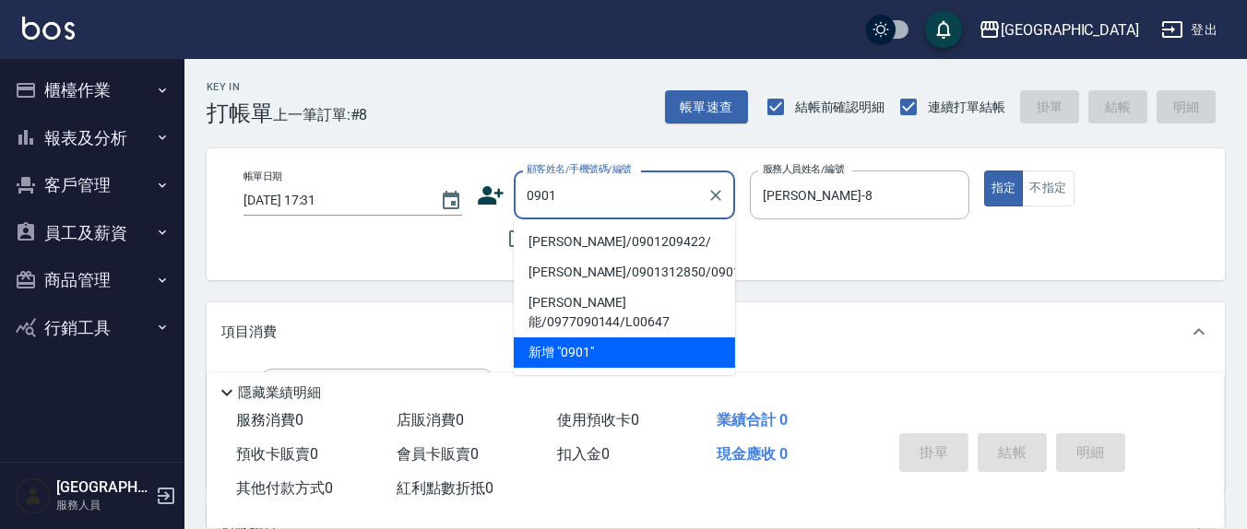
click at [618, 242] on li "[PERSON_NAME]/0901209422/" at bounding box center [624, 242] width 221 height 30
type input "[PERSON_NAME]/0901209422/"
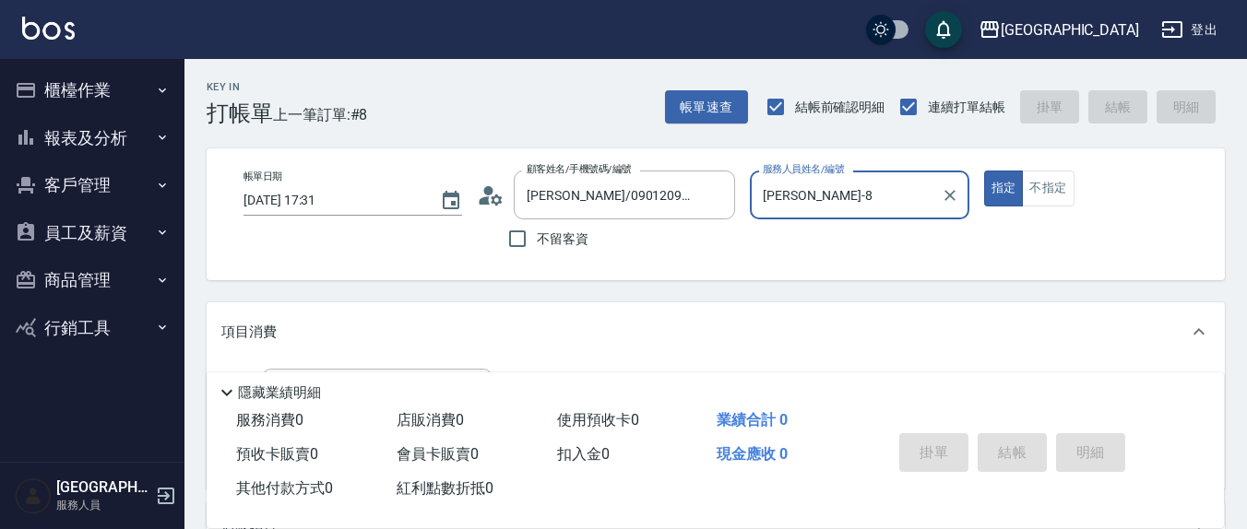
scroll to position [192, 0]
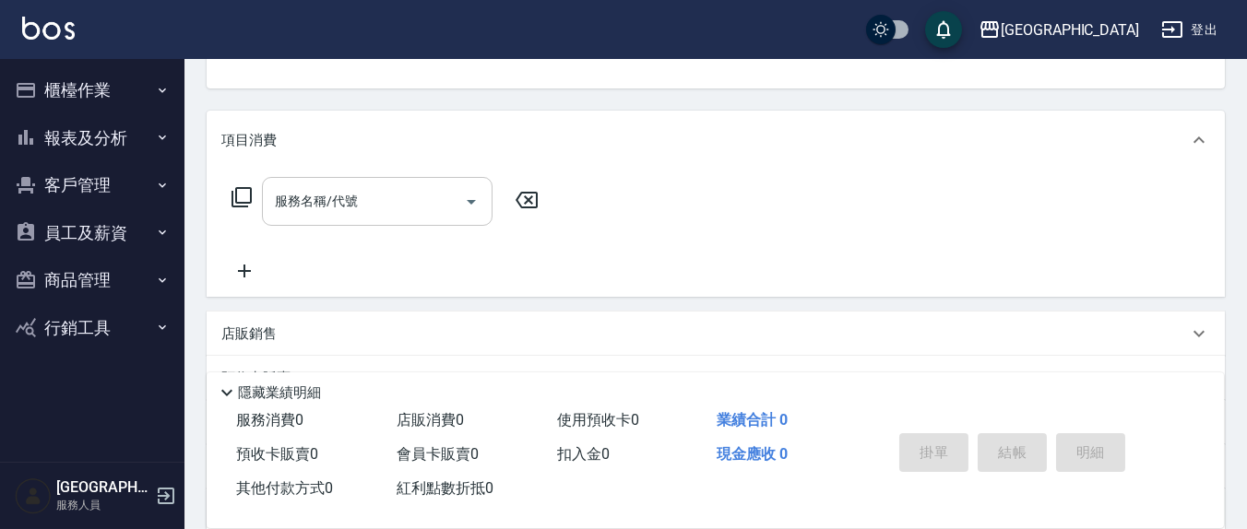
click at [350, 212] on input "服務名稱/代號" at bounding box center [363, 201] width 186 height 32
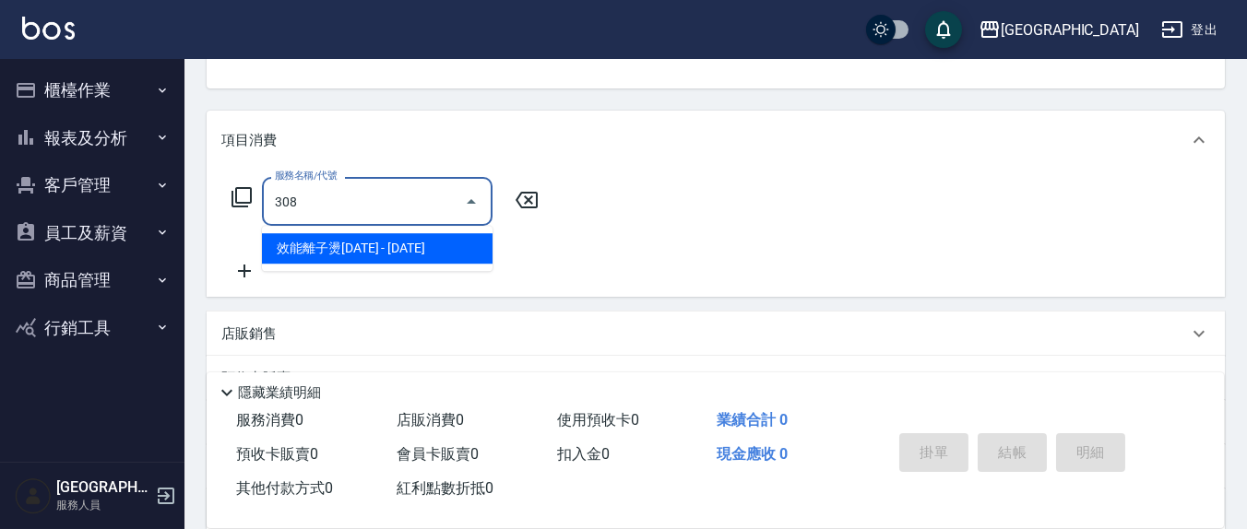
type input "效能離子燙1500(308)"
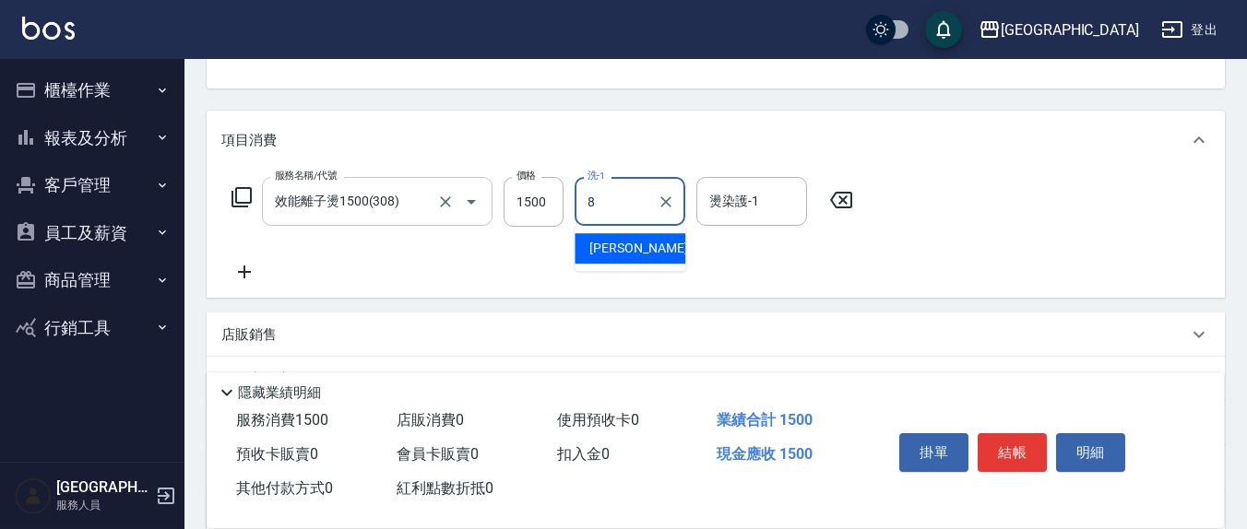
type input "[PERSON_NAME]-8"
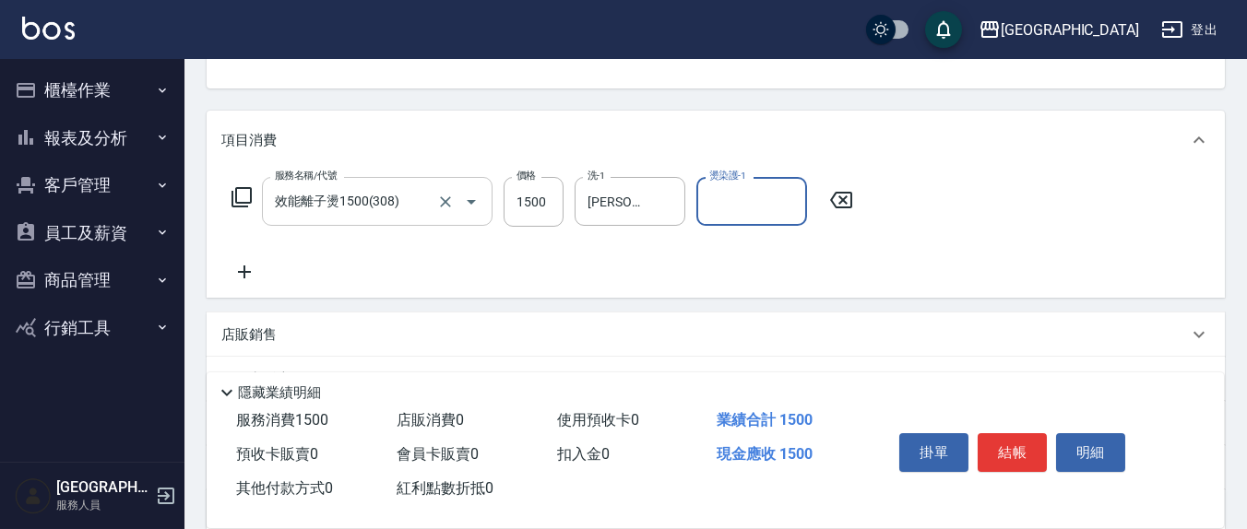
click at [409, 220] on div "效能離子燙1500(308) 服務名稱/代號" at bounding box center [377, 201] width 231 height 49
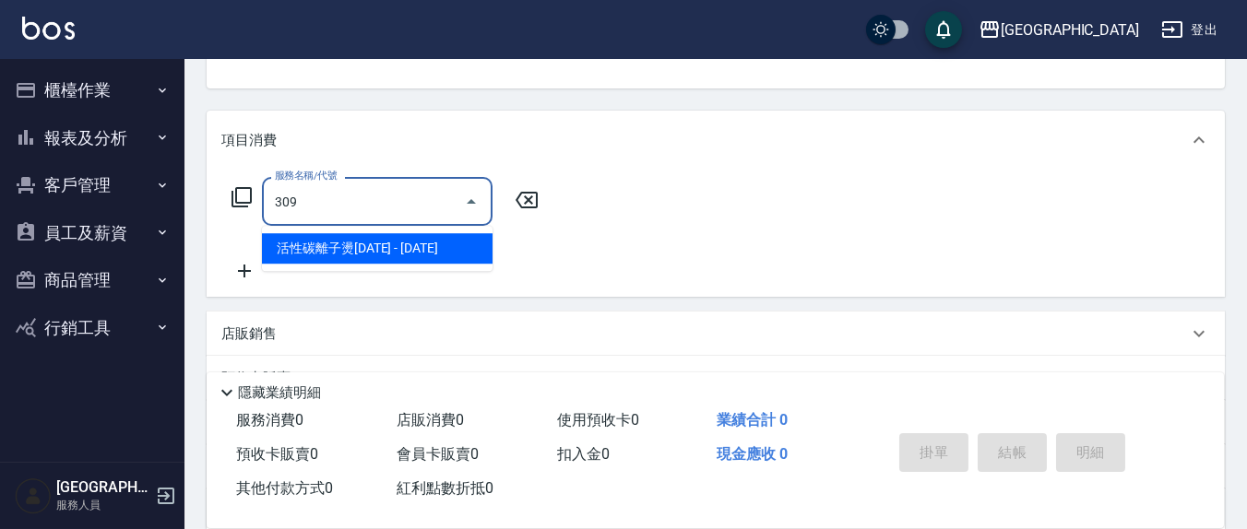
scroll to position [0, 0]
type input "EF麥拉寧燙髮1500(307)"
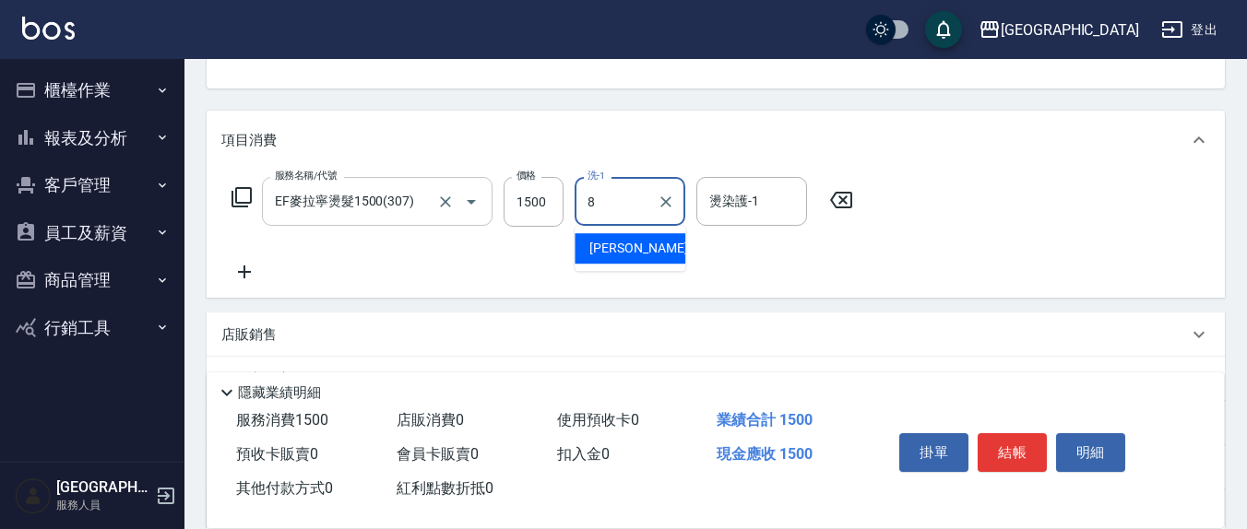
type input "[PERSON_NAME]-8"
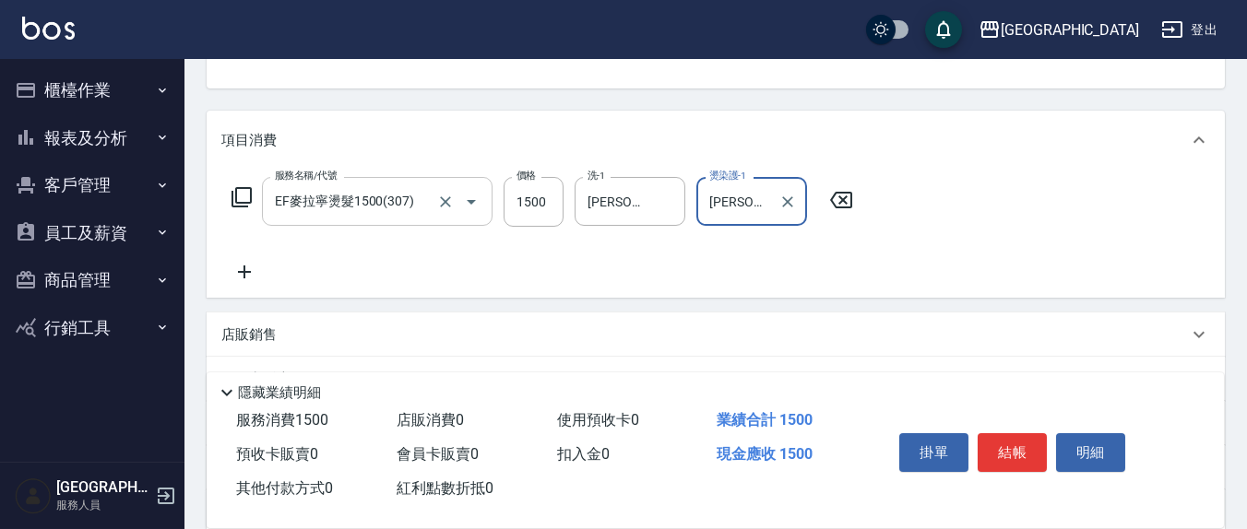
scroll to position [371, 0]
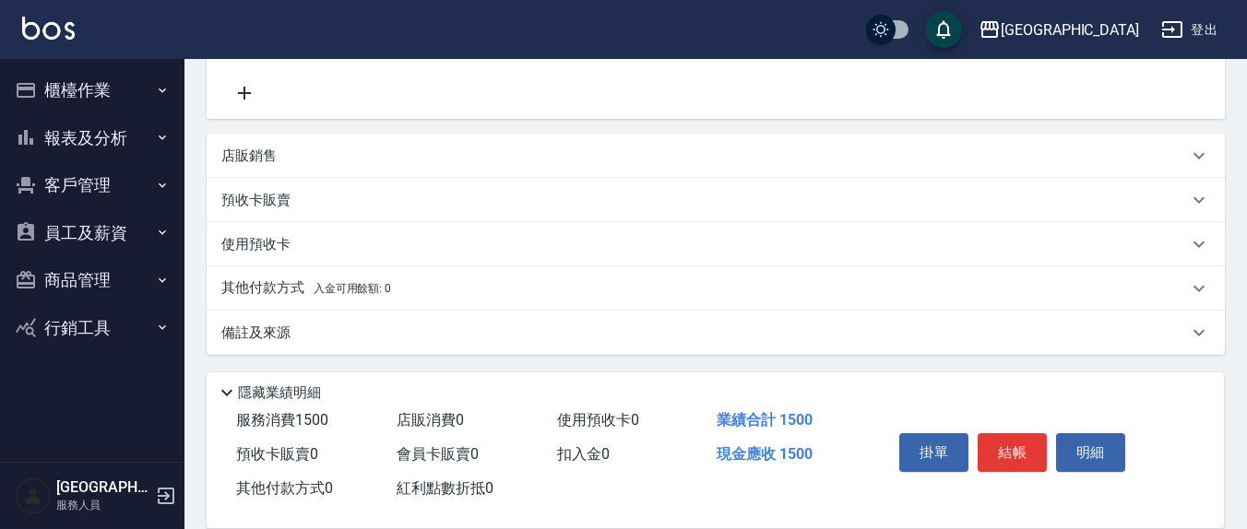
type input "[PERSON_NAME]-8"
click at [290, 166] on div "店販銷售" at bounding box center [716, 156] width 1018 height 44
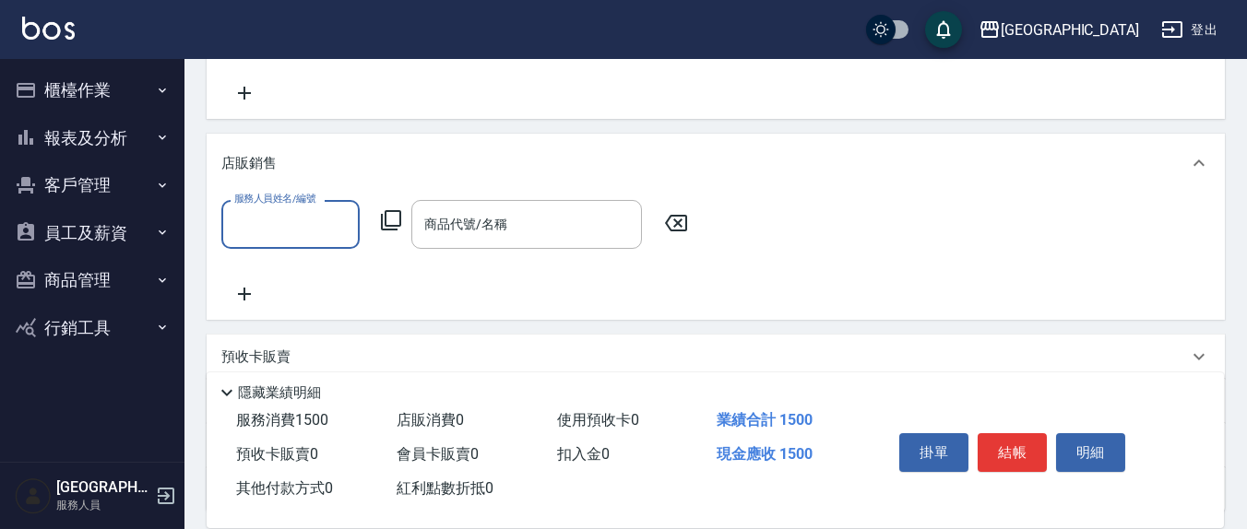
scroll to position [0, 0]
type input "[PERSON_NAME]-8"
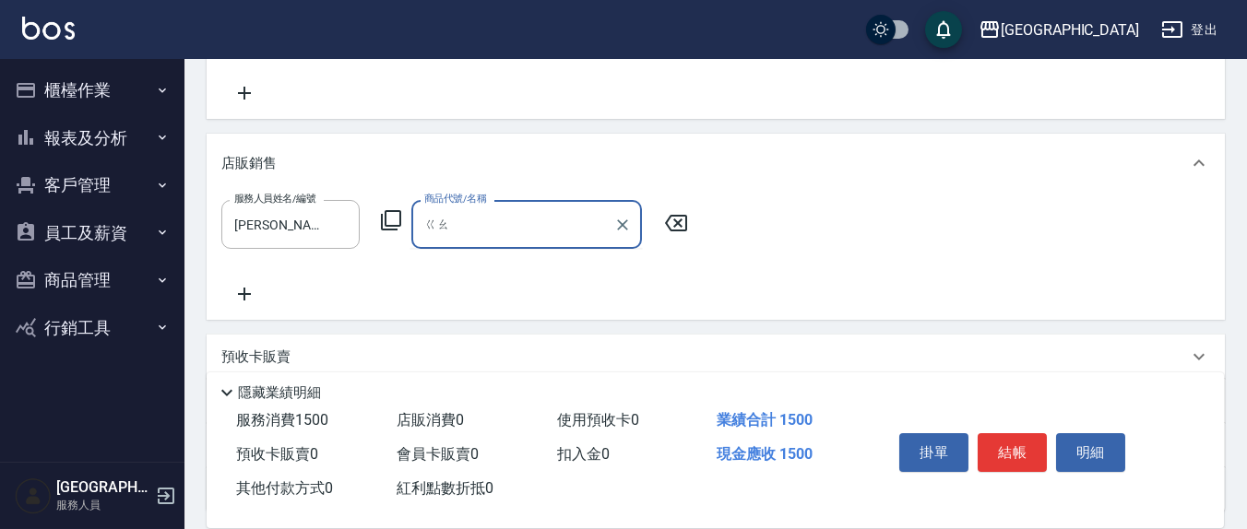
type input "高"
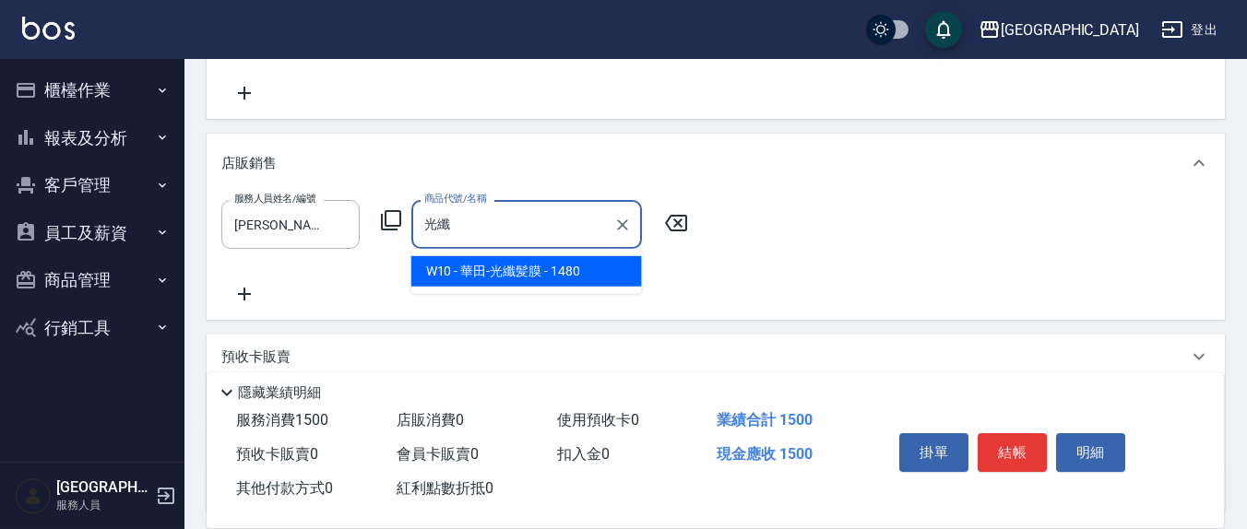
click at [513, 272] on span "W10 - 華田-光纖髪膜 - 1480" at bounding box center [526, 271] width 231 height 30
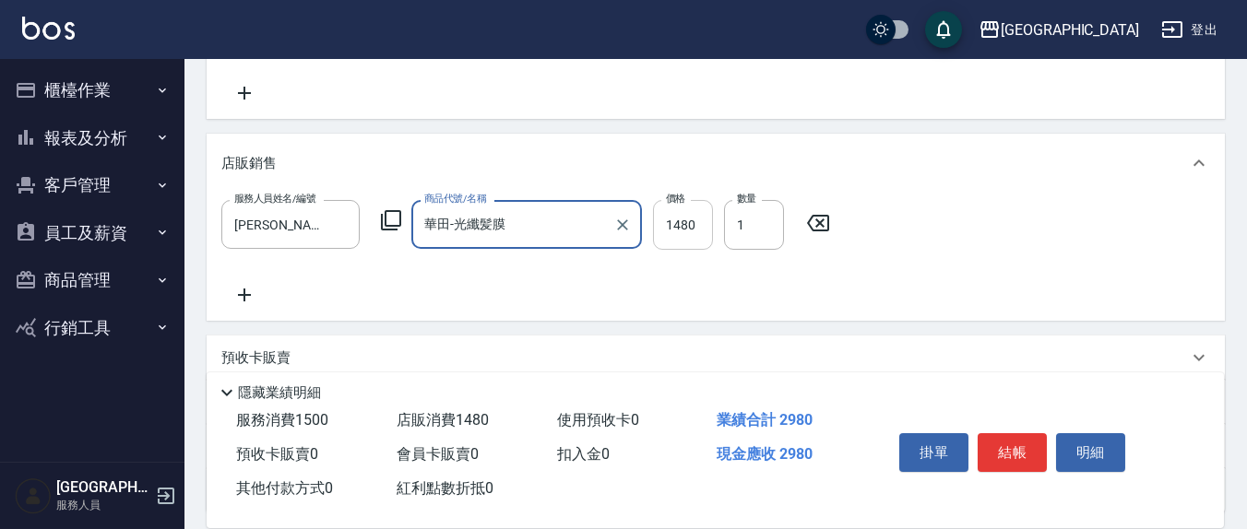
type input "華田-光纖髪膜"
click at [672, 227] on input "1480" at bounding box center [683, 225] width 60 height 50
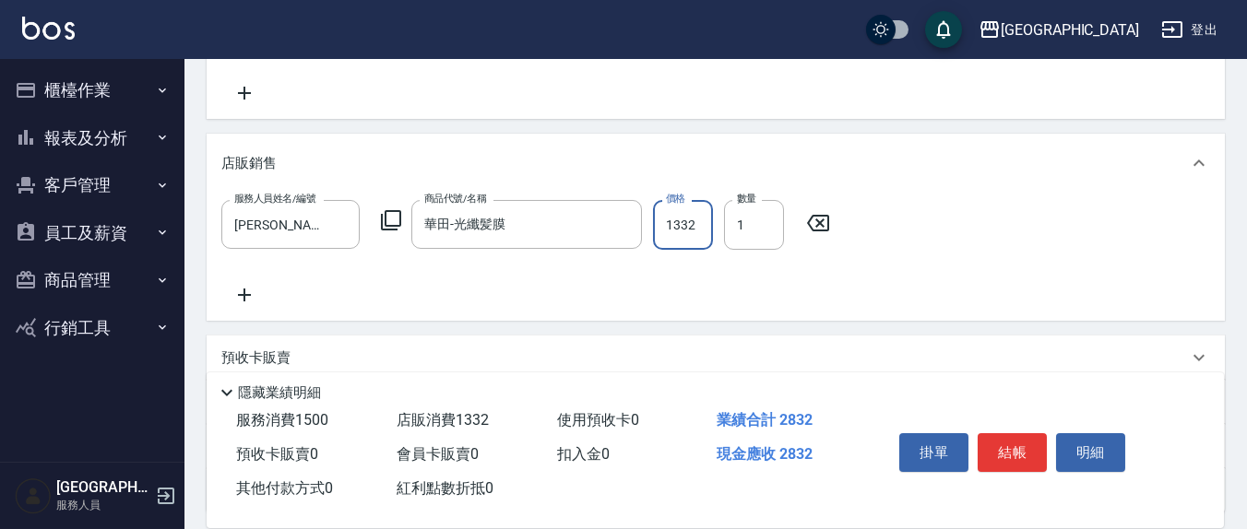
type input "1332"
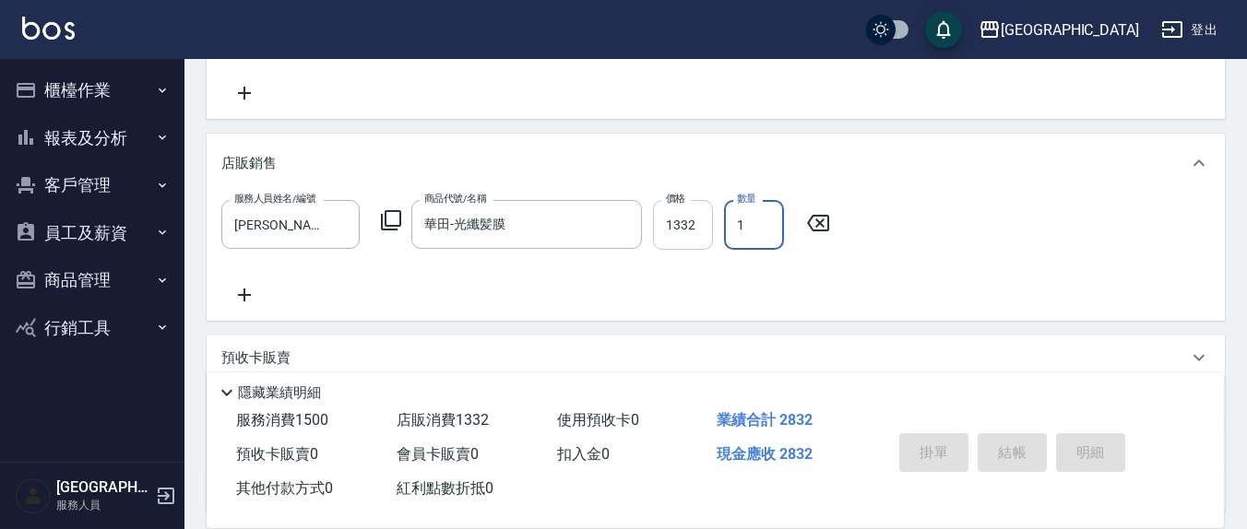
type input "[DATE] 17:32"
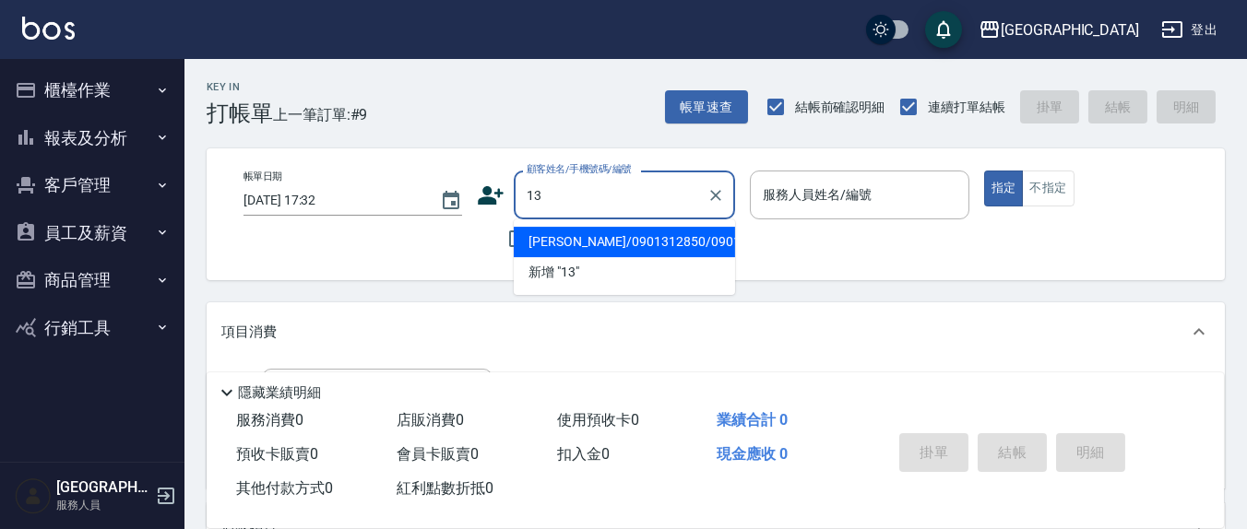
type input "1"
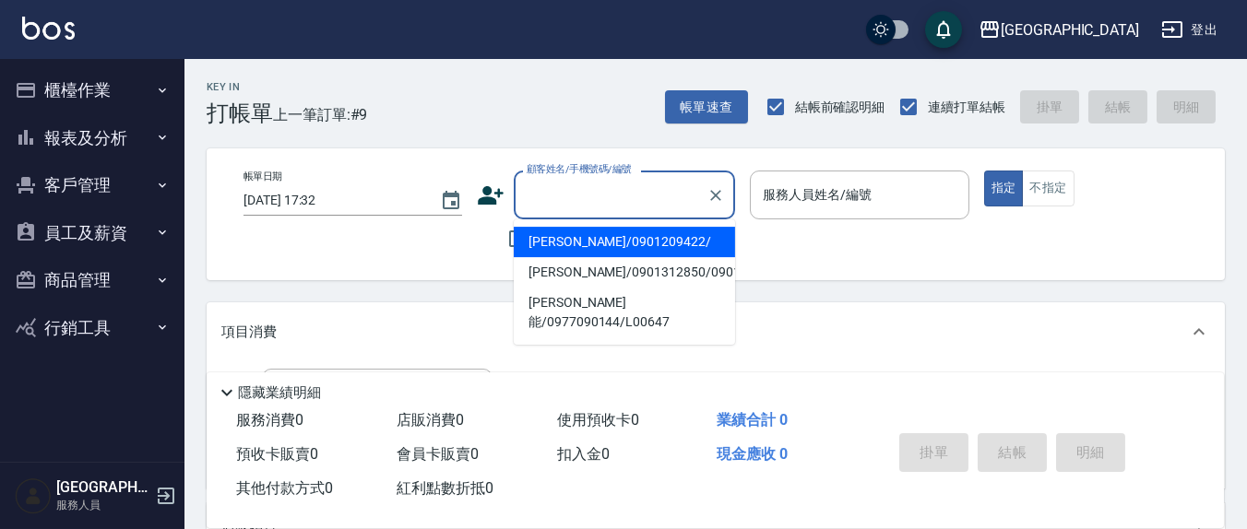
click at [404, 262] on div "帳單日期 [DATE] 17:32 顧客姓名/手機號碼/編號 顧客姓名/手機號碼/編號 不留客資 服務人員姓名/編號 服務人員姓名/編號 指定 不指定" at bounding box center [716, 214] width 1018 height 132
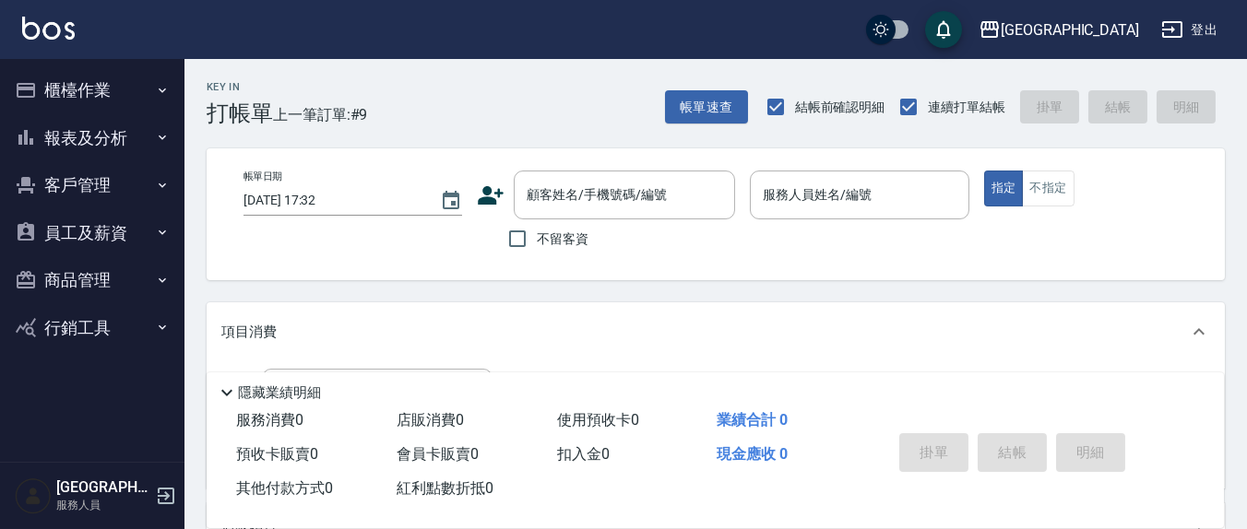
click at [550, 250] on label "不留客資" at bounding box center [543, 238] width 90 height 39
click at [537, 250] on input "不留客資" at bounding box center [517, 238] width 39 height 39
checkbox input "true"
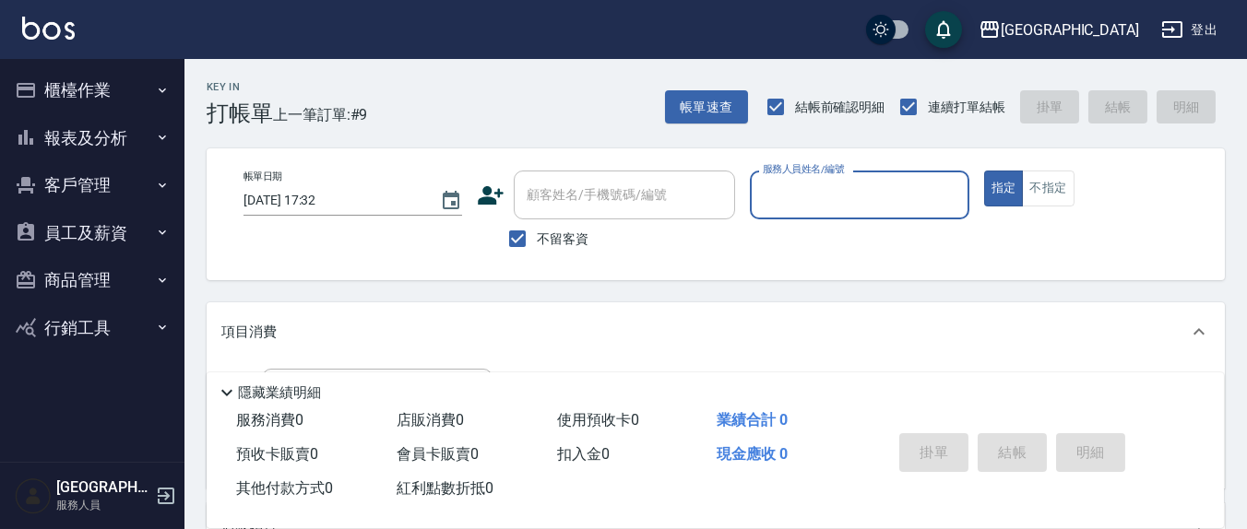
click at [777, 210] on input "服務人員姓名/編號" at bounding box center [859, 195] width 202 height 32
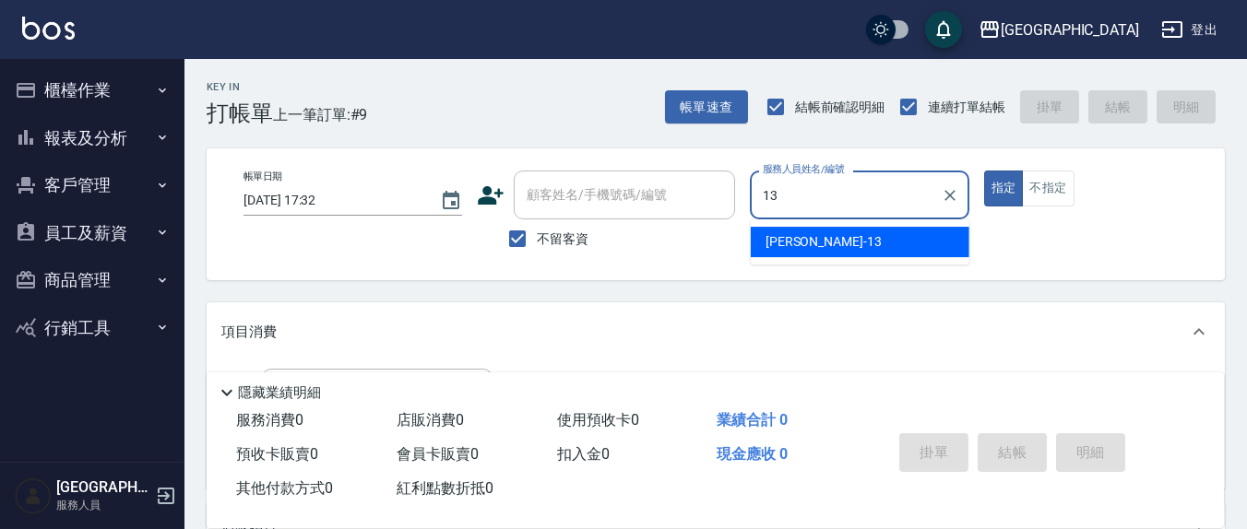
type input "[PERSON_NAME]-13"
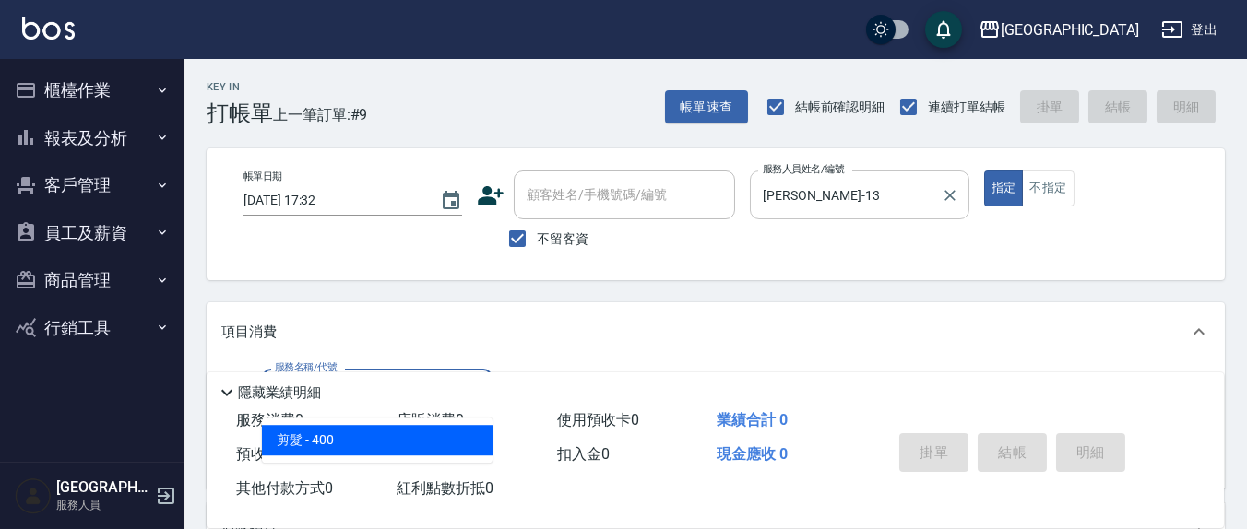
type input "剪髮(401)"
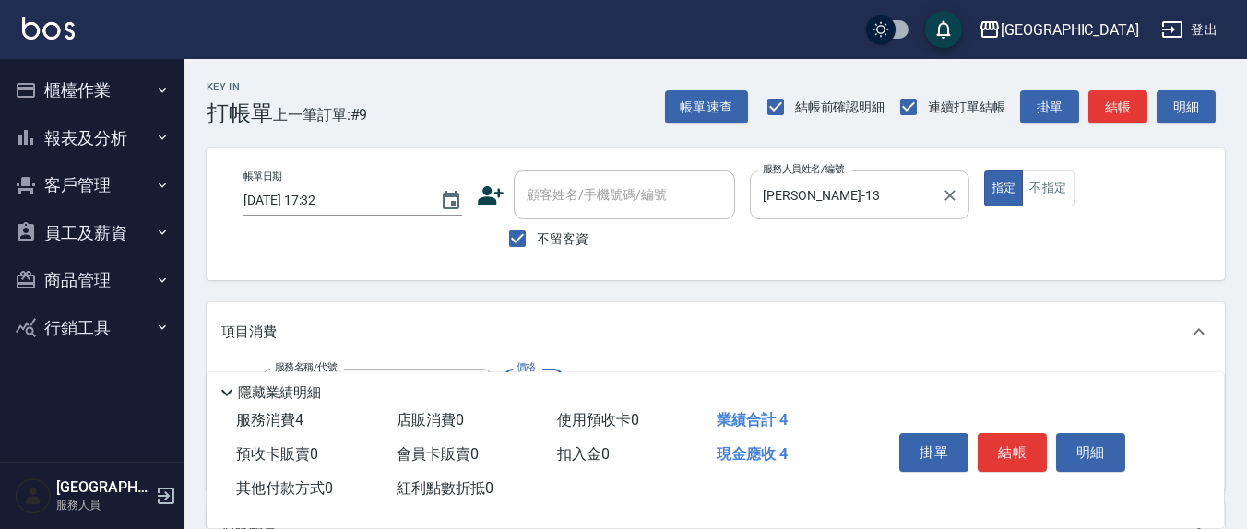
type input "400"
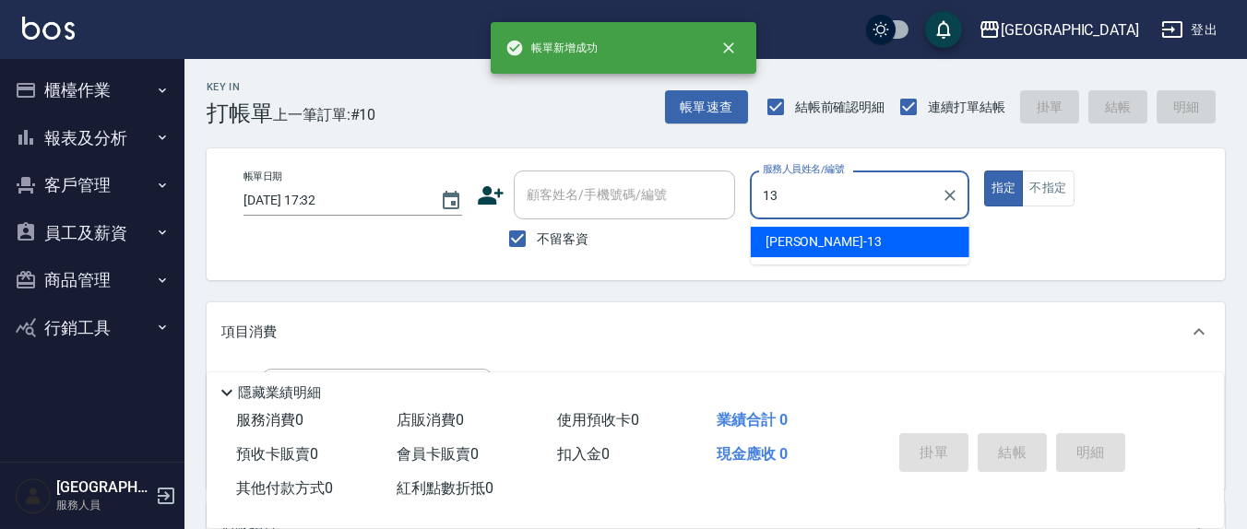
type input "[PERSON_NAME]-13"
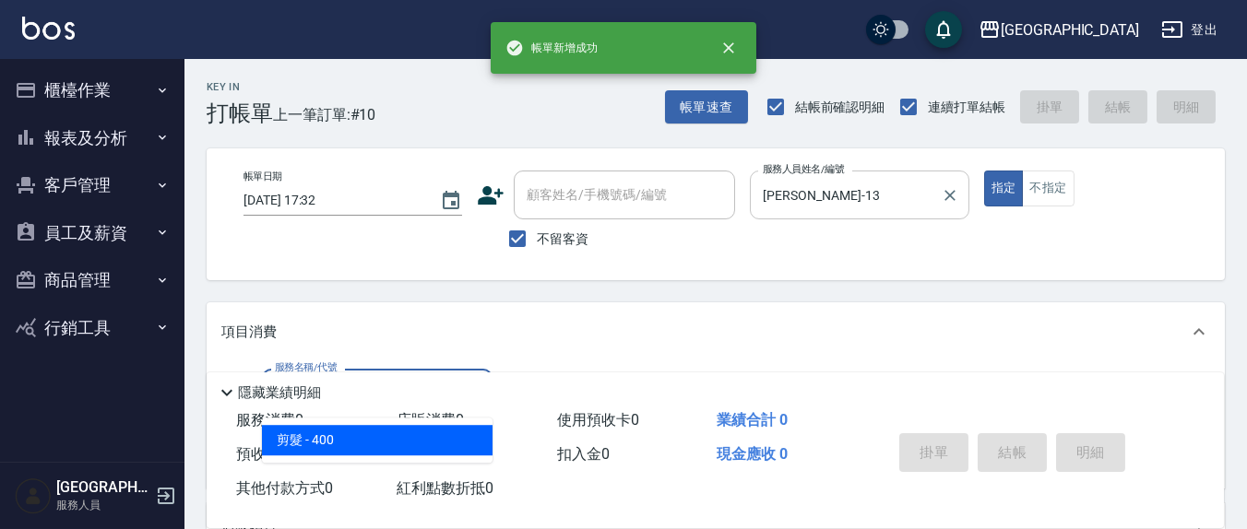
type input "剪髮(401)"
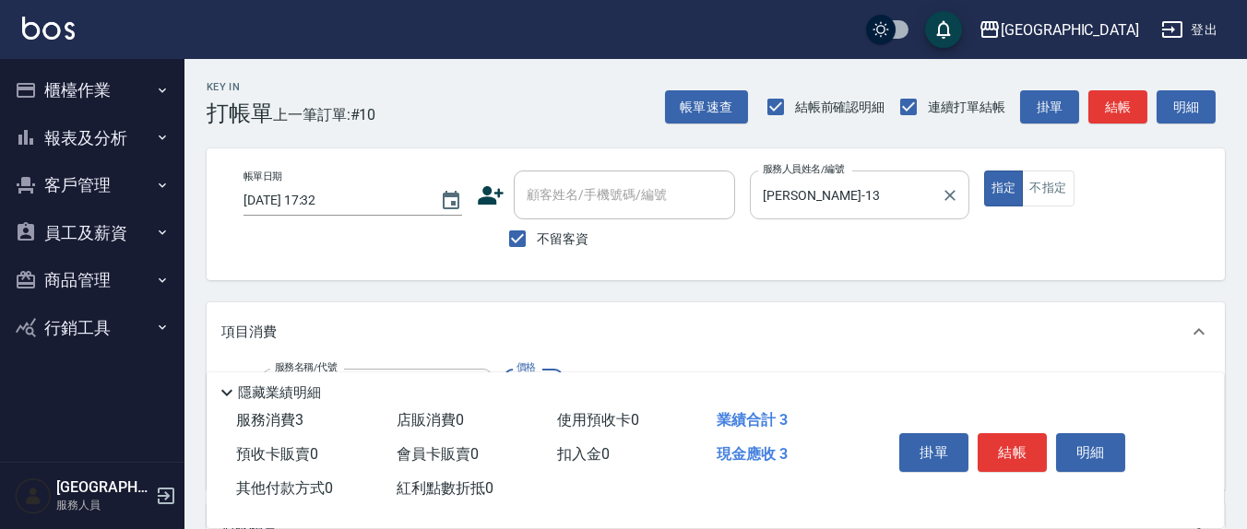
type input "300"
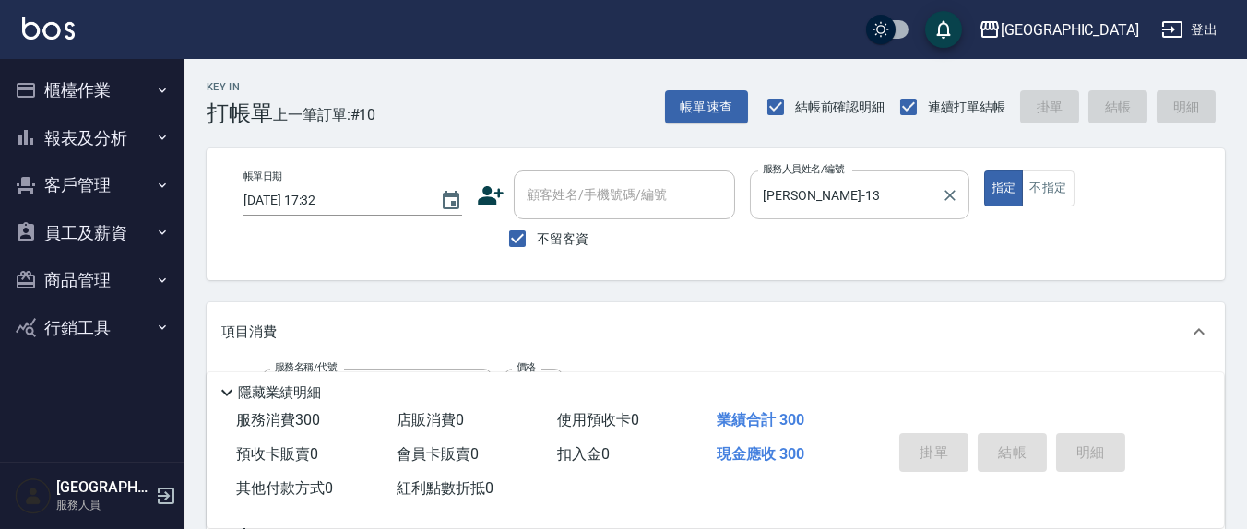
type input "[DATE] 17:33"
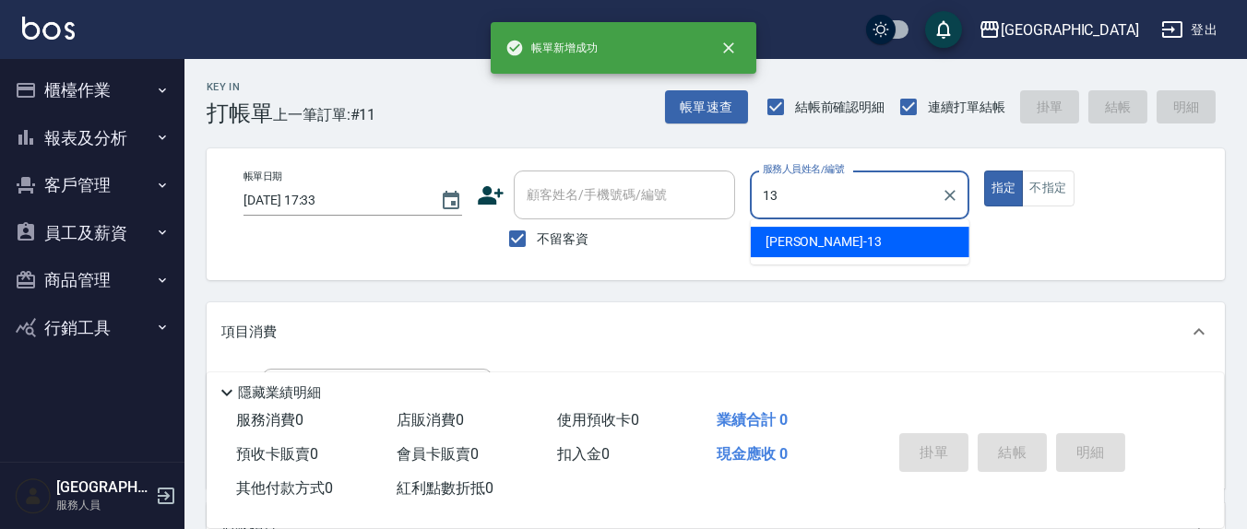
type input "[PERSON_NAME]-13"
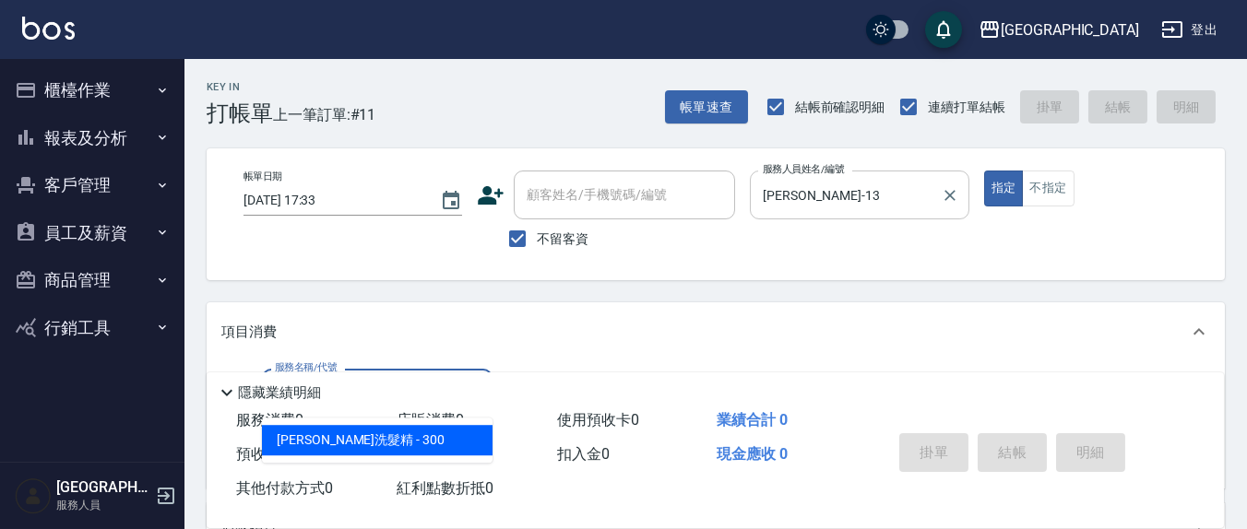
type input "[PERSON_NAME]洗髮精(210)"
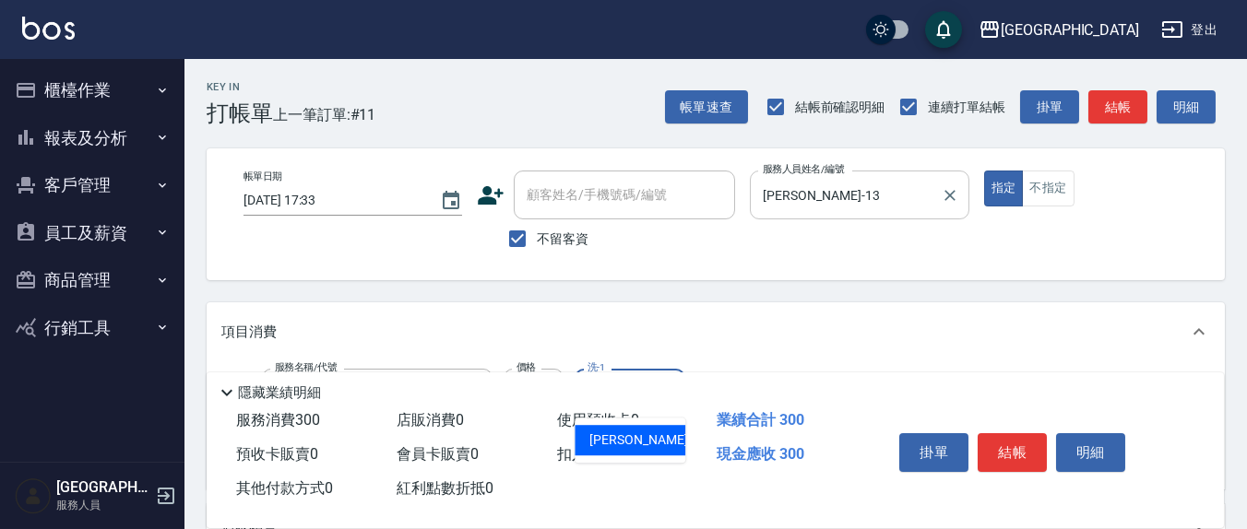
type input "[PERSON_NAME]-3"
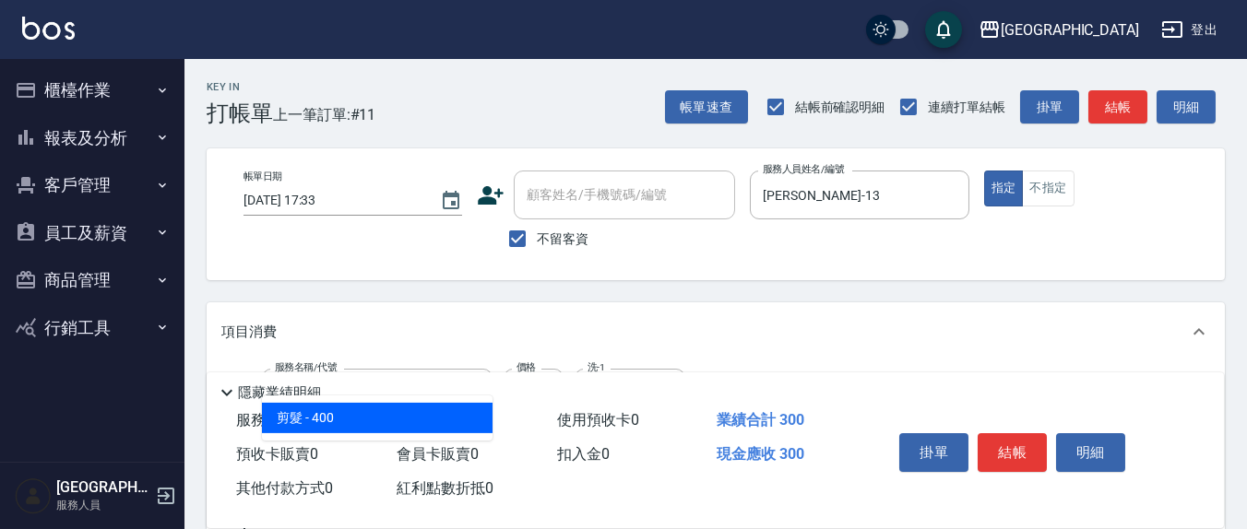
type input "剪髮(401)"
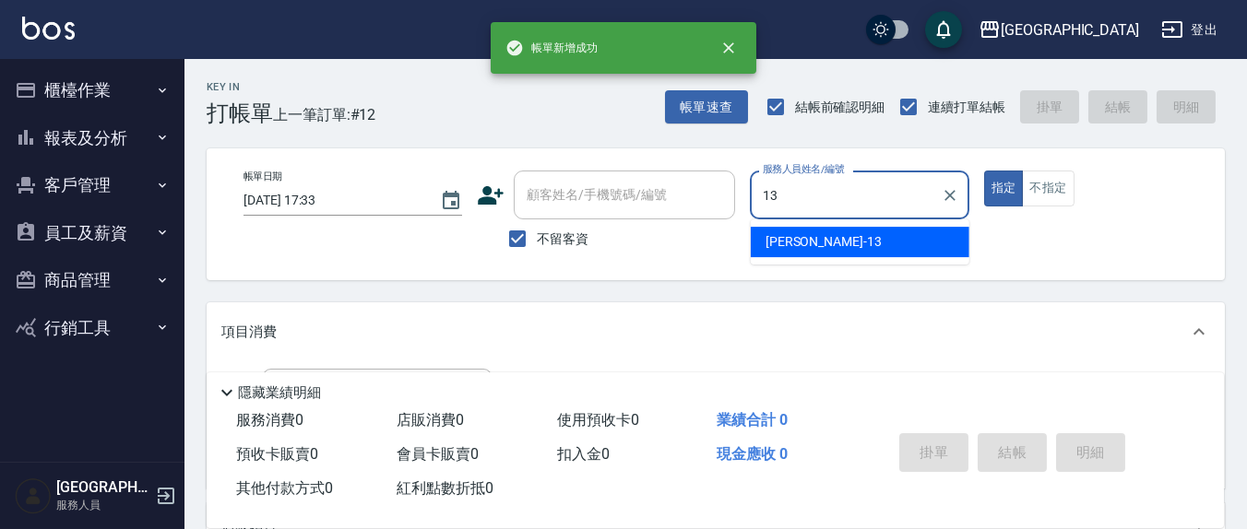
type input "[PERSON_NAME]-13"
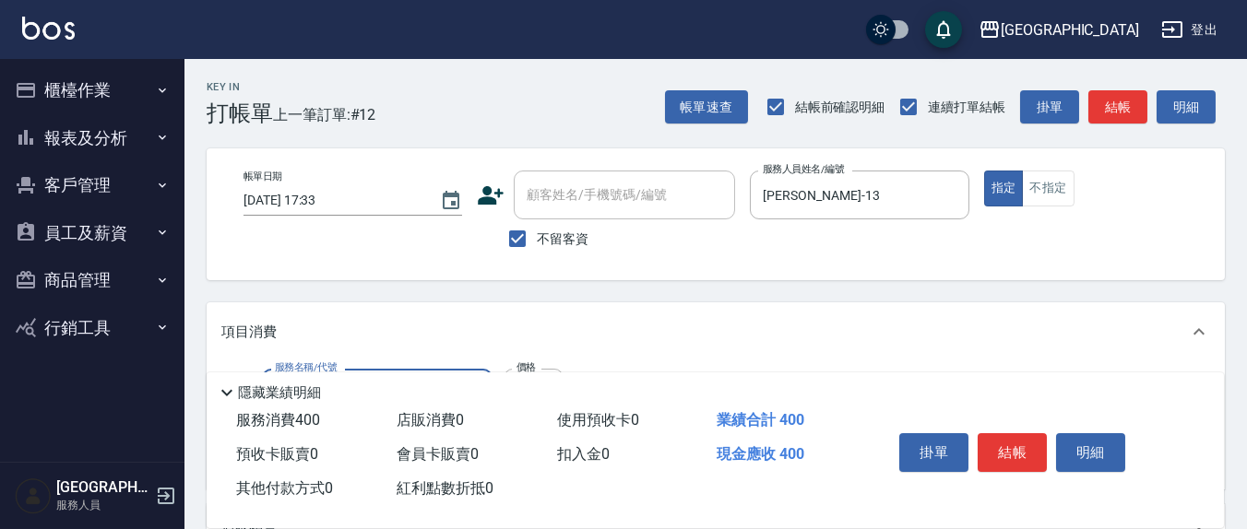
type input "剪髮(401)"
type input "300"
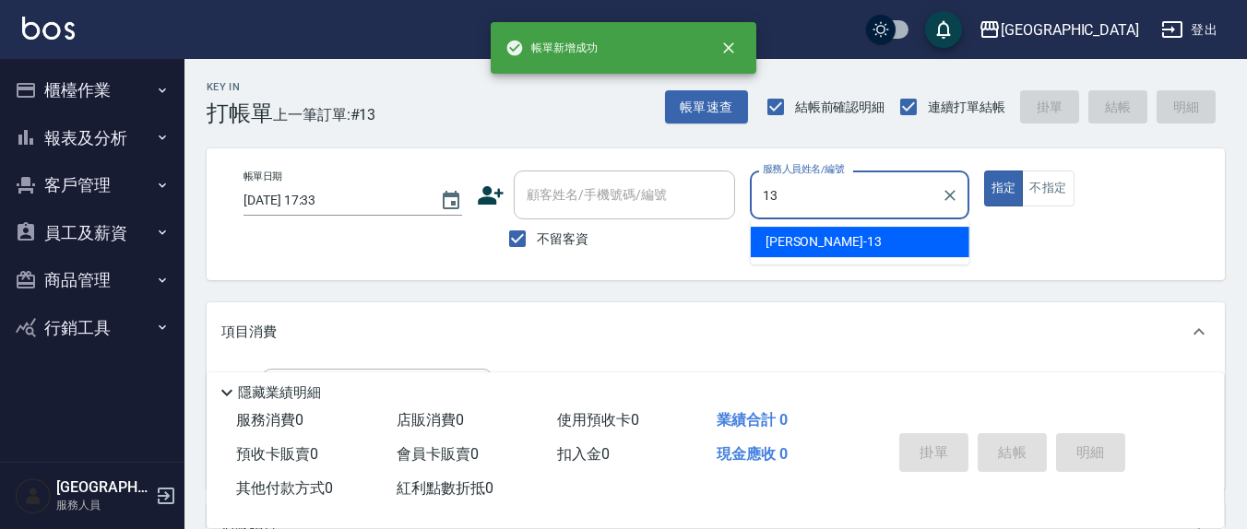
type input "[PERSON_NAME]-13"
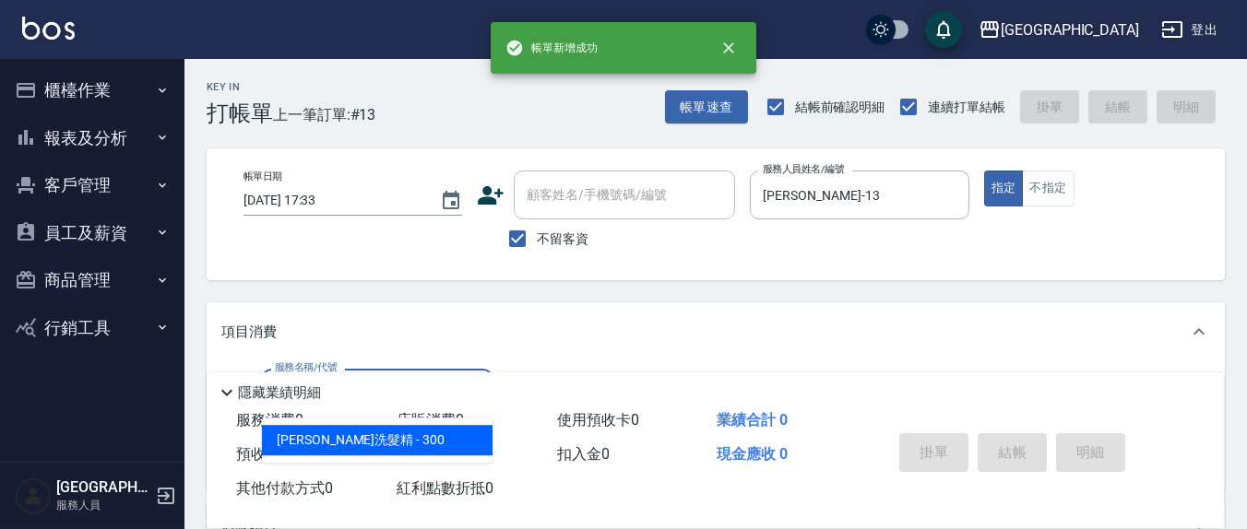
type input "[PERSON_NAME]洗髮精(210)"
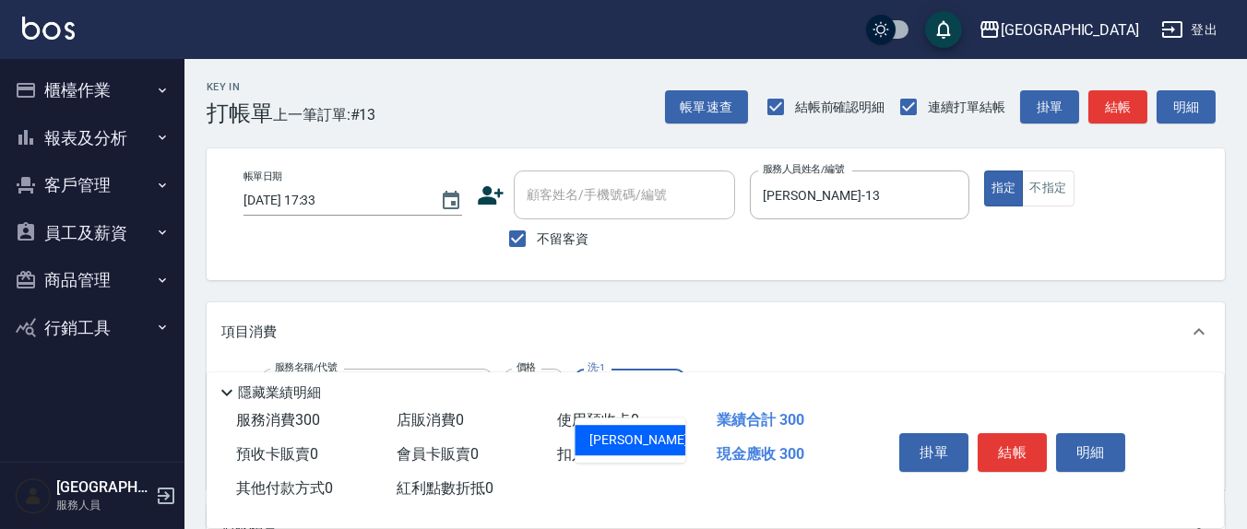
type input "[PERSON_NAME]-3"
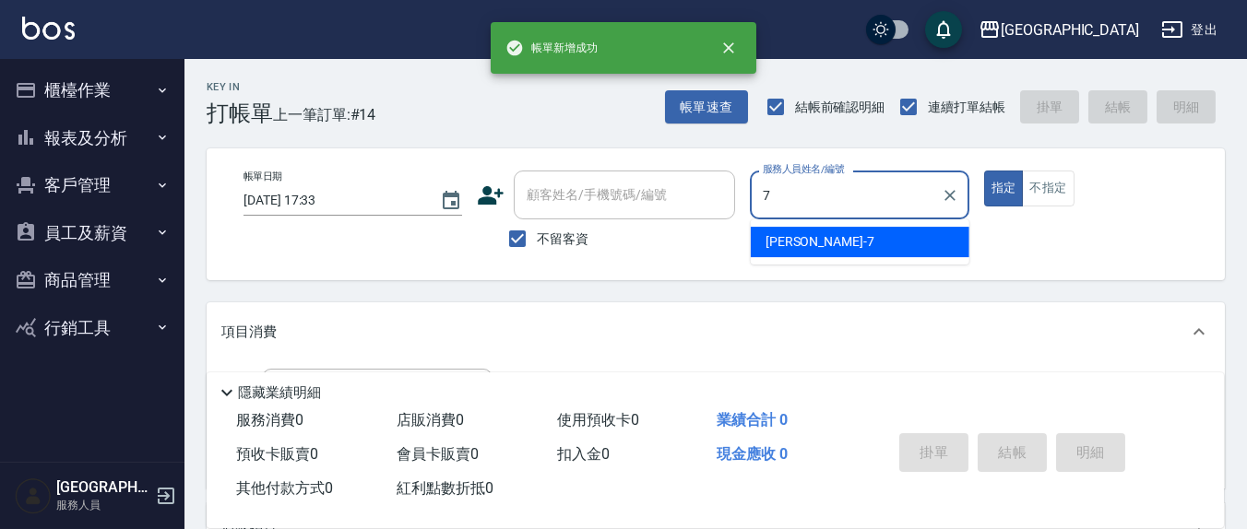
type input "[PERSON_NAME]7"
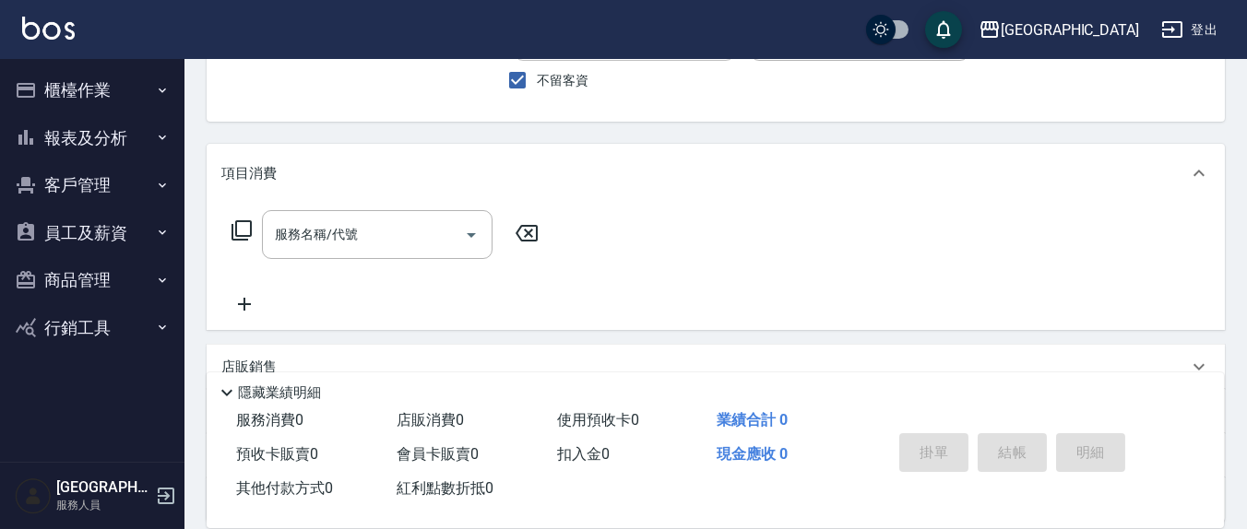
scroll to position [192, 0]
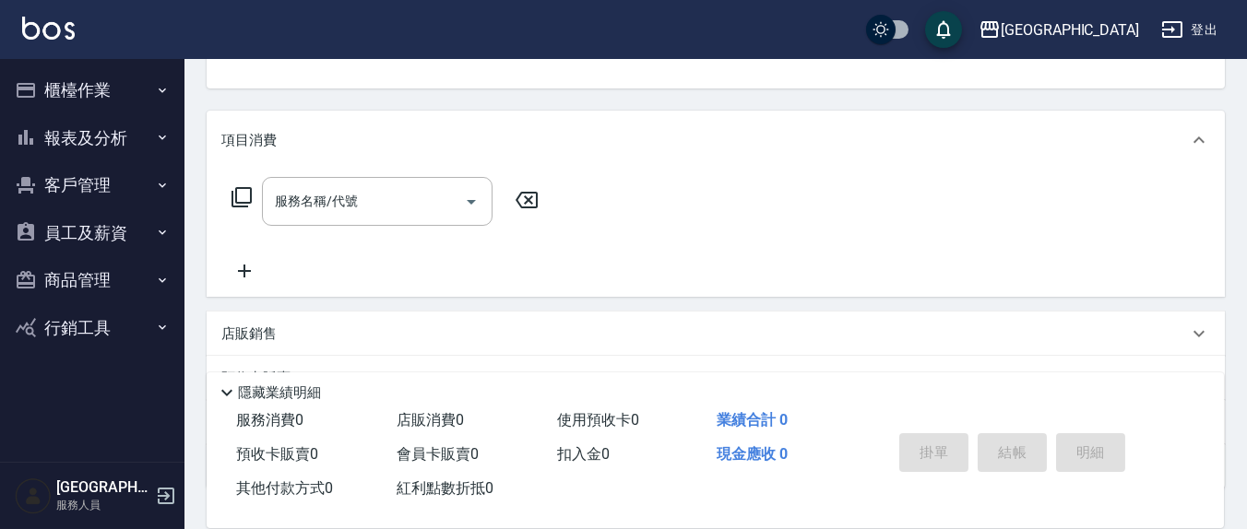
click at [326, 202] on div "服務名稱/代號 服務名稱/代號" at bounding box center [377, 201] width 231 height 49
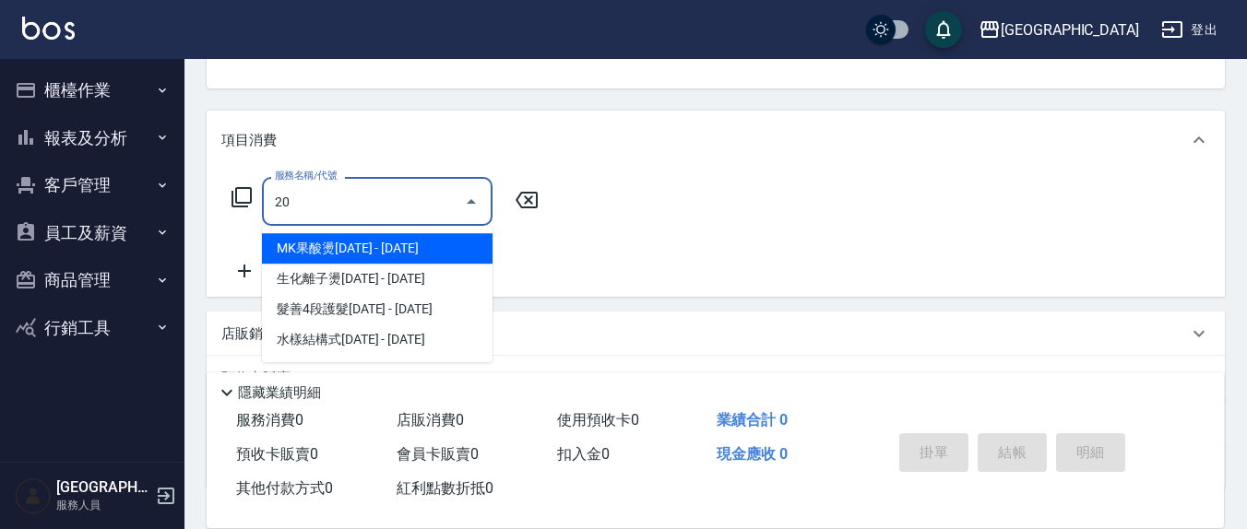
type input "2"
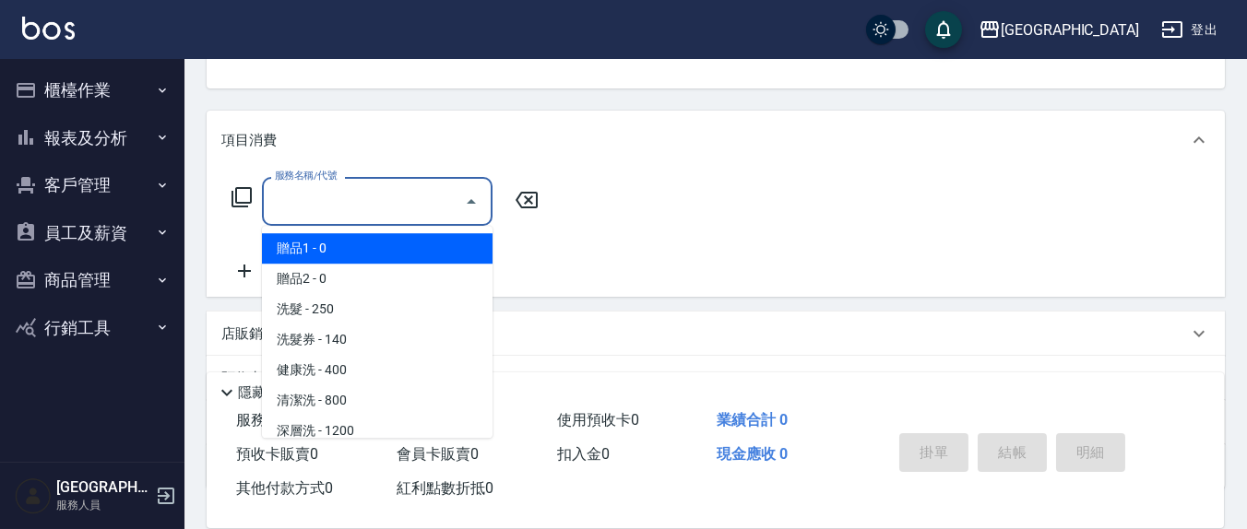
type input "7"
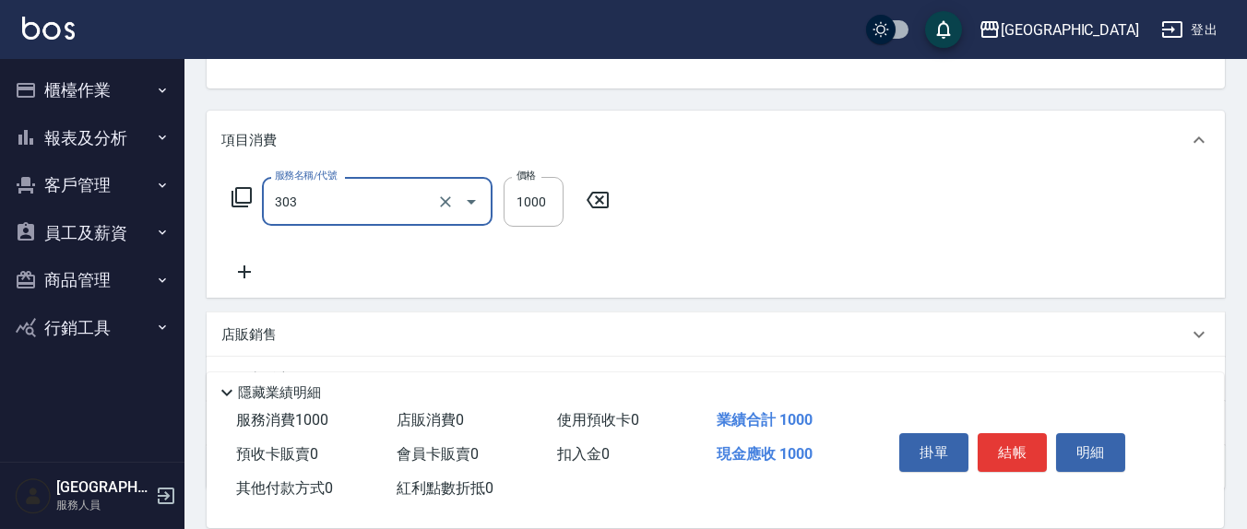
type input "憑券離子燙.冷燙600-1198(303)"
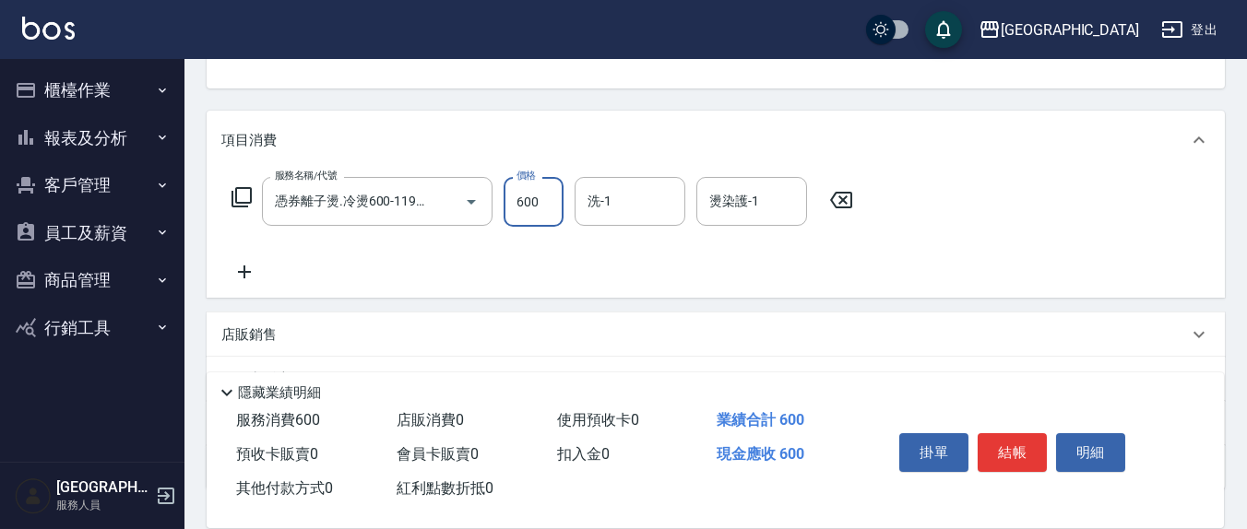
type input "600"
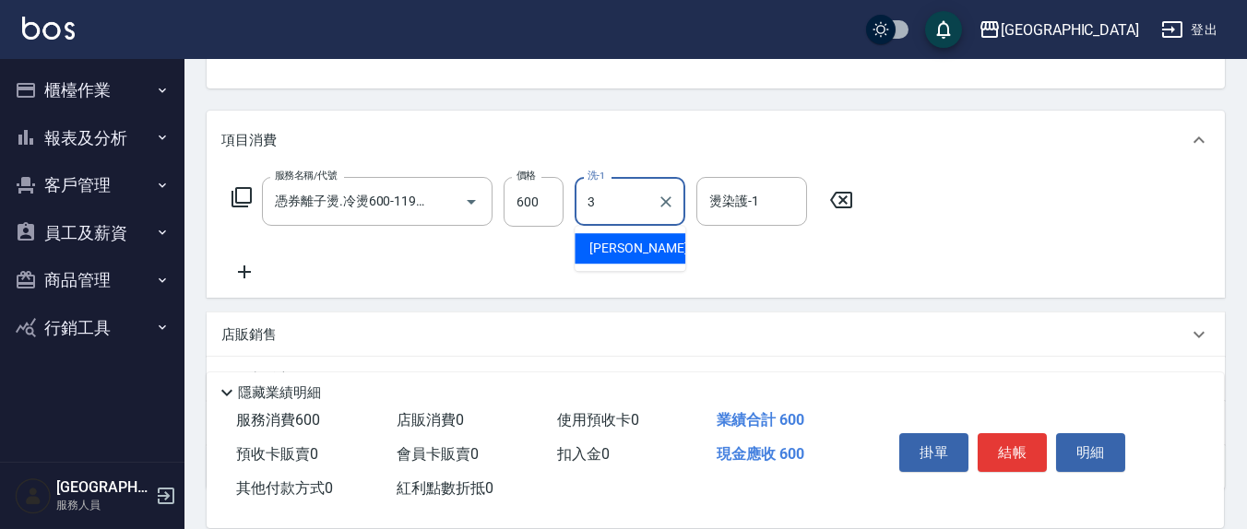
type input "[PERSON_NAME]-3"
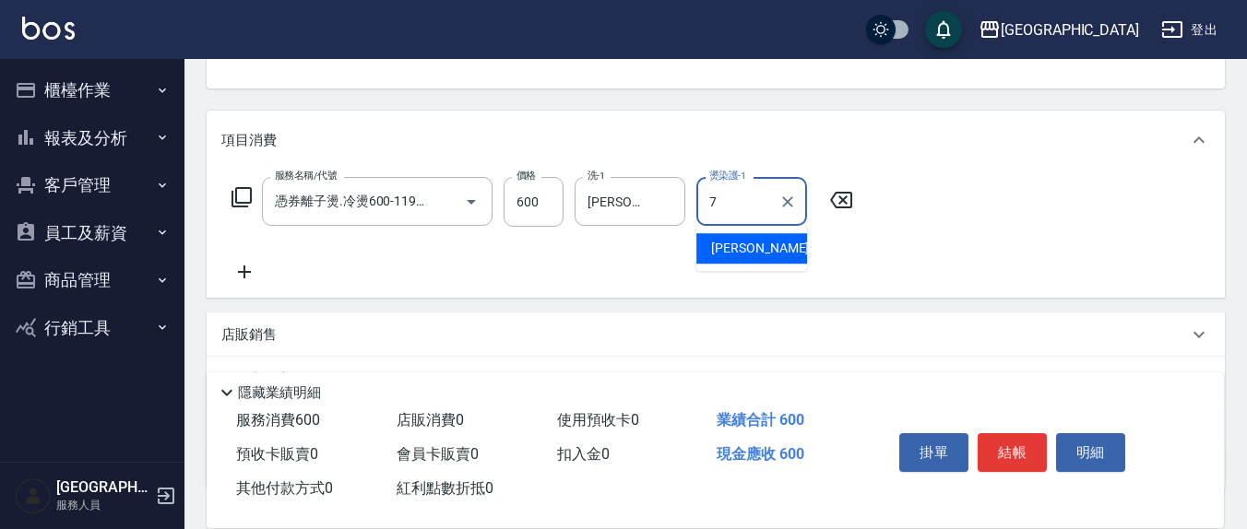
type input "[PERSON_NAME]7"
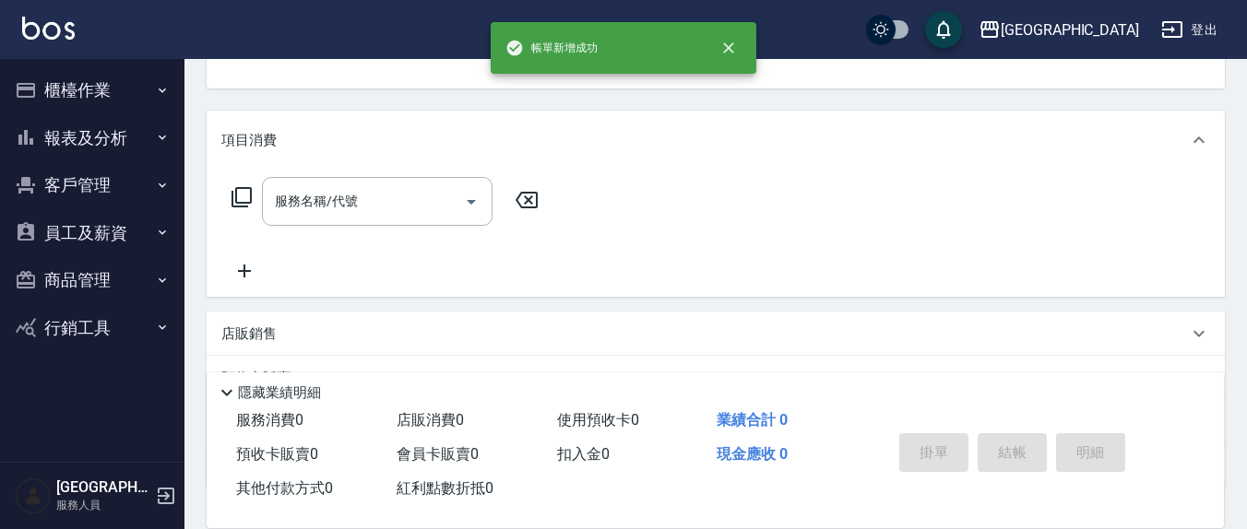
scroll to position [178, 0]
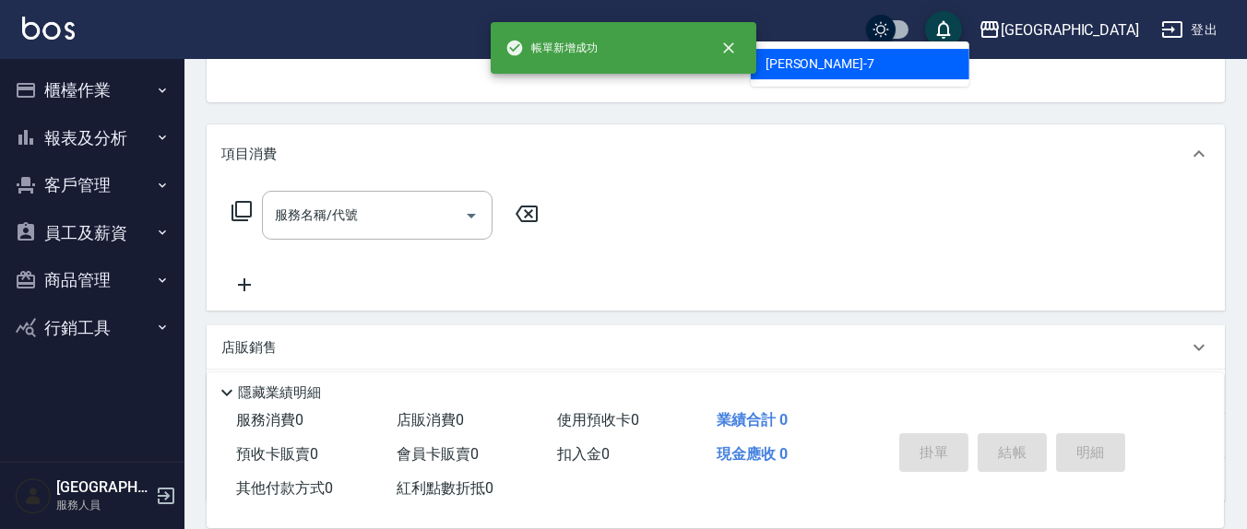
type input "[PERSON_NAME]7"
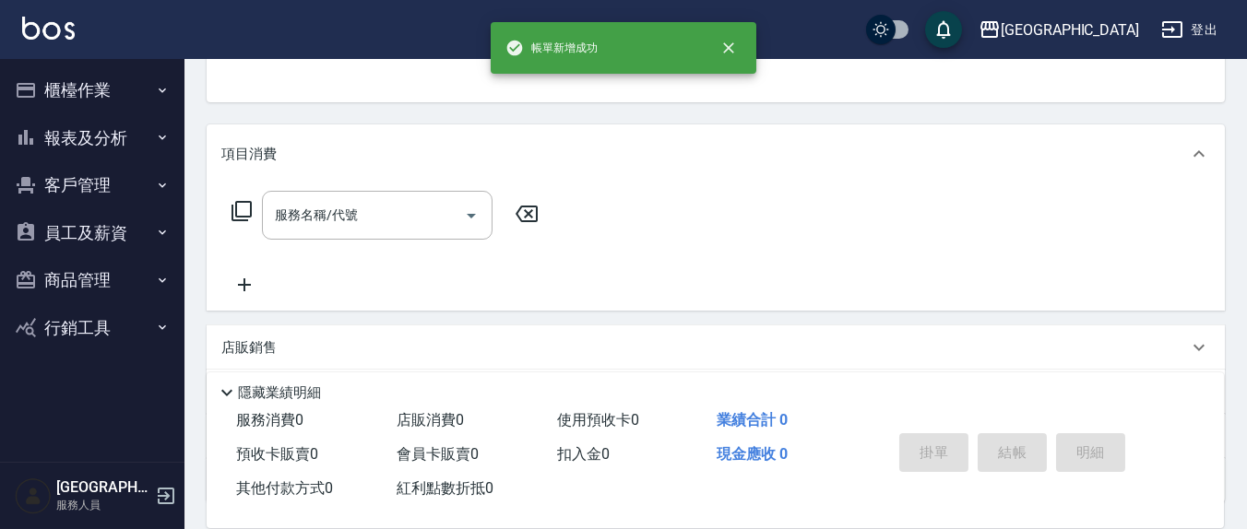
scroll to position [171, 0]
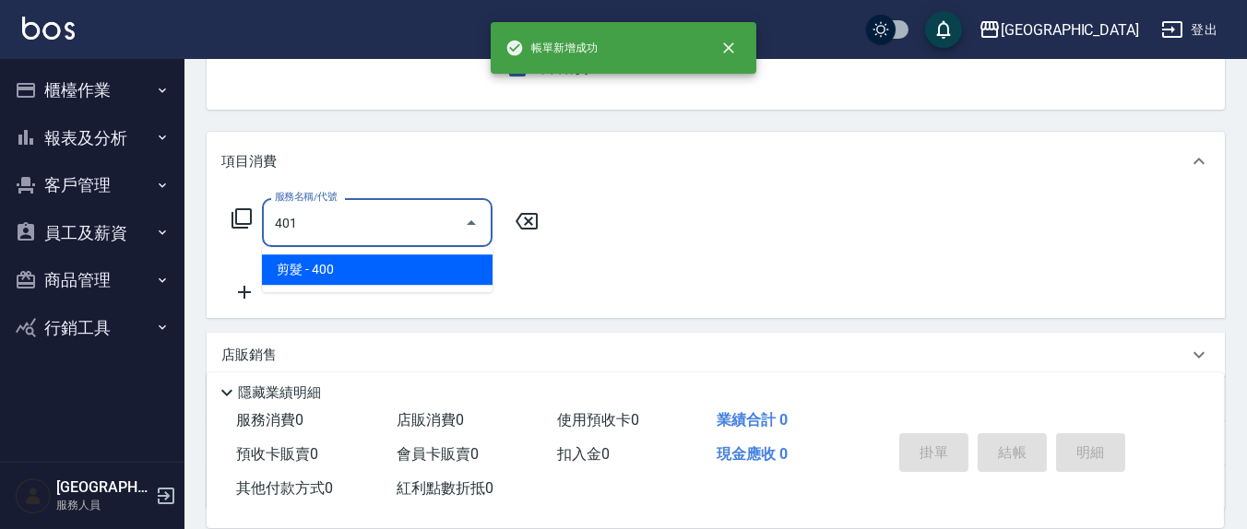
type input "剪髮(401)"
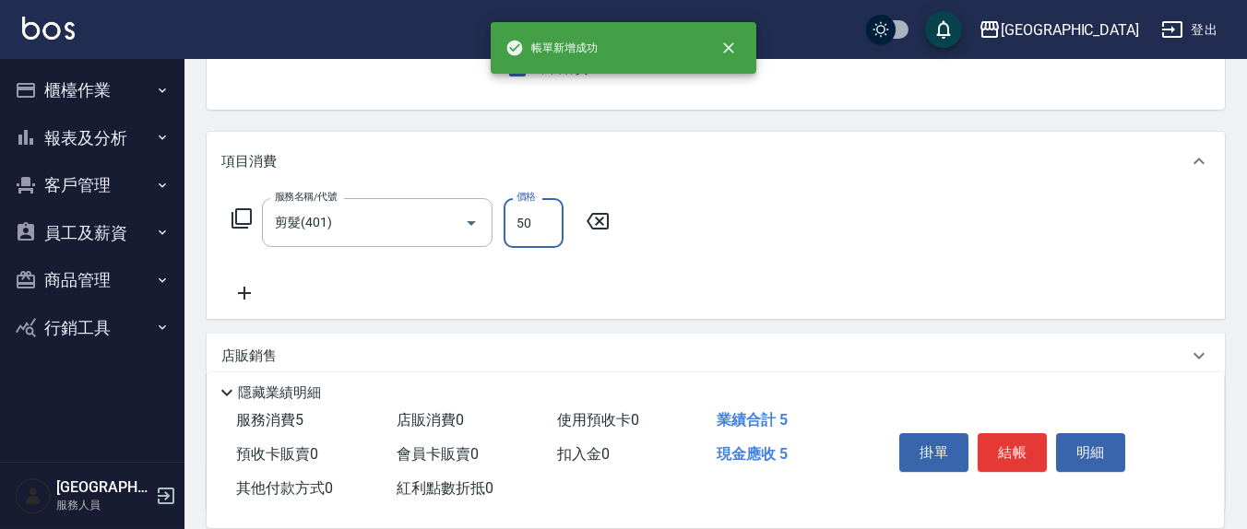
type input "50"
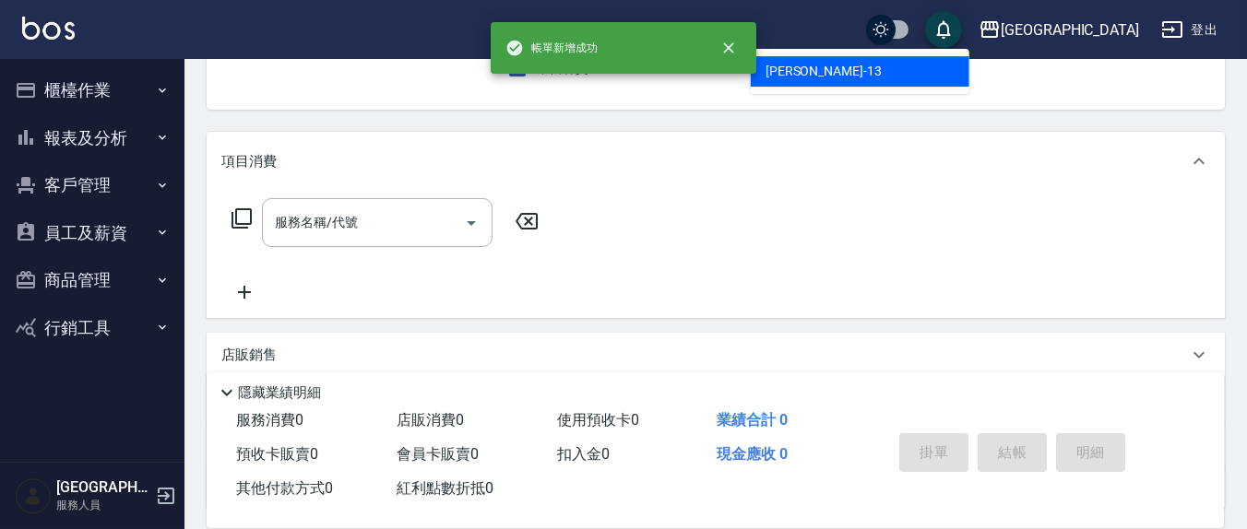
type input "[PERSON_NAME]-13"
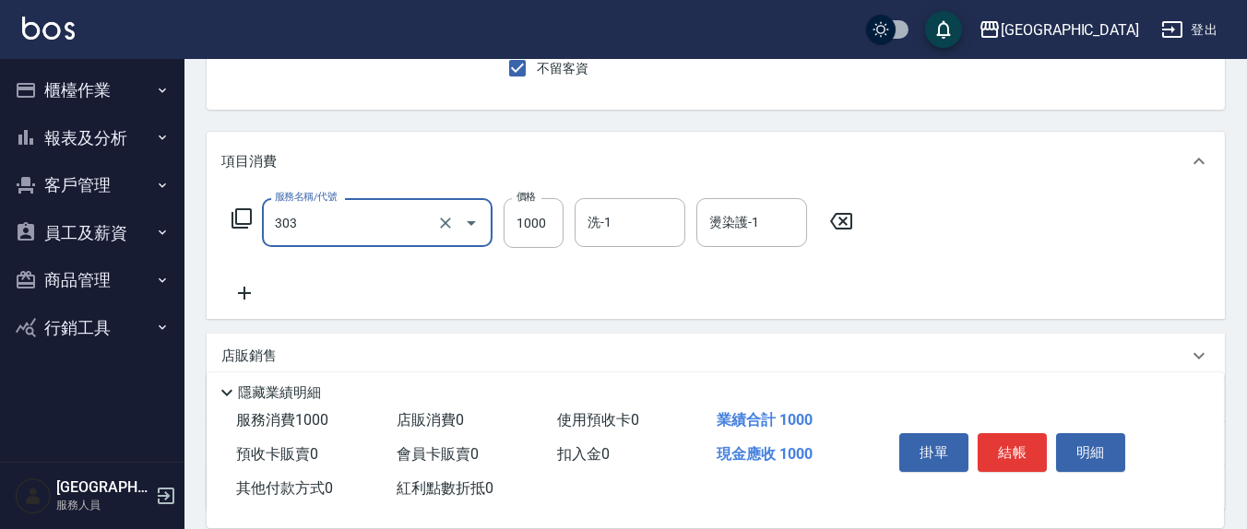
type input "憑券離子燙.冷燙600-1198(303)"
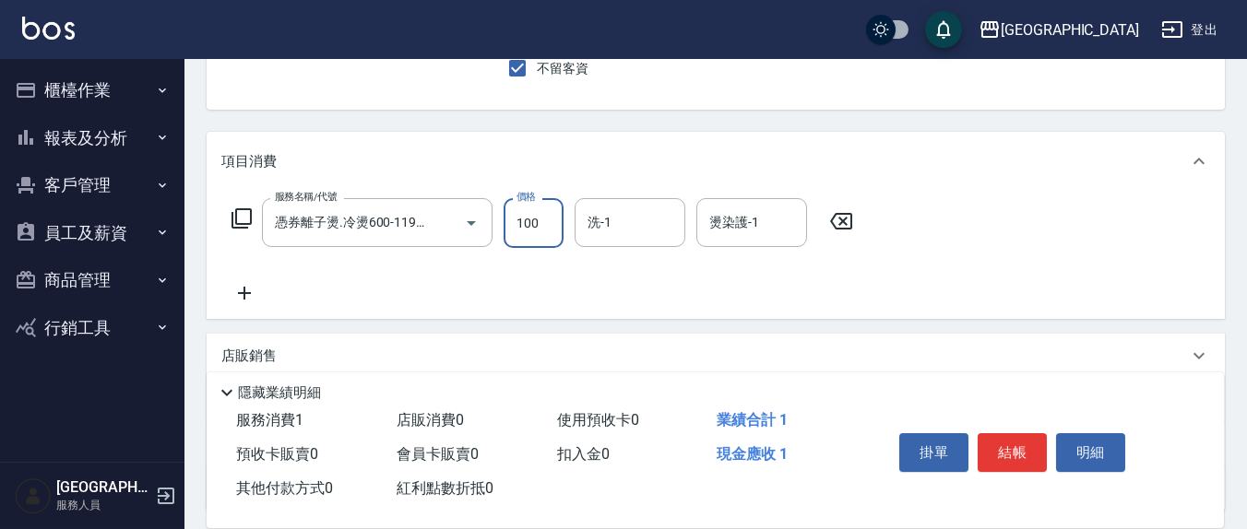
type input "1000"
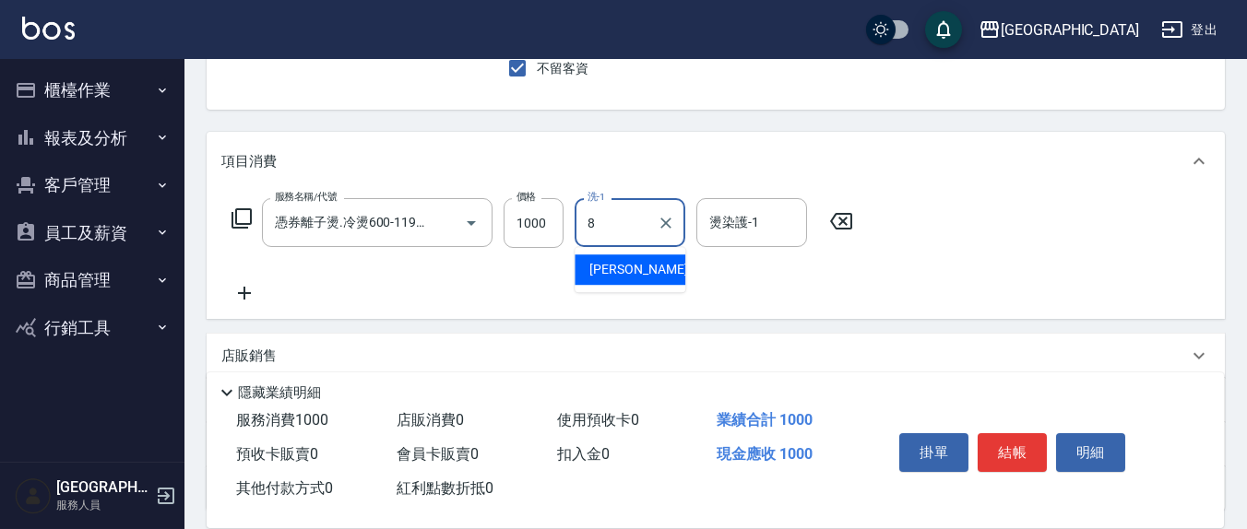
type input "[PERSON_NAME]-8"
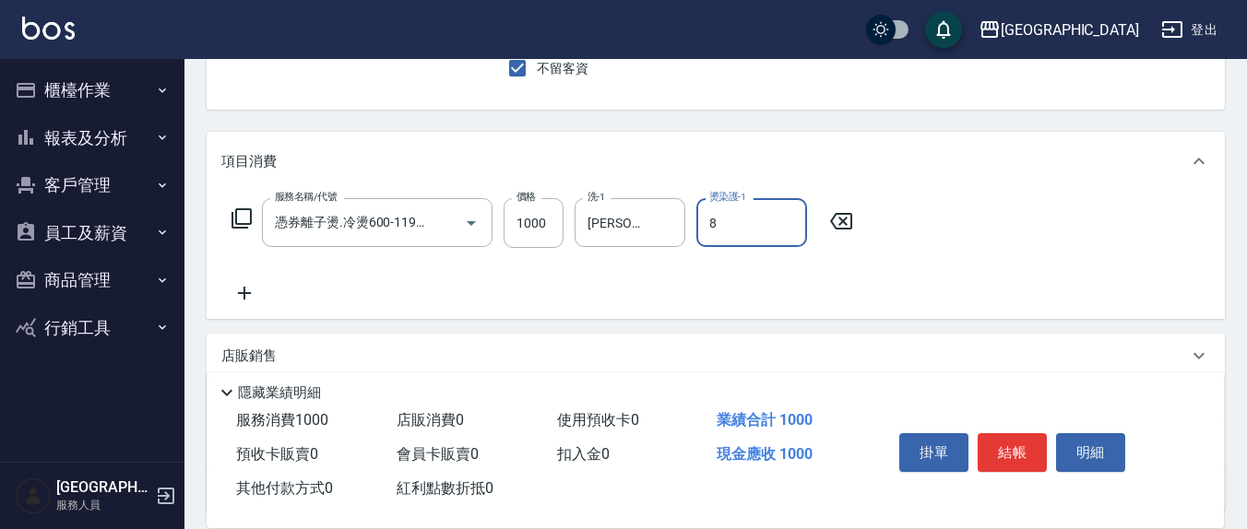
type input "[PERSON_NAME]-8"
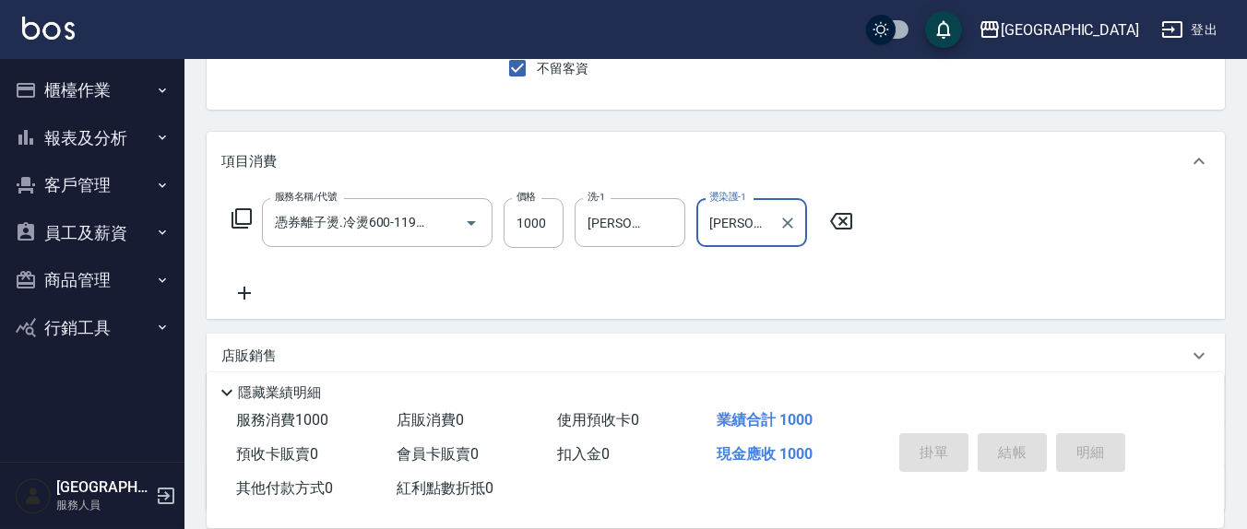
type input "[DATE] 17:34"
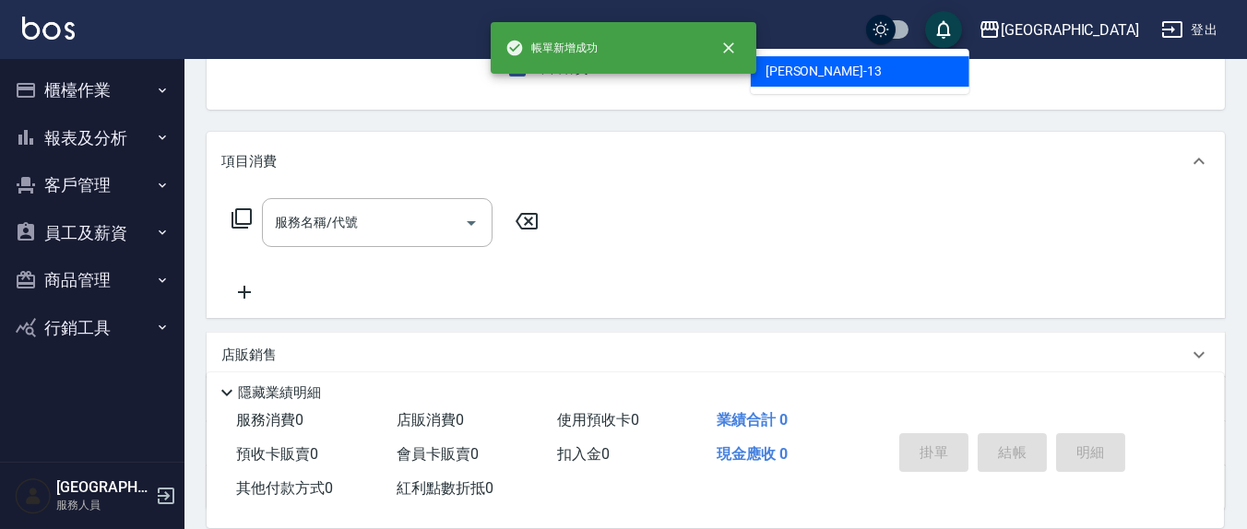
type input "[PERSON_NAME]-13"
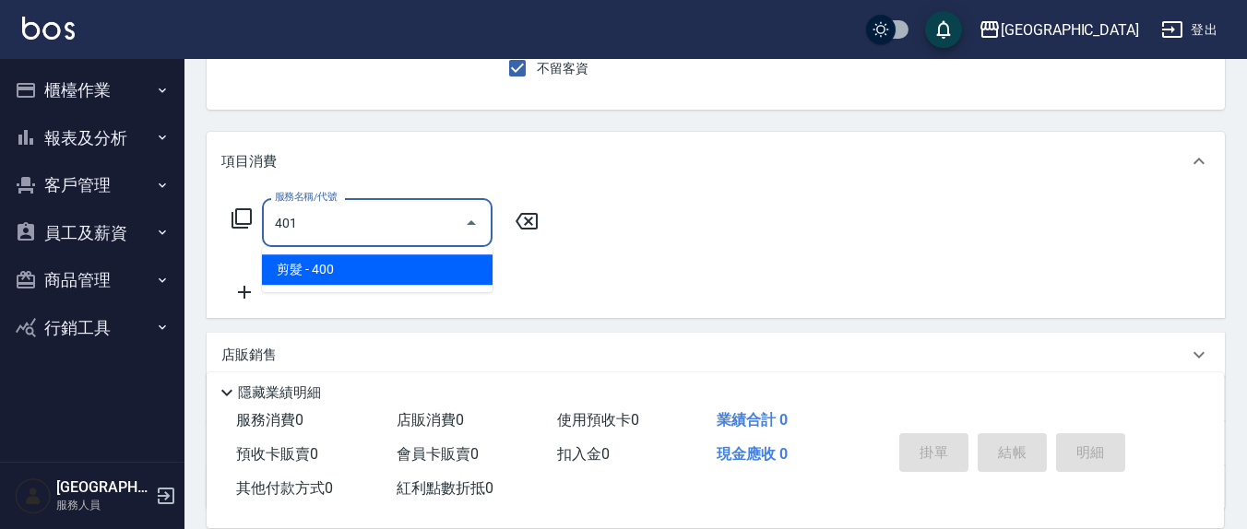
type input "剪髮(401)"
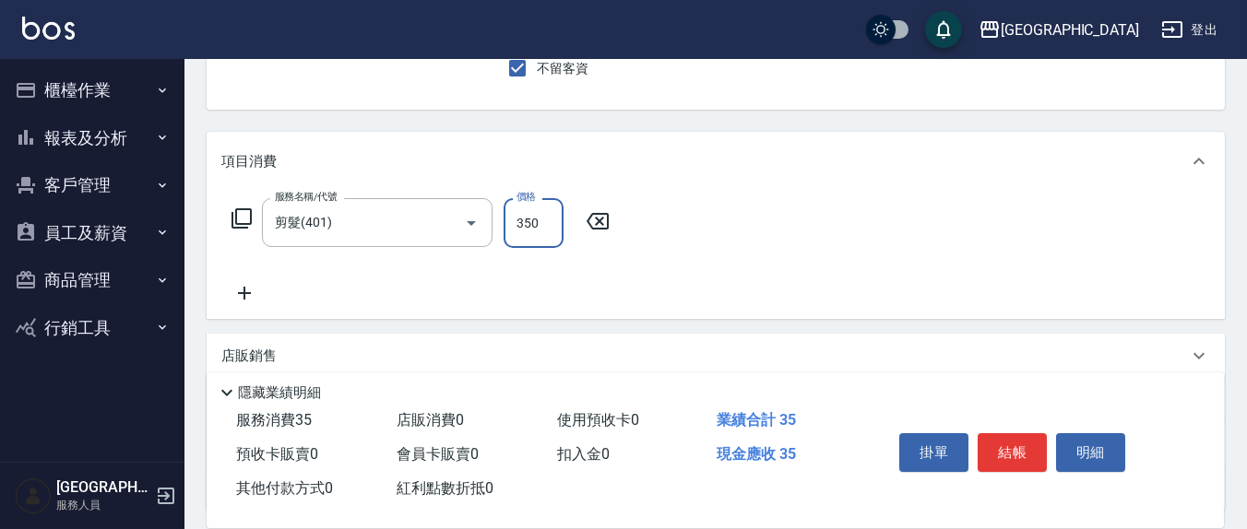
type input "350"
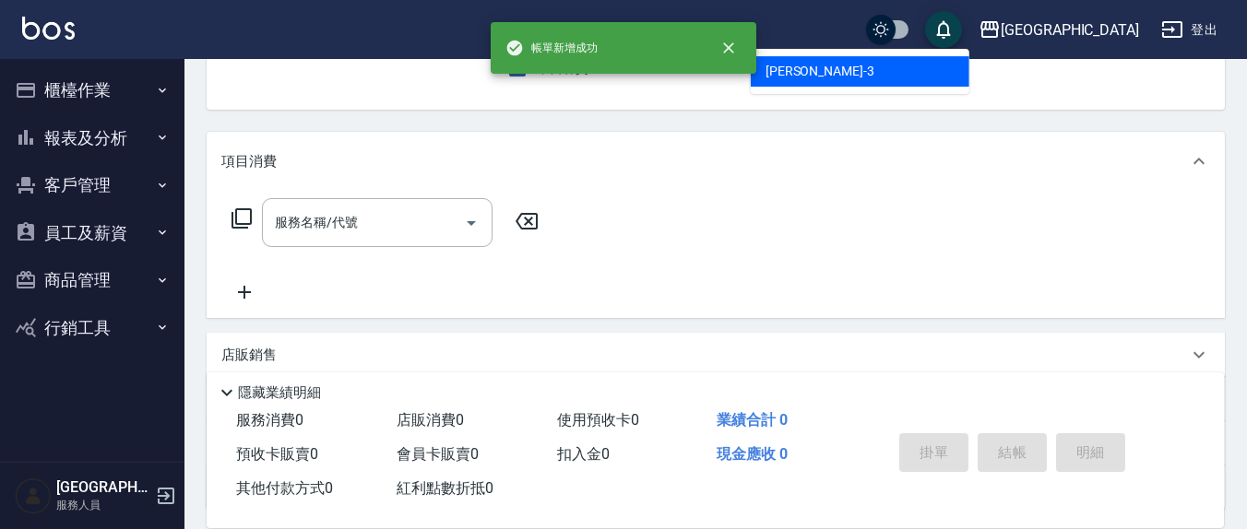
type input "[PERSON_NAME]-3"
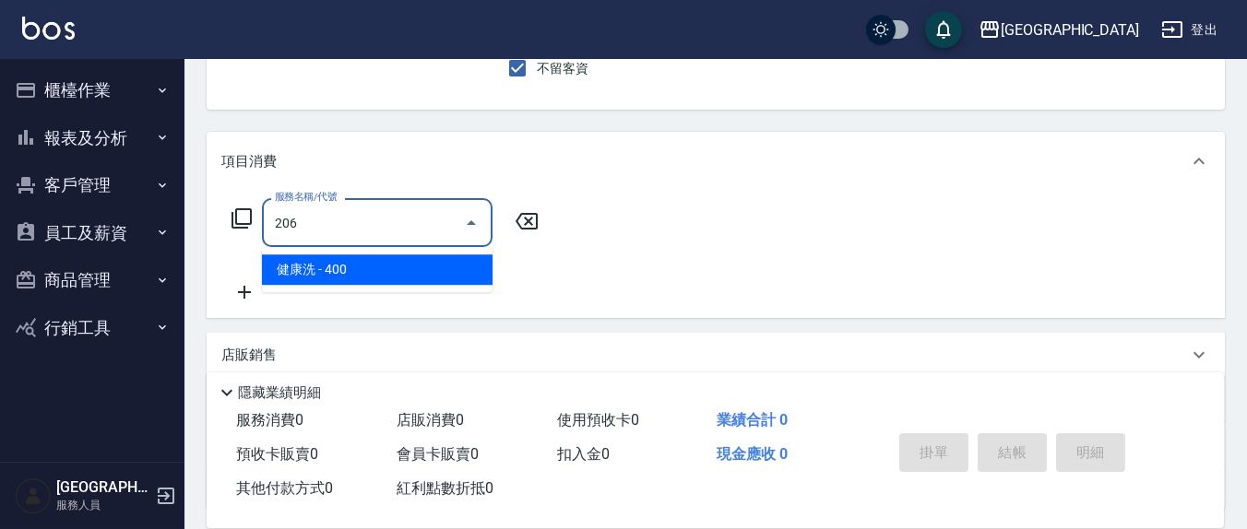
type input "健康洗(206)"
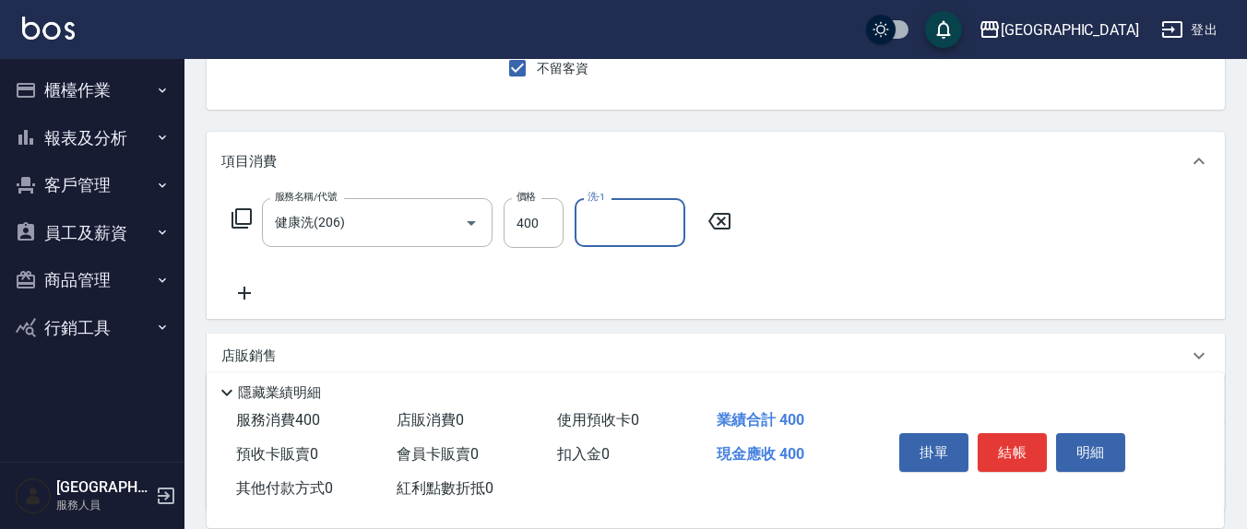
type input "."
type input "[PERSON_NAME]-3"
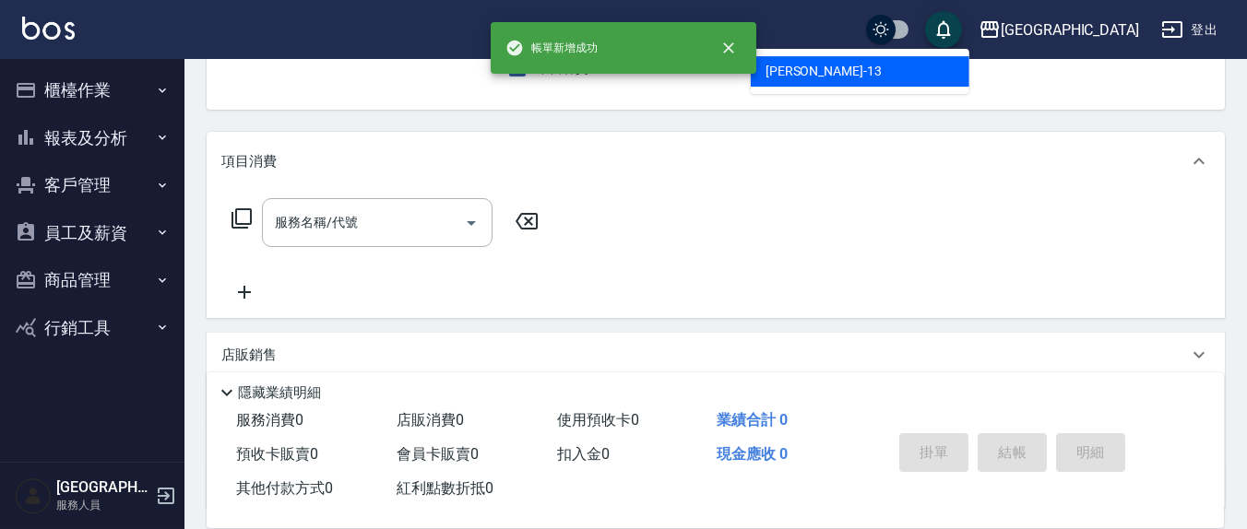
type input "[PERSON_NAME]-13"
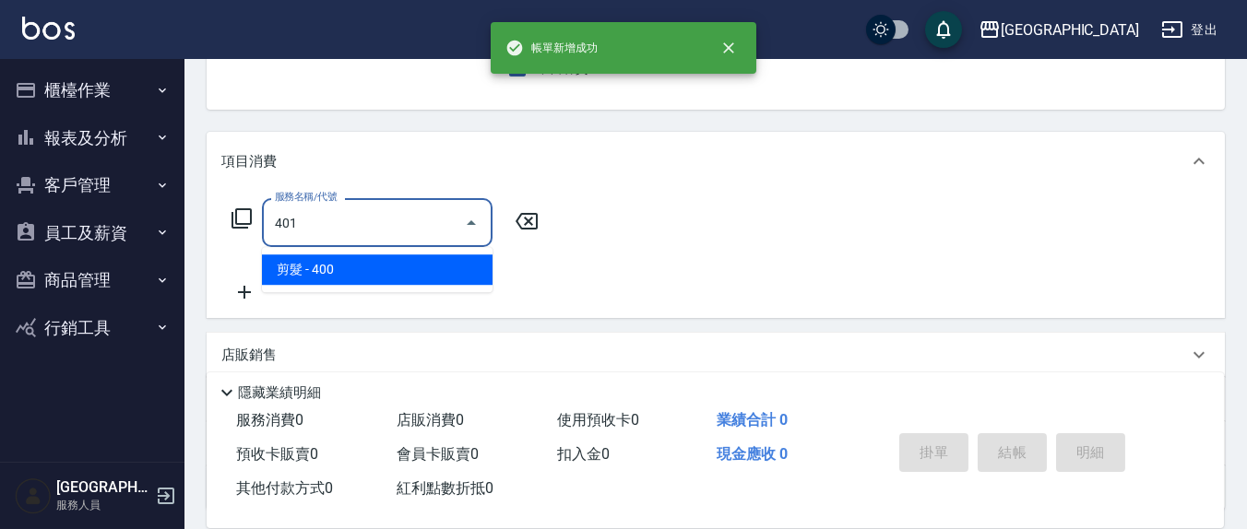
type input "剪髮(401)"
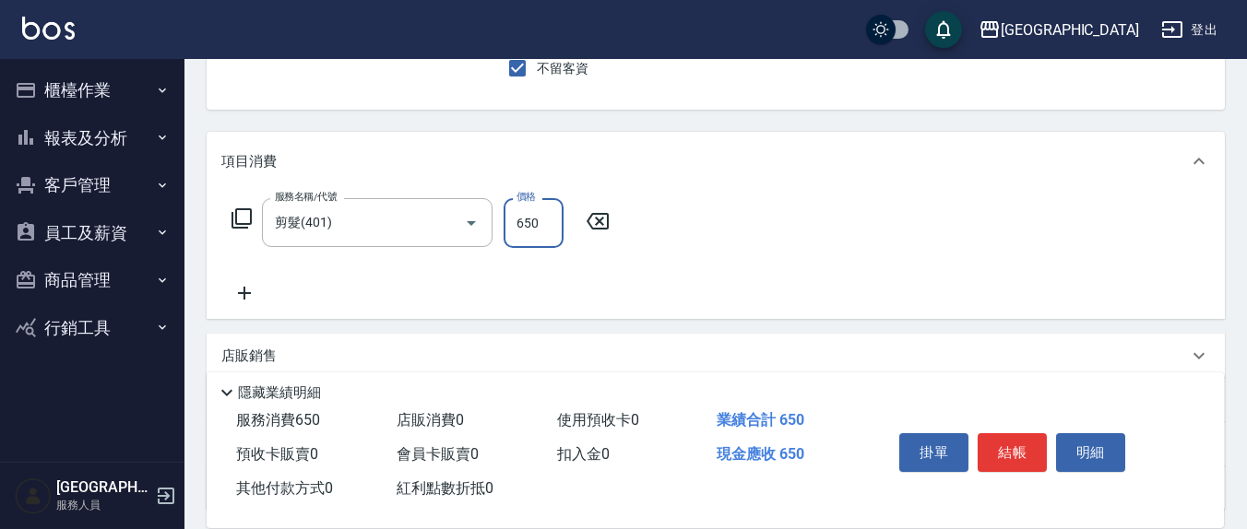
type input "650"
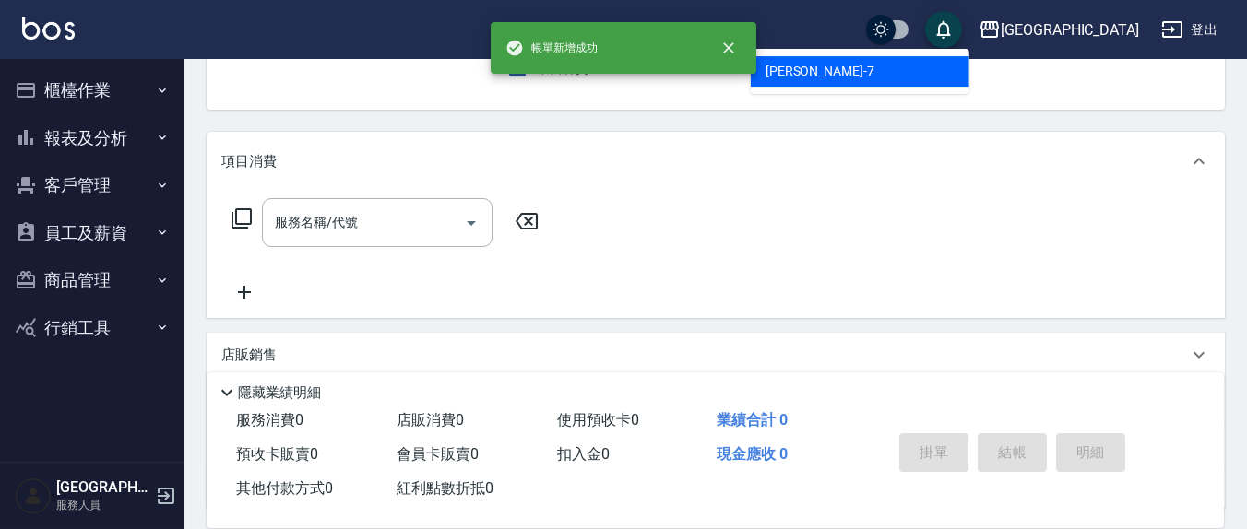
type input "[PERSON_NAME]7"
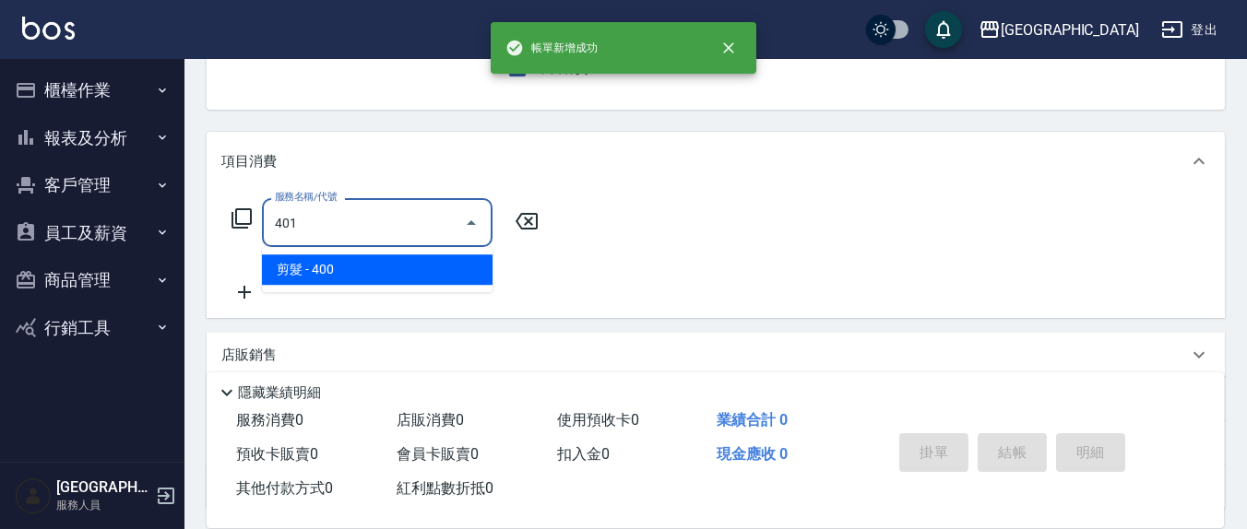
type input "剪髮(401)"
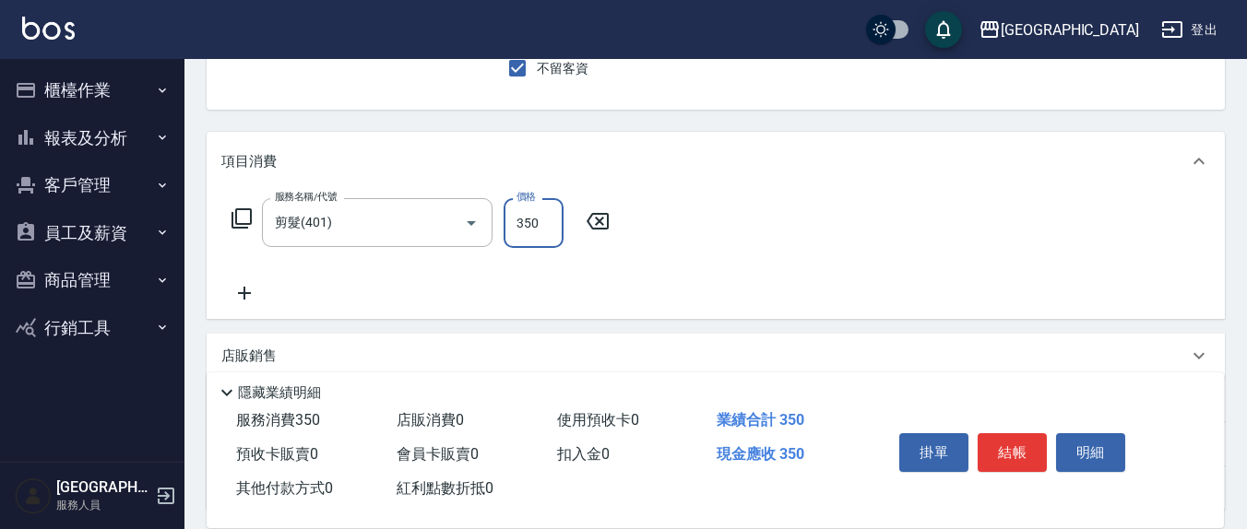
type input "350"
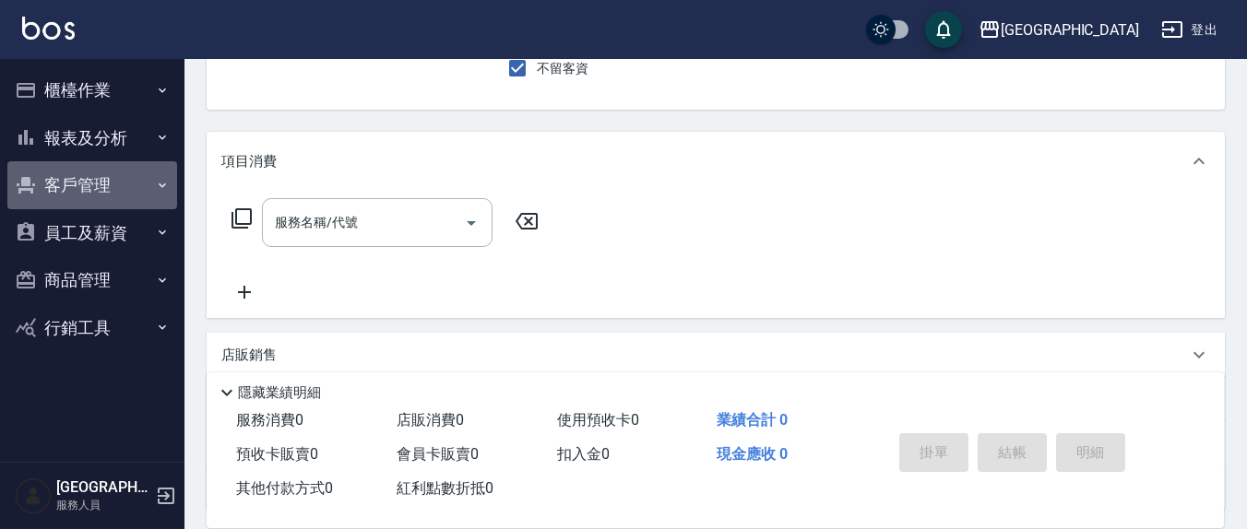
click at [94, 184] on button "客戶管理" at bounding box center [92, 185] width 170 height 48
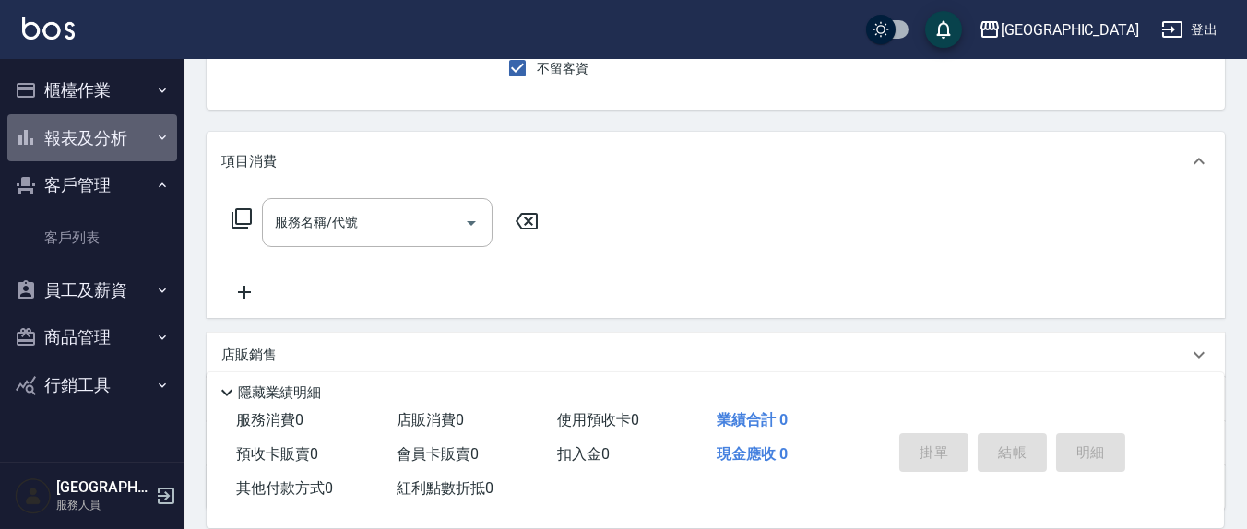
click at [87, 142] on button "報表及分析" at bounding box center [92, 138] width 170 height 48
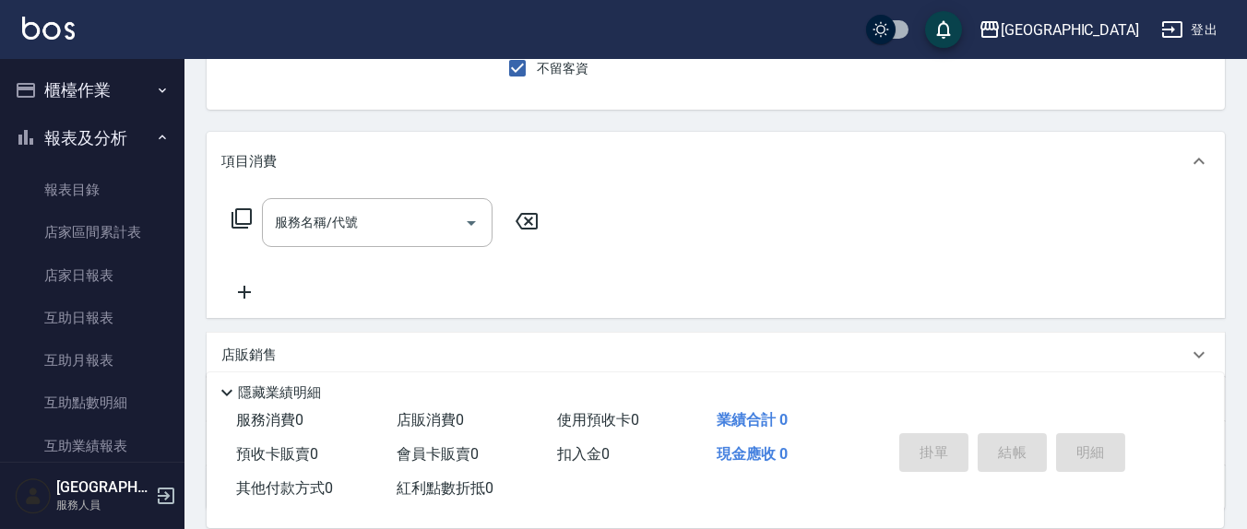
scroll to position [192, 0]
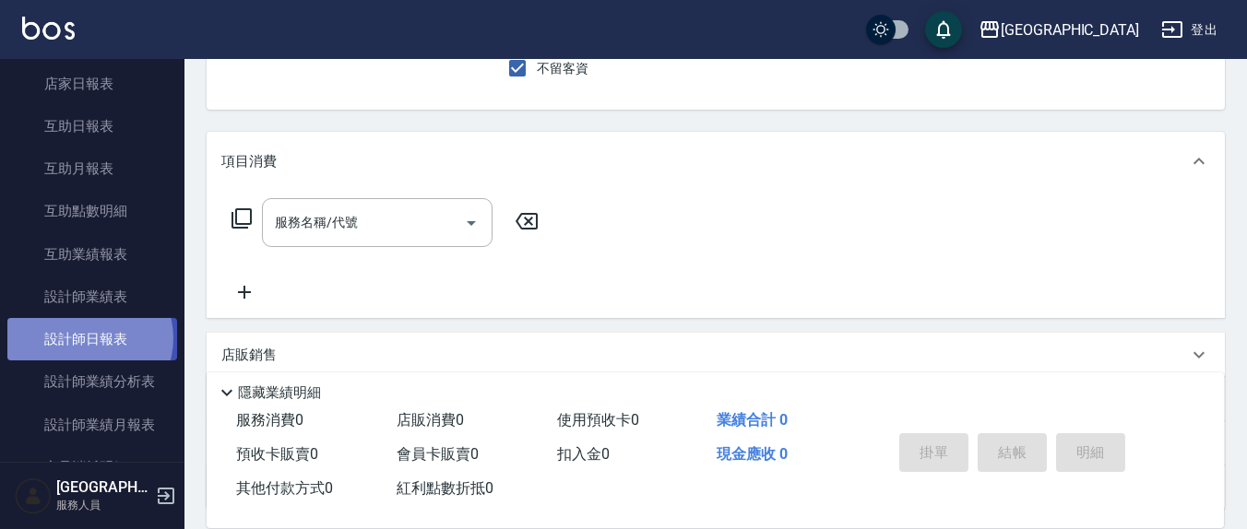
click at [89, 338] on link "設計師日報表" at bounding box center [92, 339] width 170 height 42
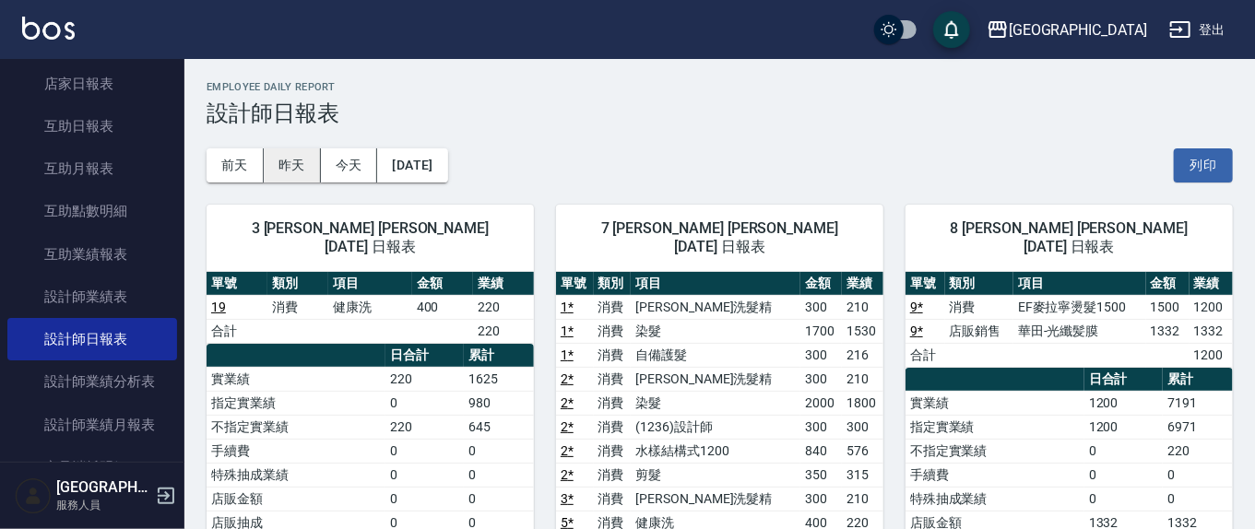
click at [288, 168] on button "昨天" at bounding box center [292, 165] width 57 height 34
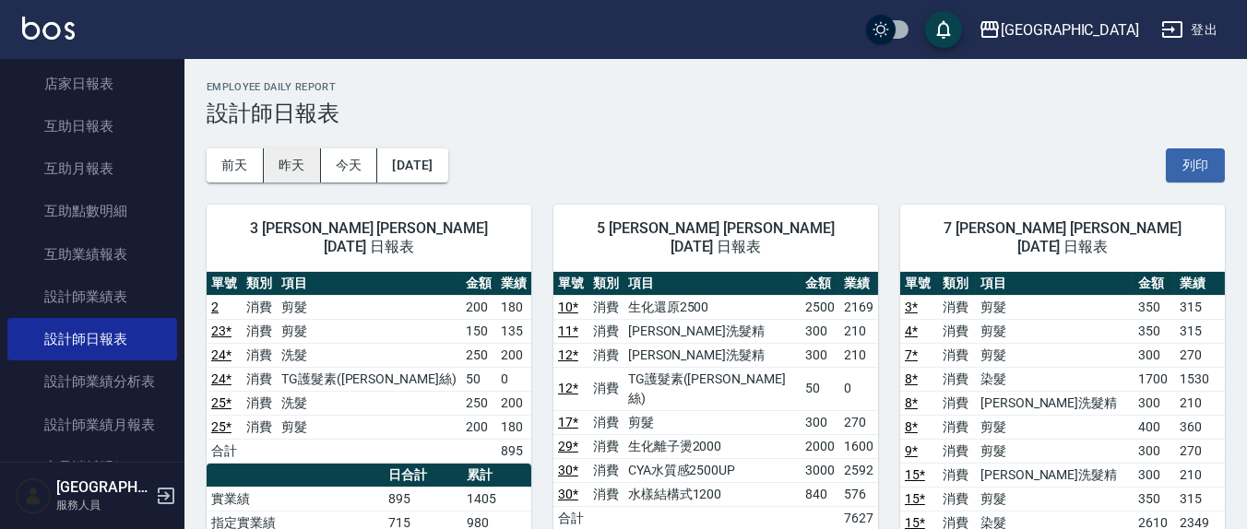
click at [274, 150] on button "昨天" at bounding box center [292, 165] width 57 height 34
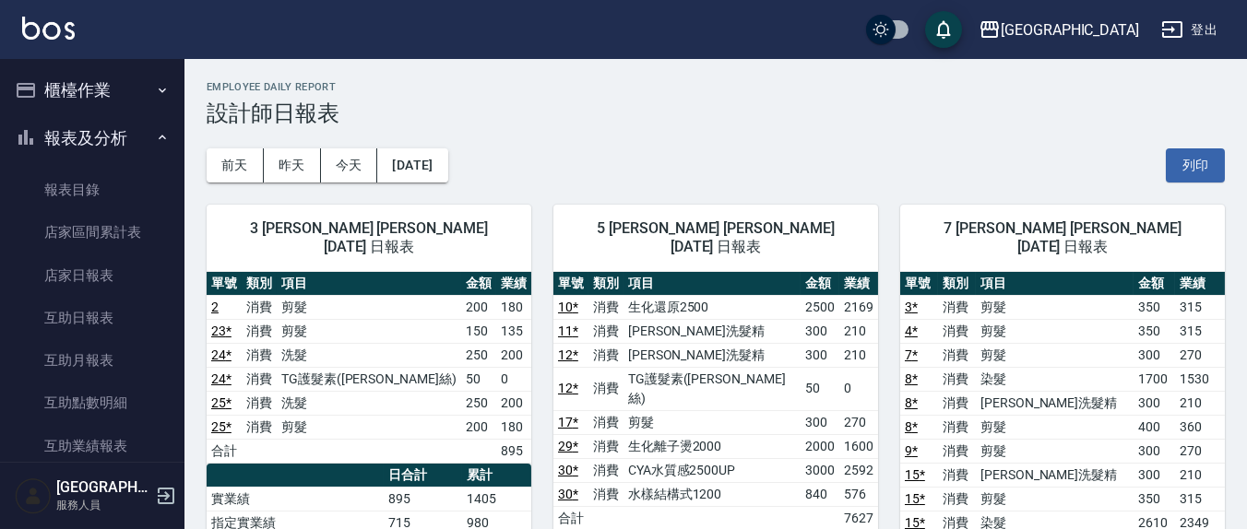
click at [83, 92] on button "櫃檯作業" at bounding box center [92, 90] width 170 height 48
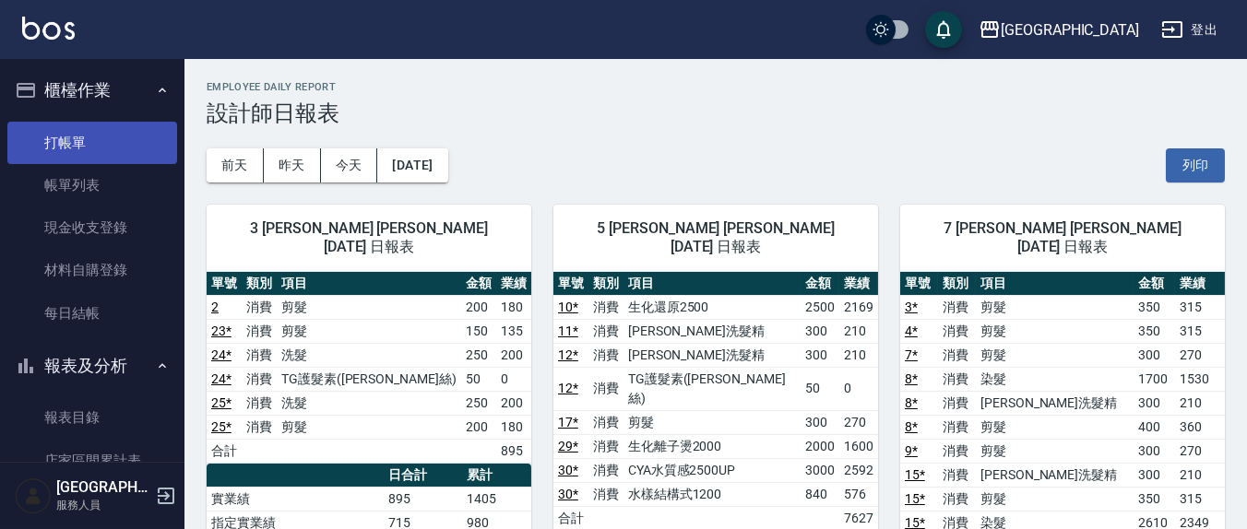
click at [89, 153] on link "打帳單" at bounding box center [92, 143] width 170 height 42
